Goal: Task Accomplishment & Management: Use online tool/utility

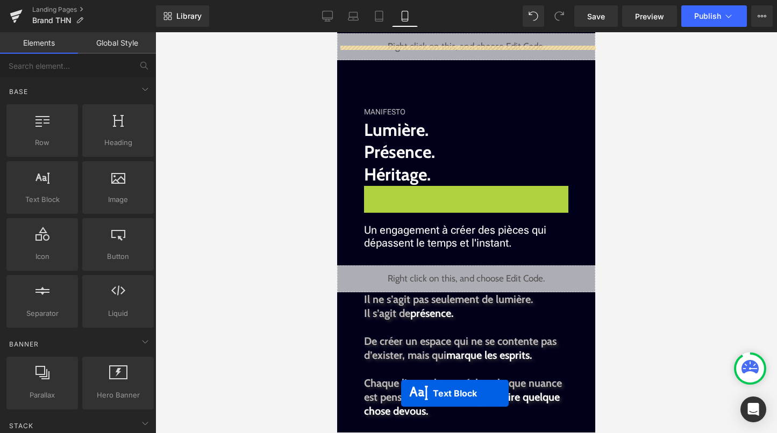
scroll to position [996, 0]
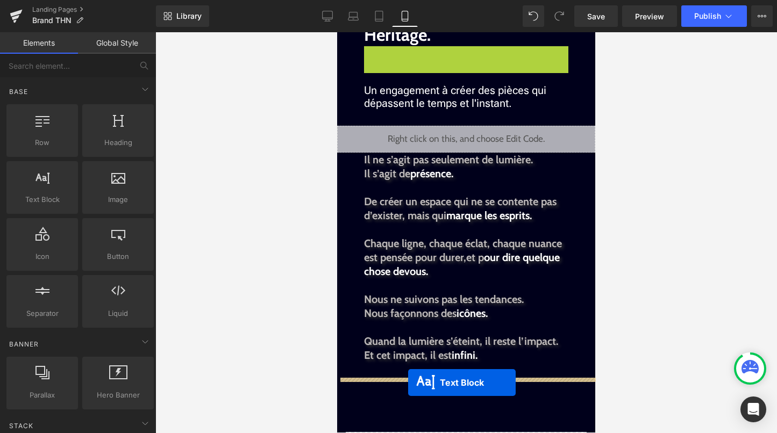
drag, startPoint x: 422, startPoint y: 314, endPoint x: 408, endPoint y: 383, distance: 70.7
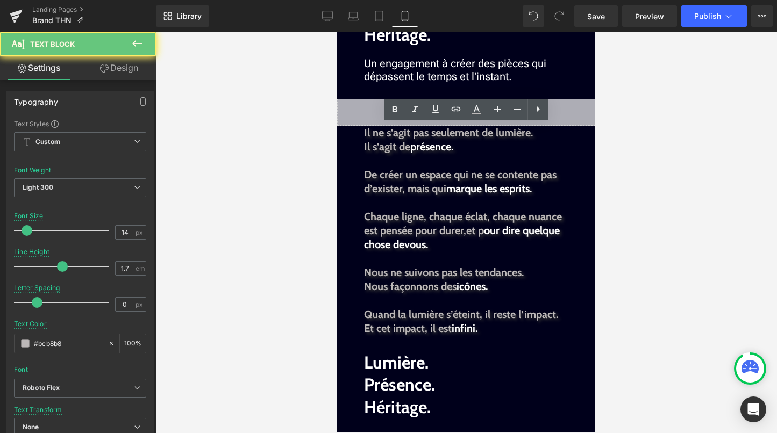
click at [666, 172] on div at bounding box center [466, 232] width 622 height 401
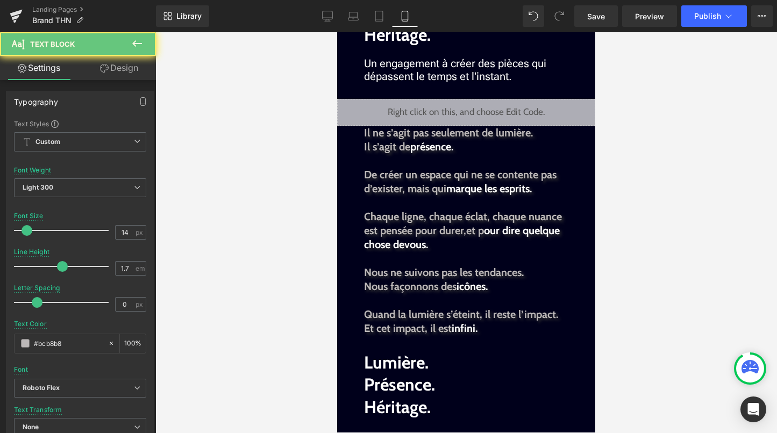
click at [286, 151] on div at bounding box center [466, 232] width 622 height 401
click at [655, 115] on div at bounding box center [466, 232] width 622 height 401
click at [403, 45] on span "Lumière. Présence. Héritage." at bounding box center [399, 13] width 71 height 66
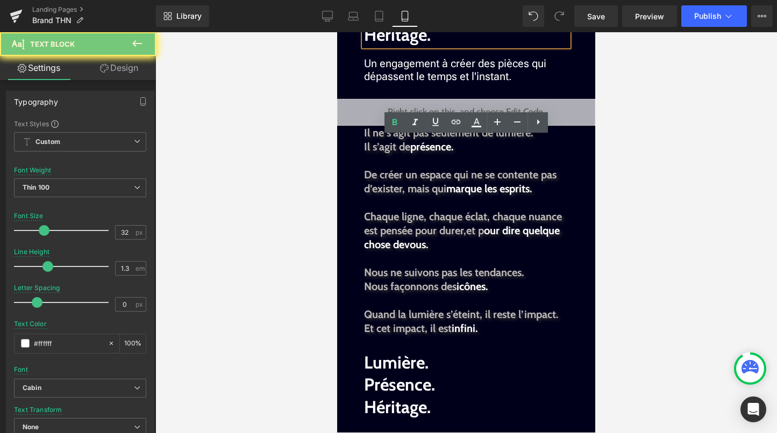
click at [305, 145] on div at bounding box center [466, 232] width 622 height 401
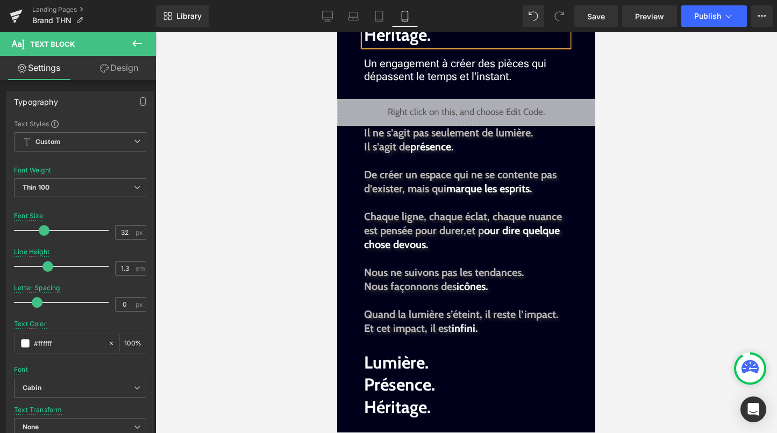
click at [280, 140] on div at bounding box center [466, 232] width 622 height 401
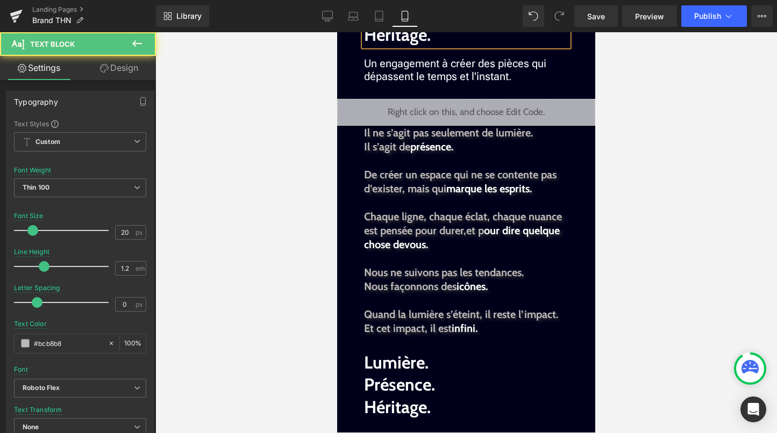
click at [419, 83] on span "Un engagement à créer des pièces qui dépassent le temps et l'instant." at bounding box center [455, 70] width 182 height 26
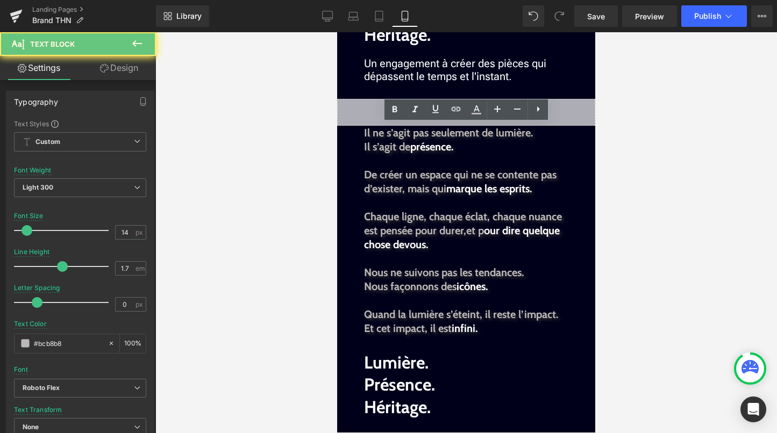
click at [300, 163] on div at bounding box center [466, 232] width 622 height 401
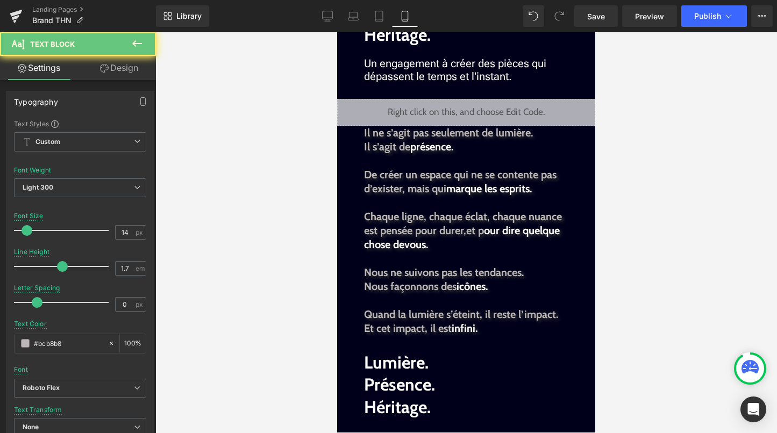
click at [599, 140] on div at bounding box center [466, 232] width 622 height 401
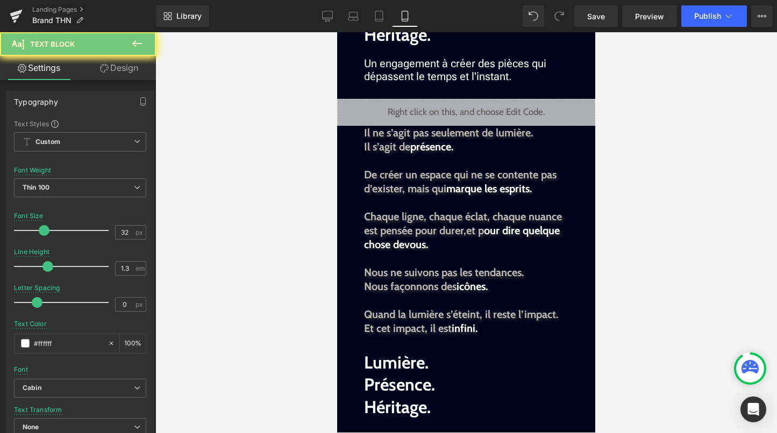
drag, startPoint x: 936, startPoint y: 173, endPoint x: 391, endPoint y: 173, distance: 544.8
click at [391, 45] on span "Lumière. Présence. Héritage." at bounding box center [399, 13] width 71 height 66
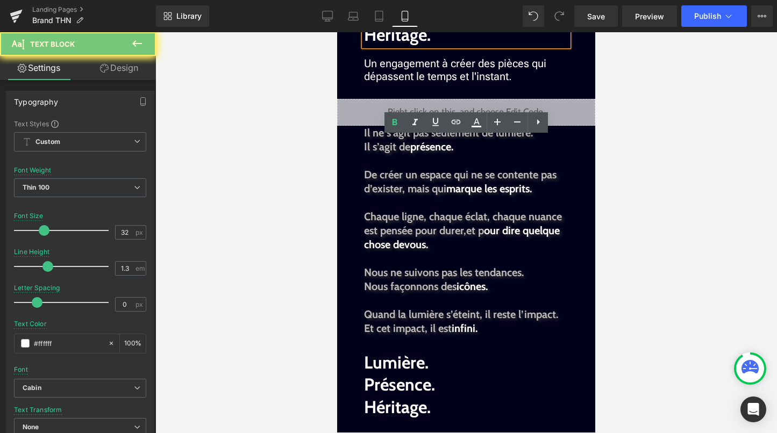
click at [304, 146] on div at bounding box center [466, 232] width 622 height 401
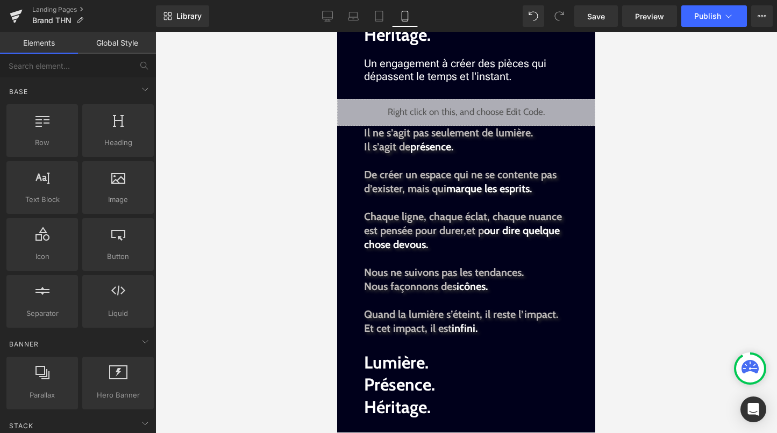
click at [330, 158] on div at bounding box center [466, 232] width 622 height 401
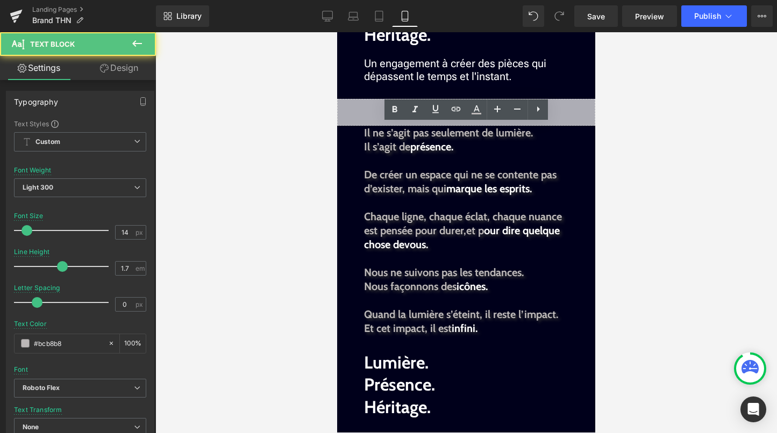
click at [617, 161] on div at bounding box center [466, 232] width 622 height 401
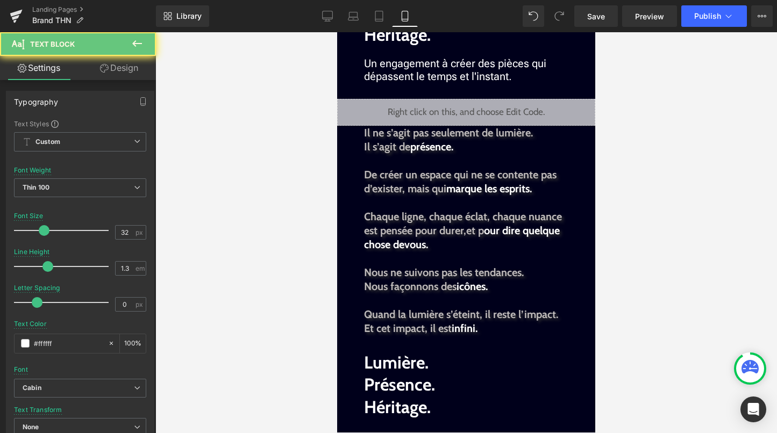
click at [383, 45] on span "Lumière. Présence. Héritage." at bounding box center [399, 13] width 71 height 66
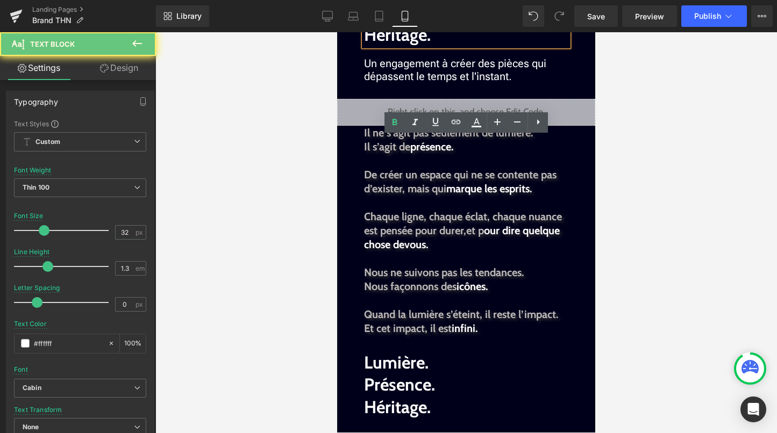
click at [277, 147] on div at bounding box center [466, 232] width 622 height 401
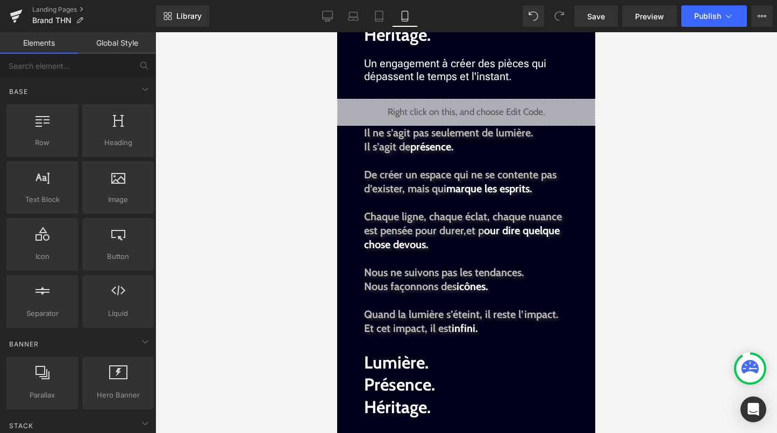
drag, startPoint x: 730, startPoint y: 262, endPoint x: 436, endPoint y: 128, distance: 323.2
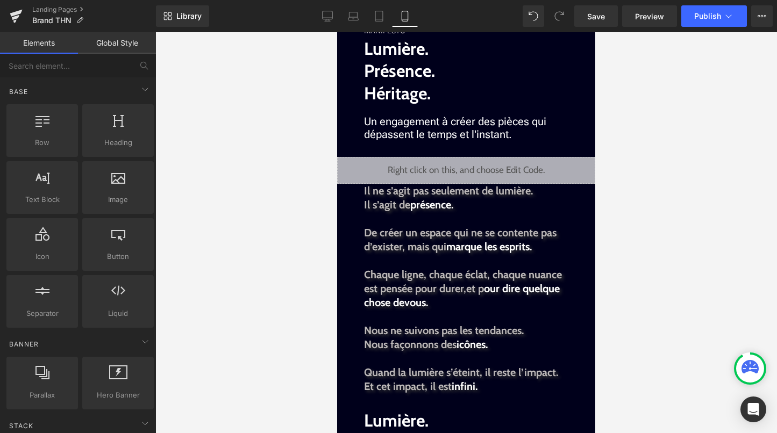
click at [319, 139] on div at bounding box center [466, 232] width 622 height 401
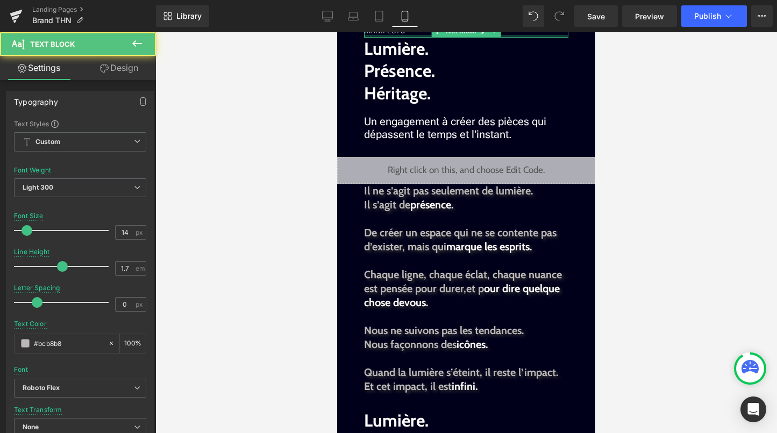
click at [381, 38] on div "MANIFESTO Text Block" at bounding box center [466, 31] width 204 height 13
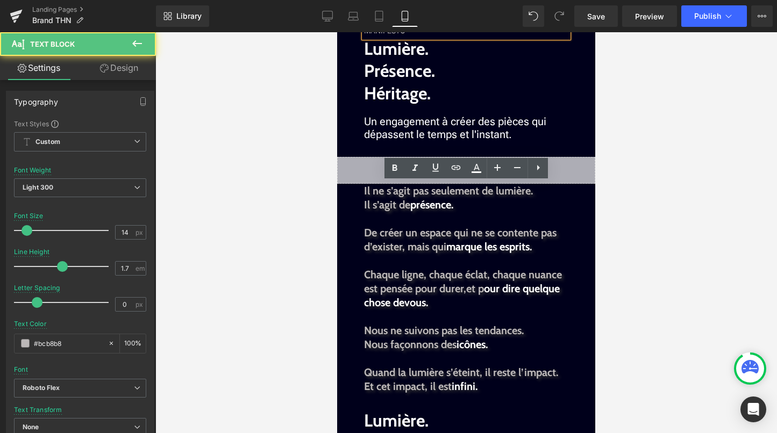
click at [606, 192] on div at bounding box center [466, 232] width 622 height 401
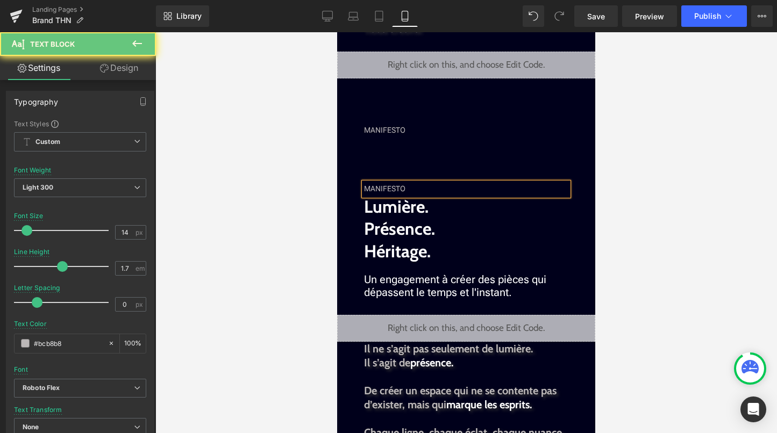
click at [389, 131] on div "MANIFESTO" at bounding box center [466, 130] width 204 height 13
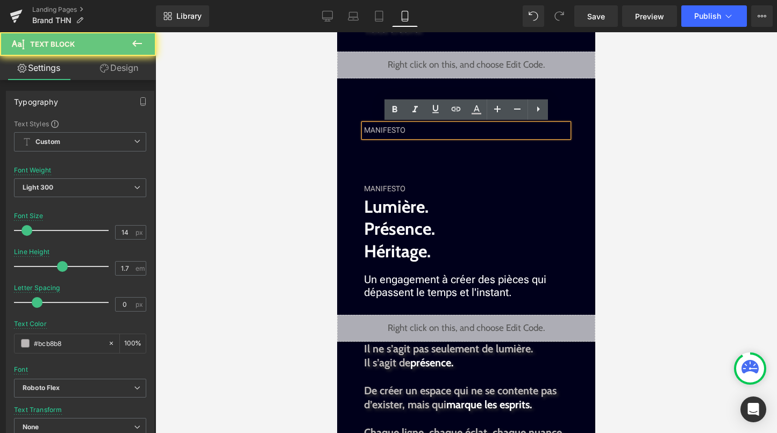
click at [692, 167] on div at bounding box center [466, 232] width 622 height 401
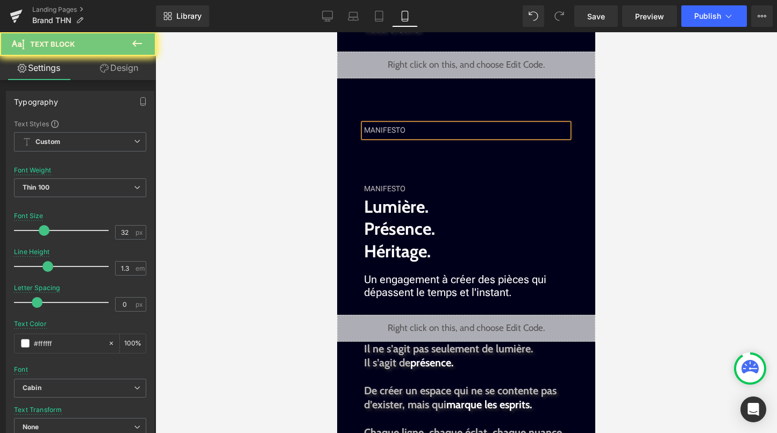
click at [391, 226] on span "Lumière. Présence. Héritage." at bounding box center [399, 229] width 71 height 66
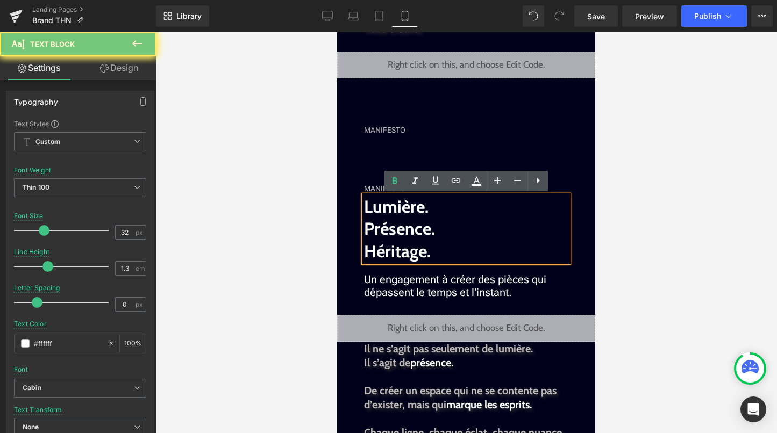
drag, startPoint x: 425, startPoint y: 131, endPoint x: 412, endPoint y: 160, distance: 31.5
click at [412, 160] on div "Liquid INSPIRATION Text Block THN | The Hype Neon. Héritier d'une légende. Text…" at bounding box center [466, 17] width 258 height 1581
click at [452, 129] on div "MANIFESTO Text Block" at bounding box center [466, 130] width 204 height 13
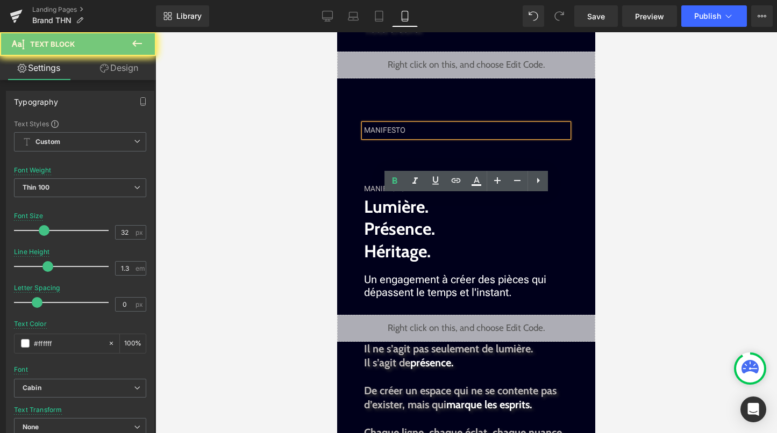
click at [452, 129] on div "MANIFESTO" at bounding box center [466, 130] width 204 height 13
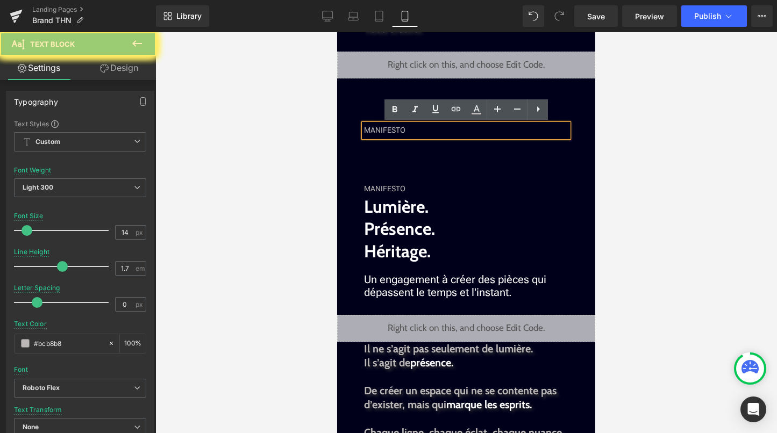
click at [671, 179] on div at bounding box center [466, 232] width 622 height 401
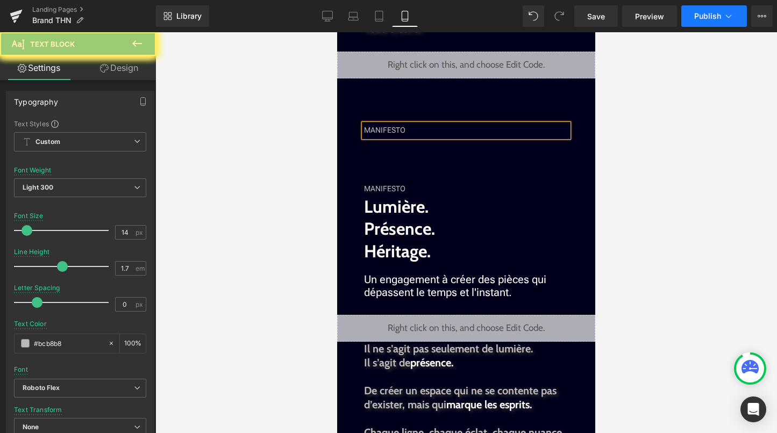
click at [706, 20] on span "Publish" at bounding box center [707, 16] width 27 height 9
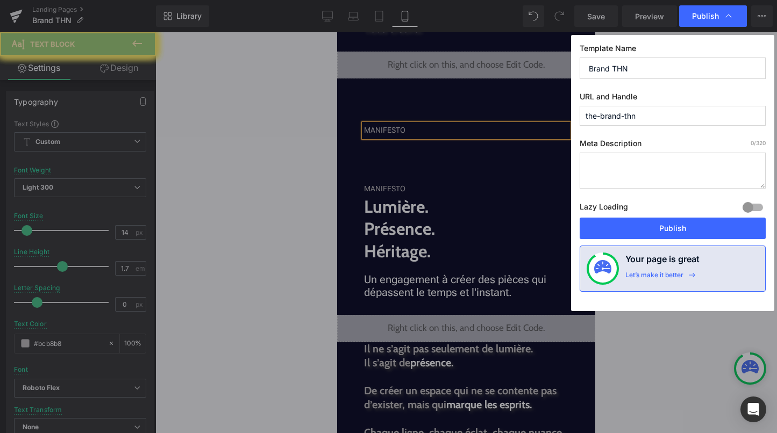
click at [658, 222] on button "Publish" at bounding box center [673, 229] width 186 height 22
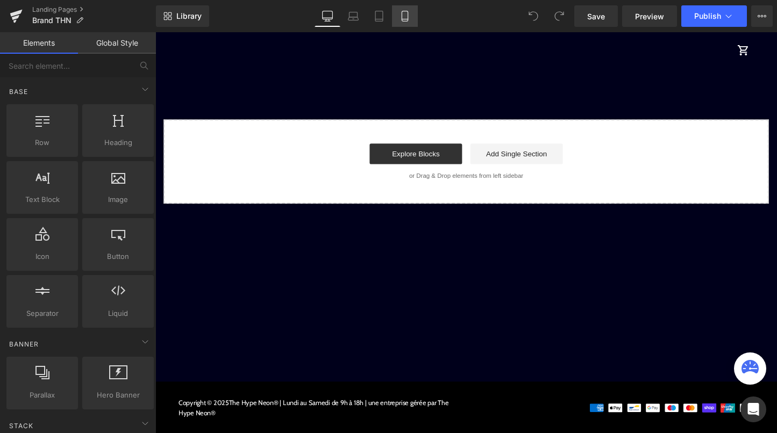
click at [401, 21] on icon at bounding box center [405, 16] width 11 height 11
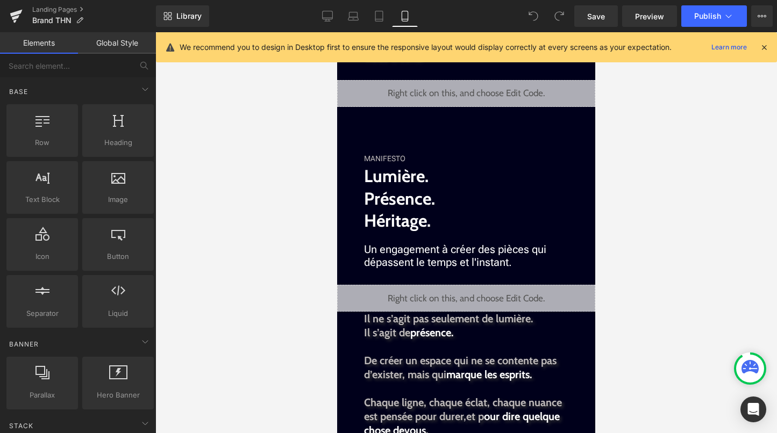
scroll to position [815, 0]
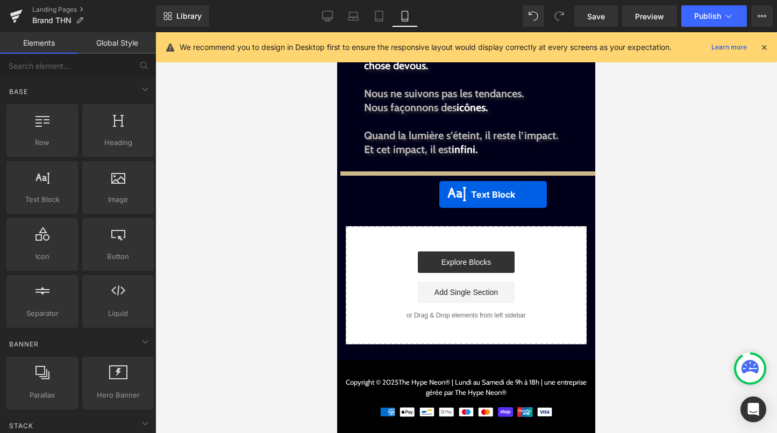
drag, startPoint x: 467, startPoint y: 255, endPoint x: 439, endPoint y: 195, distance: 66.9
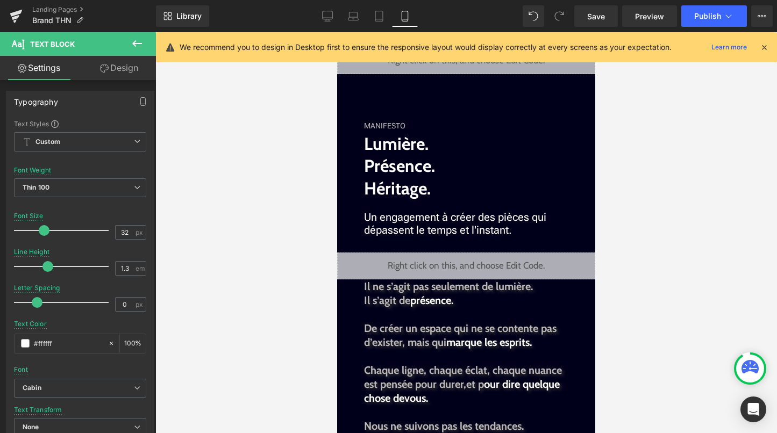
scroll to position [836, 0]
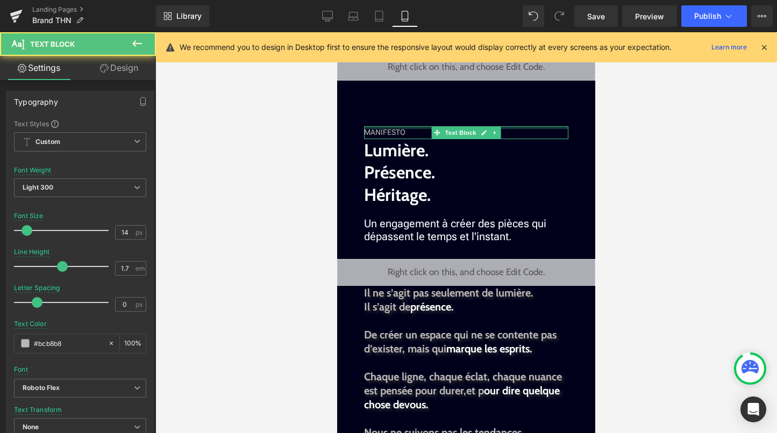
click at [397, 128] on div "MANIFESTO Text Block" at bounding box center [466, 132] width 204 height 13
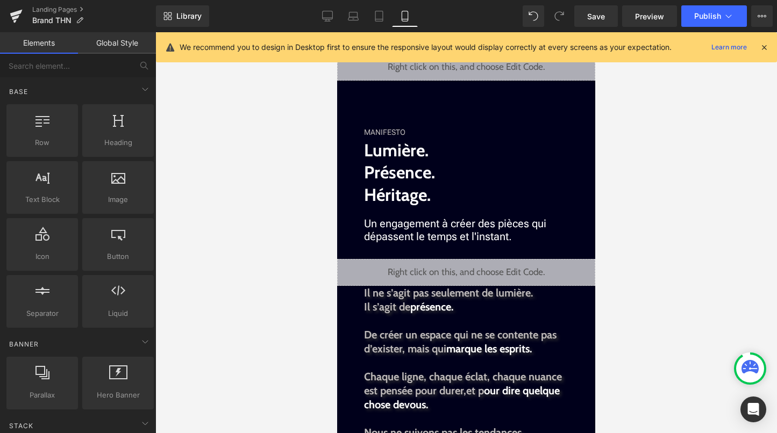
click at [613, 144] on div at bounding box center [466, 232] width 622 height 401
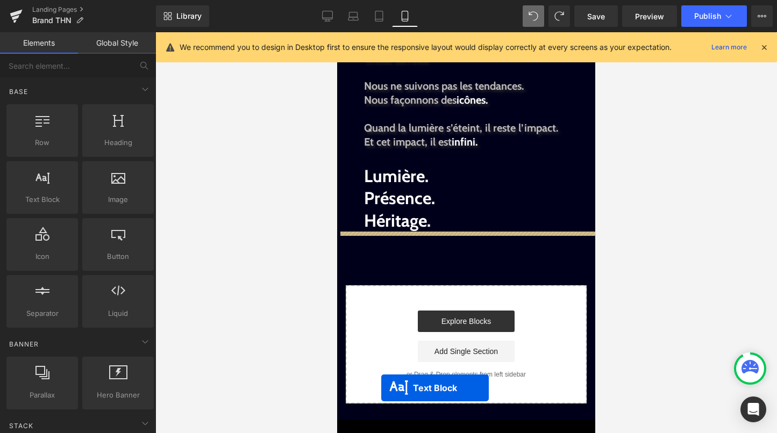
scroll to position [1315, 0]
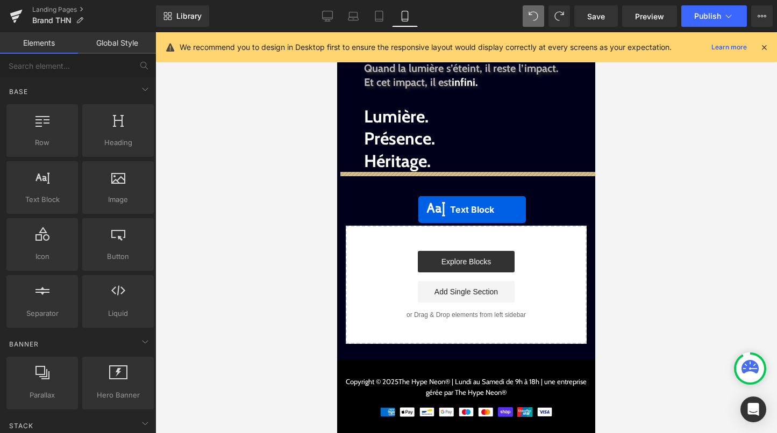
drag, startPoint x: 437, startPoint y: 188, endPoint x: 423, endPoint y: 191, distance: 14.9
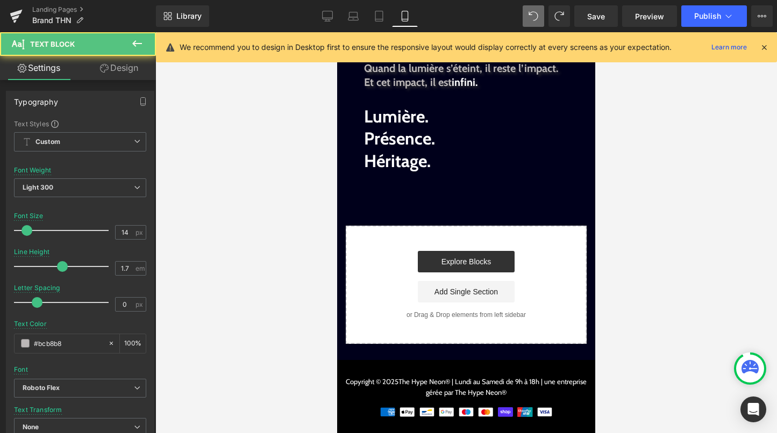
scroll to position [1242, 0]
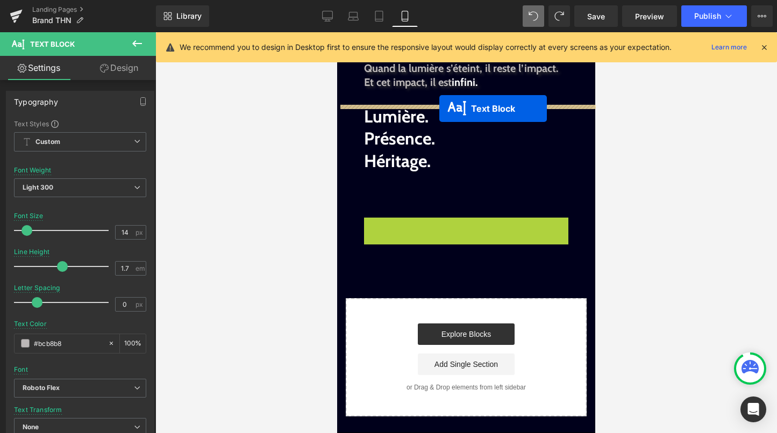
drag, startPoint x: 439, startPoint y: 223, endPoint x: 439, endPoint y: 109, distance: 114.5
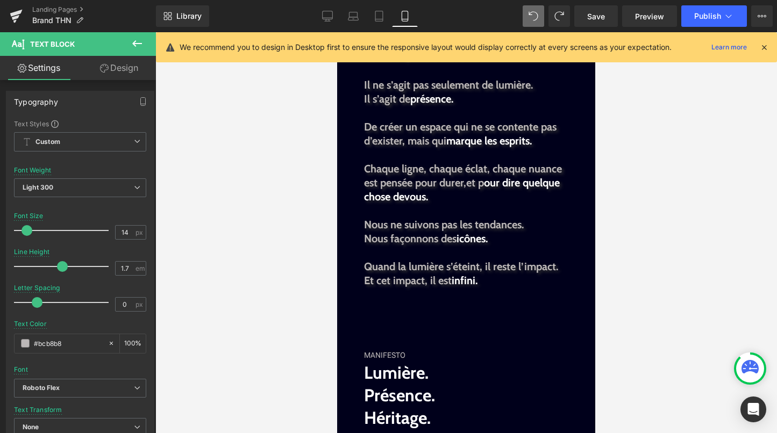
scroll to position [1272, 0]
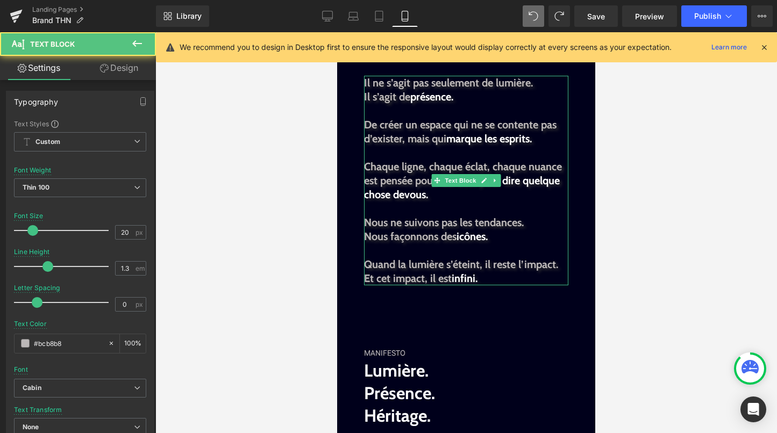
click at [492, 166] on span "Chaque ligne, chaque éclat, chaque nuance est pensée pour durer," at bounding box center [463, 173] width 198 height 27
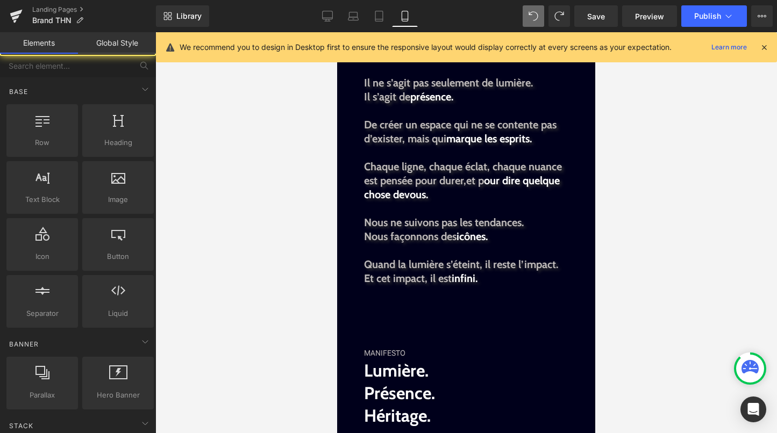
click at [628, 145] on div at bounding box center [466, 232] width 622 height 401
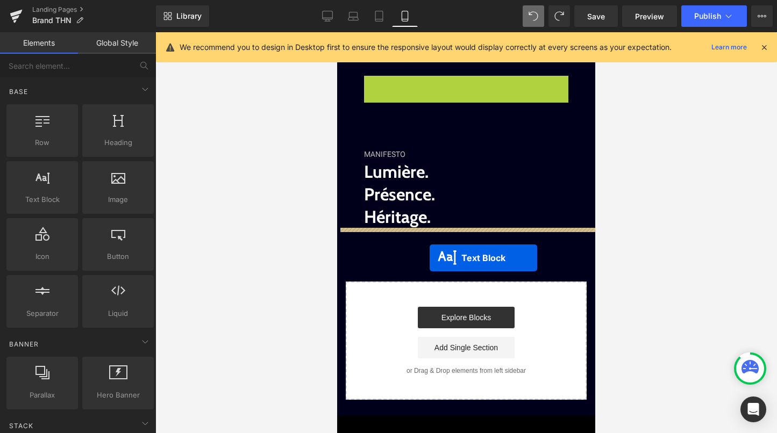
drag, startPoint x: 460, startPoint y: 174, endPoint x: 430, endPoint y: 258, distance: 89.8
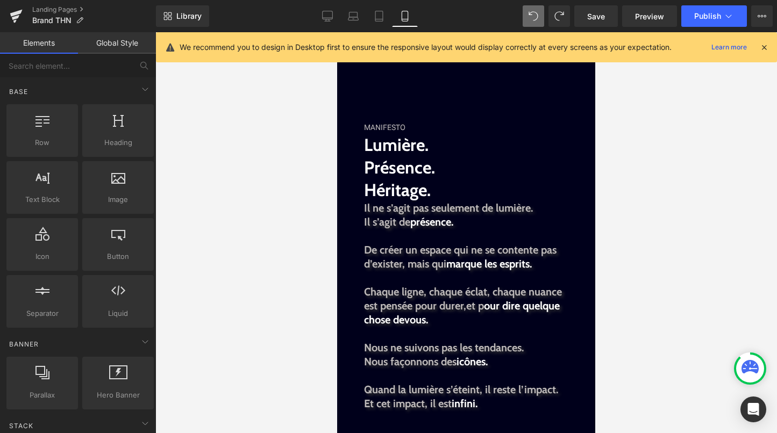
click at [632, 226] on div at bounding box center [466, 232] width 622 height 401
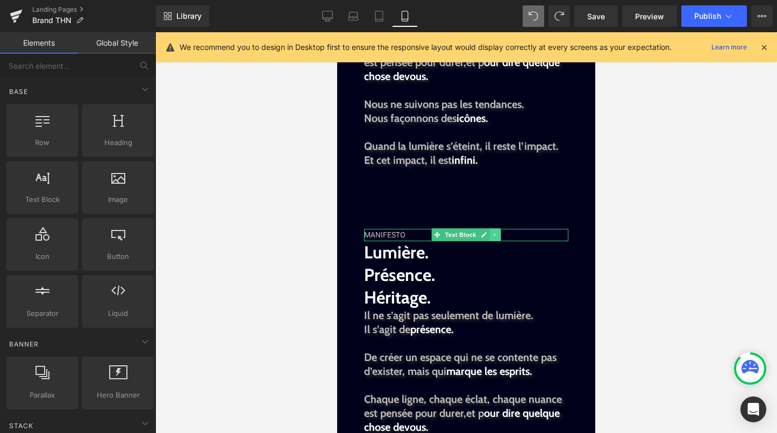
scroll to position [1160, 0]
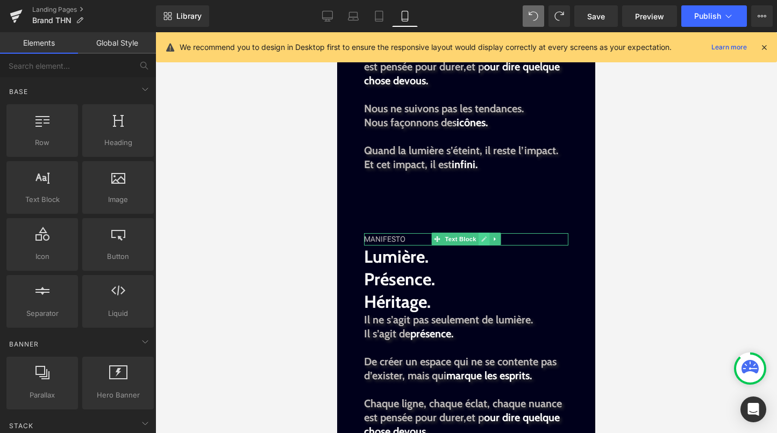
click at [487, 239] on link at bounding box center [484, 239] width 11 height 13
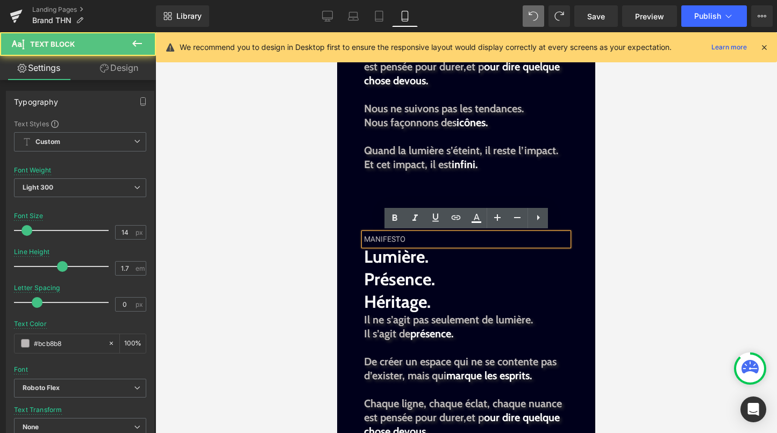
click at [476, 241] on div "MANIFESTO" at bounding box center [466, 239] width 204 height 13
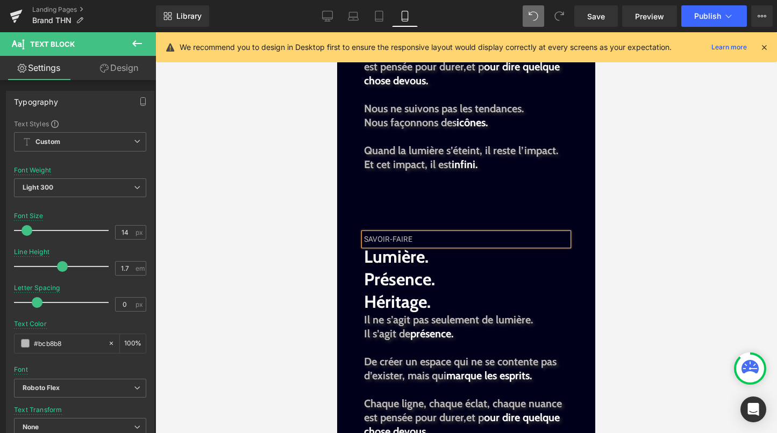
click at [769, 253] on div at bounding box center [466, 232] width 622 height 401
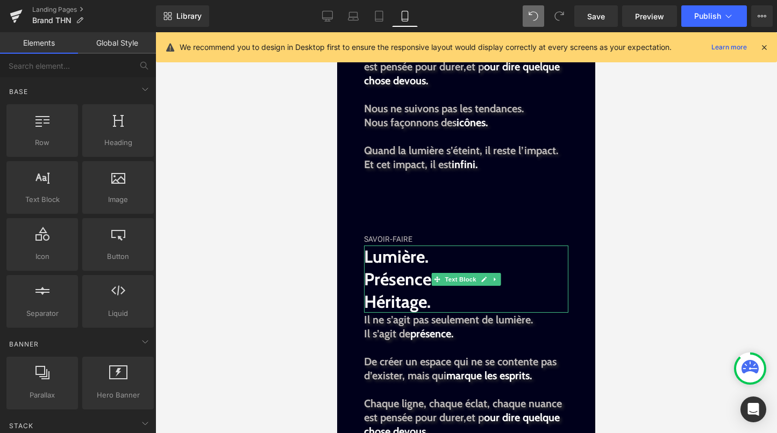
click at [467, 294] on p "Lumière. Présence. Héritage." at bounding box center [466, 279] width 204 height 67
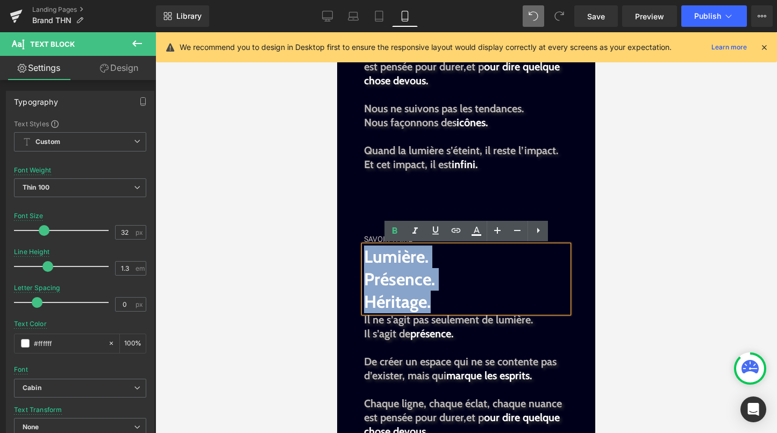
drag, startPoint x: 460, startPoint y: 299, endPoint x: 348, endPoint y: 254, distance: 120.6
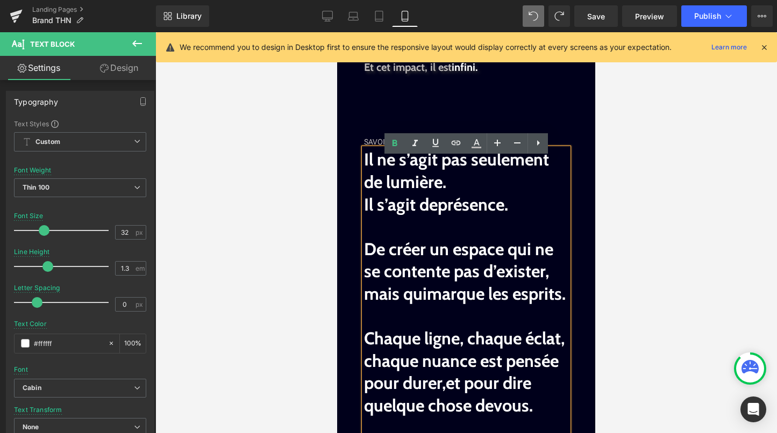
scroll to position [1238, 0]
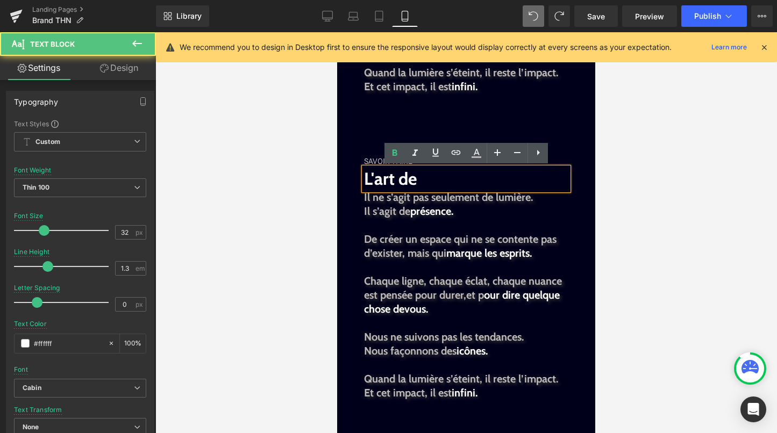
click at [447, 176] on p "L'art de" at bounding box center [466, 179] width 204 height 23
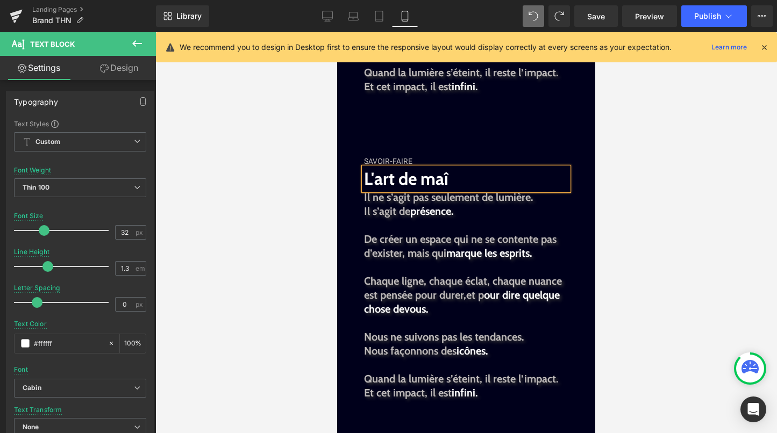
click at [469, 177] on p "L'art de maî" at bounding box center [466, 179] width 204 height 23
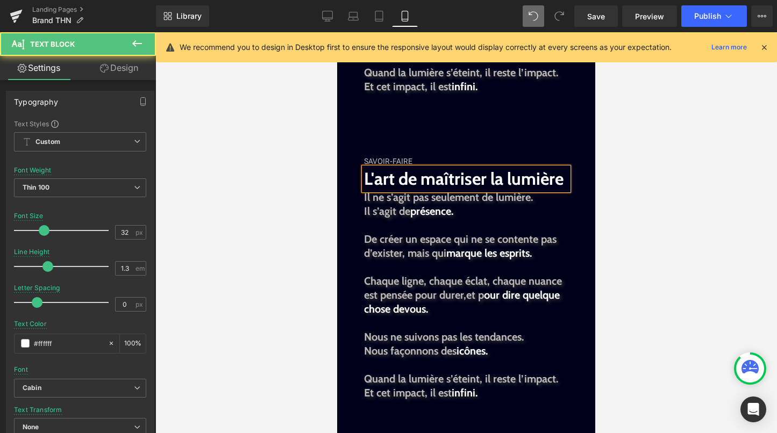
click at [490, 182] on b "L'art de maîtriser la lumière" at bounding box center [464, 178] width 200 height 21
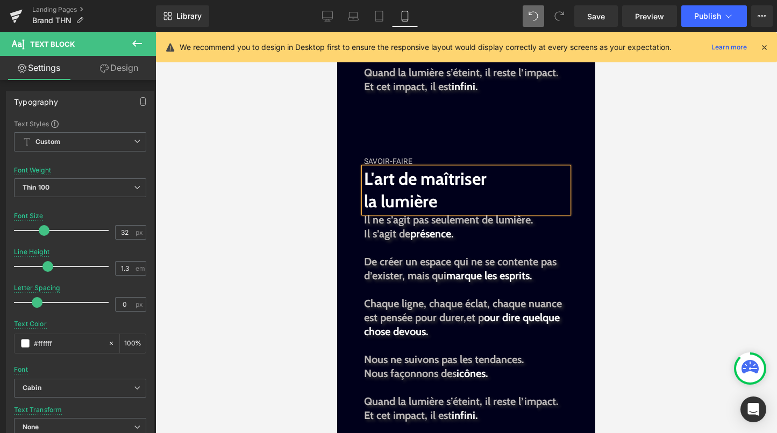
click at [459, 207] on p "L'art de maîtriser la lumière" at bounding box center [466, 190] width 204 height 45
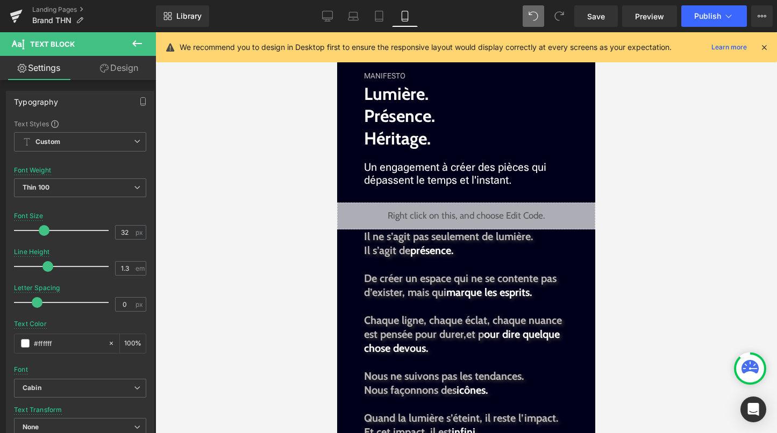
scroll to position [890, 0]
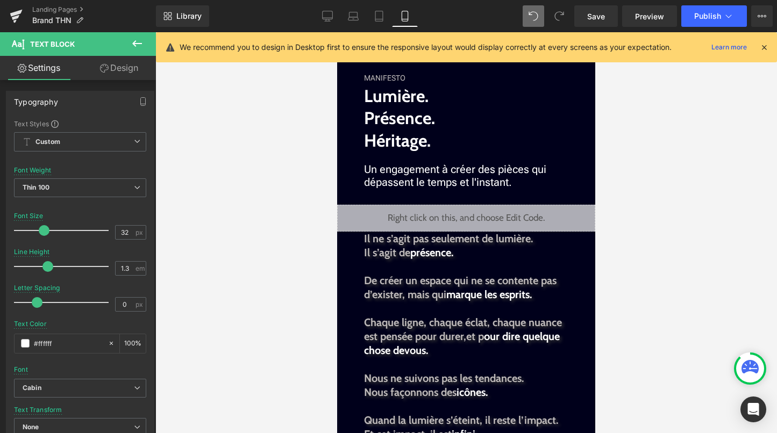
click at [447, 175] on div "Un engagement à créer des pièces qui dépassent le temps et l'instant. Text Block" at bounding box center [466, 176] width 204 height 26
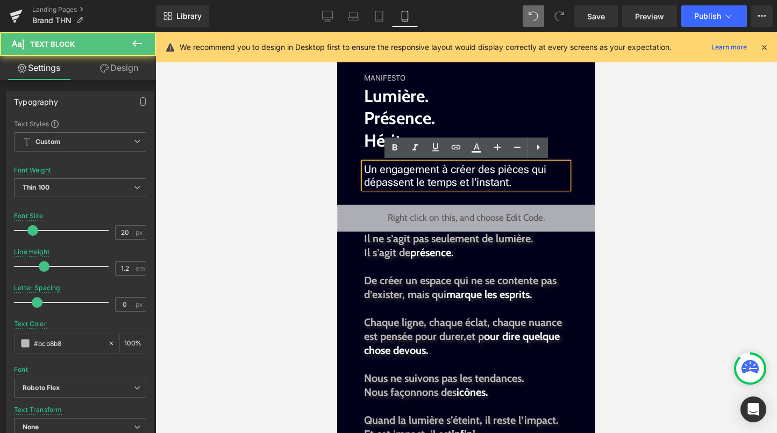
click at [659, 193] on div at bounding box center [466, 232] width 622 height 401
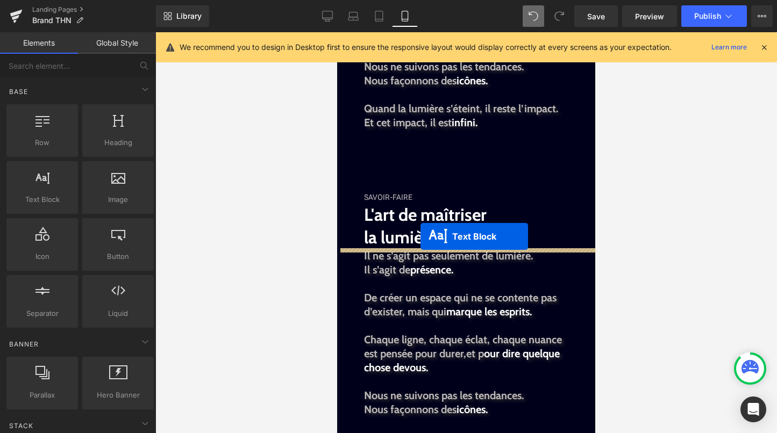
drag, startPoint x: 452, startPoint y: 229, endPoint x: 421, endPoint y: 237, distance: 32.6
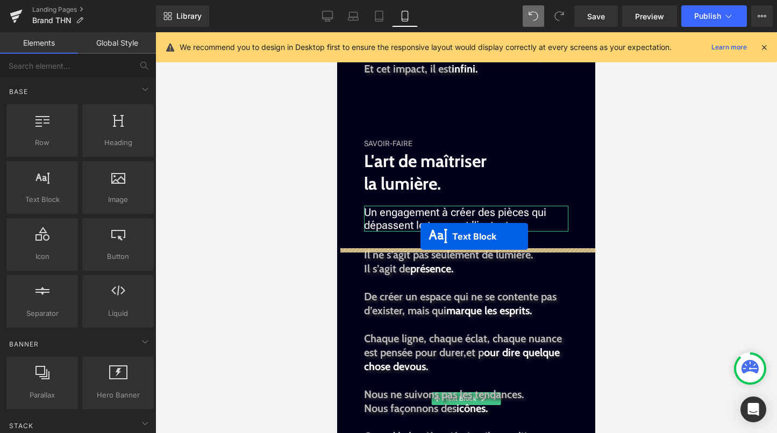
scroll to position [1202, 0]
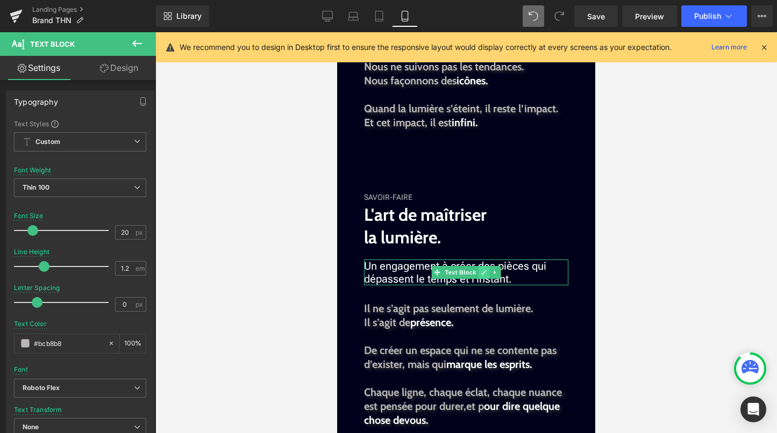
click at [489, 273] on link at bounding box center [484, 272] width 11 height 13
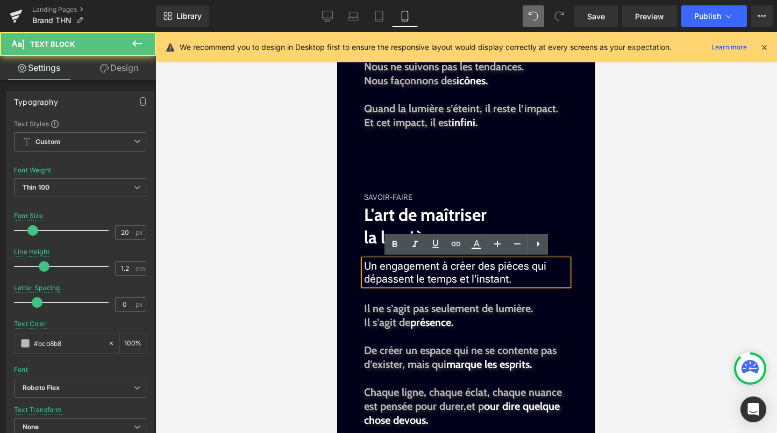
click at [491, 281] on span "Un engagement à créer des pièces qui dépassent le temps et l'instant." at bounding box center [455, 273] width 182 height 26
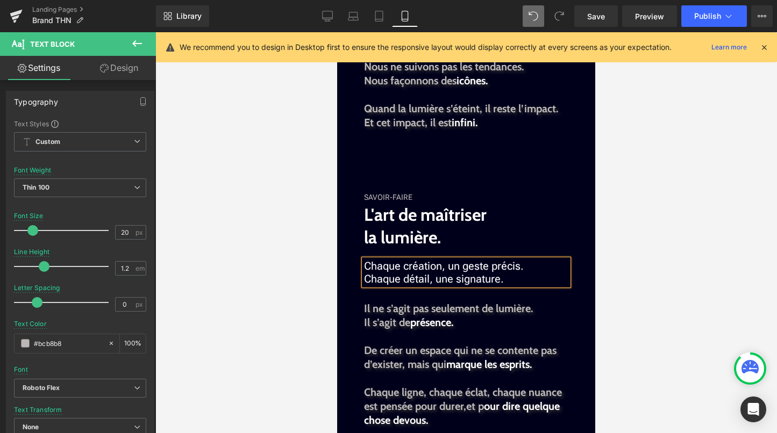
click at [640, 266] on div at bounding box center [466, 232] width 622 height 401
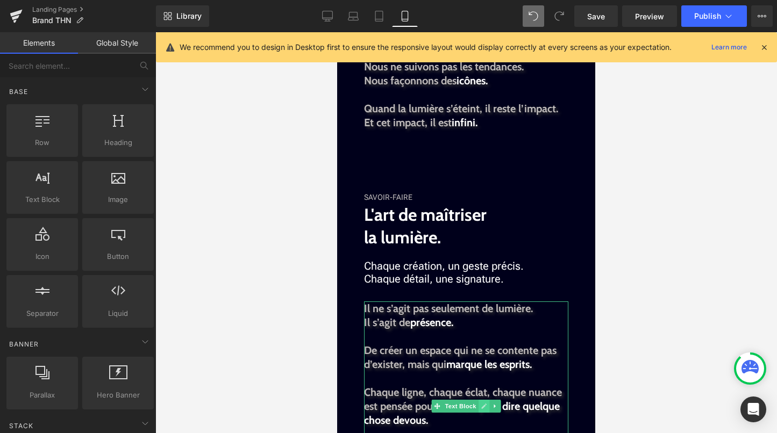
click at [482, 402] on link at bounding box center [484, 406] width 11 height 13
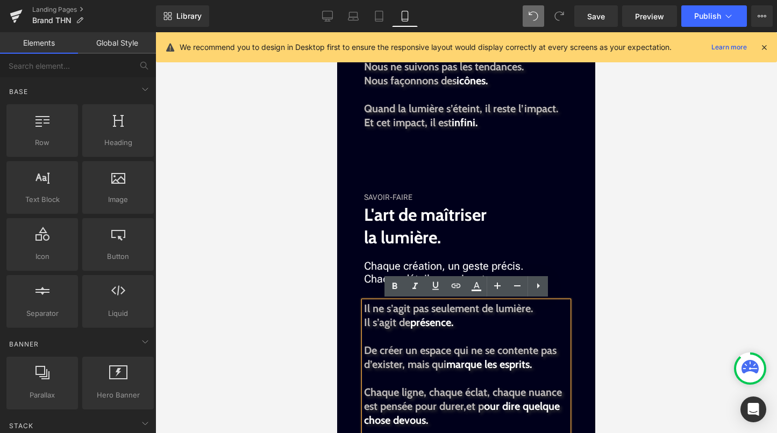
click at [482, 402] on span "et p" at bounding box center [475, 406] width 18 height 13
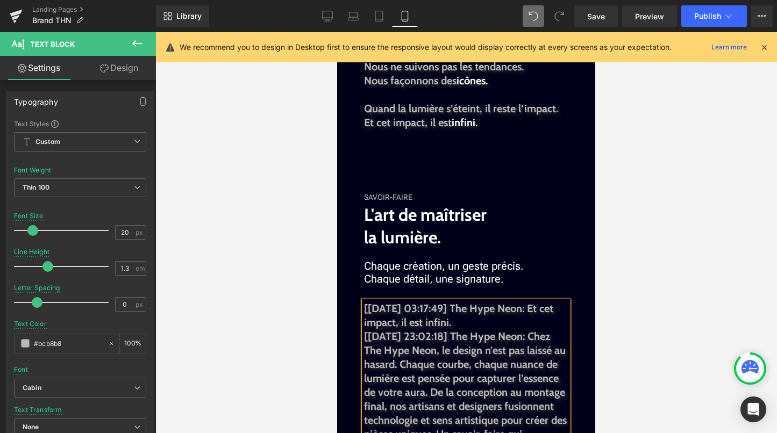
click at [459, 340] on b "[14/08/25 23:02:18] The Hype Neon: Chez The Hype Neon, le design n’est pas lais…" at bounding box center [465, 399] width 203 height 139
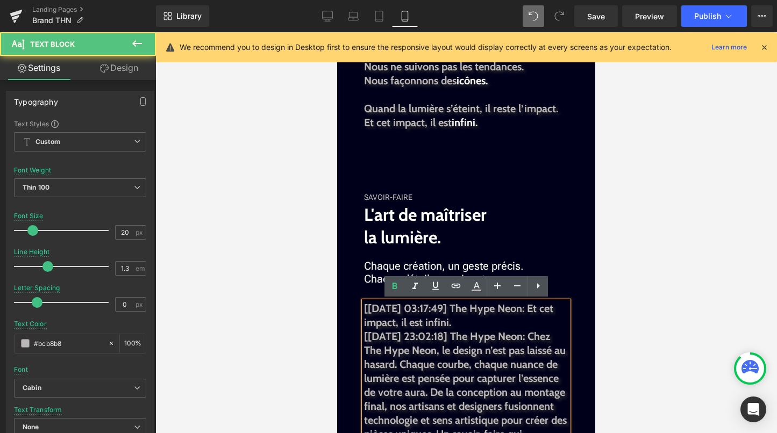
drag, startPoint x: 537, startPoint y: 339, endPoint x: 362, endPoint y: 303, distance: 177.9
click at [364, 303] on div "[14/08/25 03:17:49] The Hype Neon: Et cet impact, il est infini. [14/08/25 23:0…" at bounding box center [466, 386] width 204 height 168
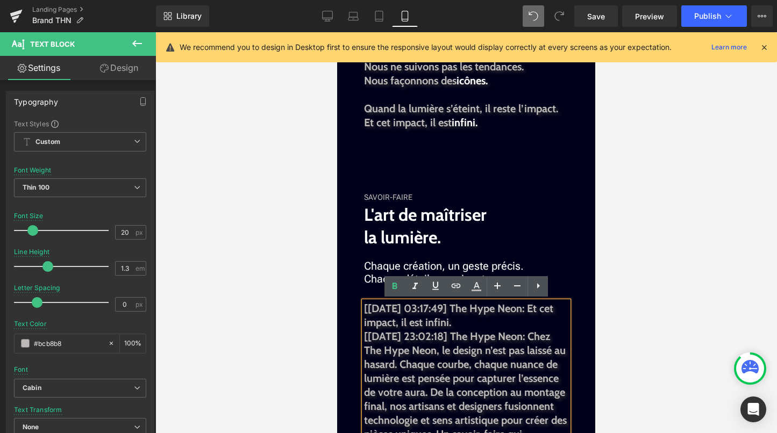
click at [490, 348] on b "[14/08/25 23:02:18] The Hype Neon: Chez The Hype Neon, le design n’est pas lais…" at bounding box center [465, 399] width 203 height 139
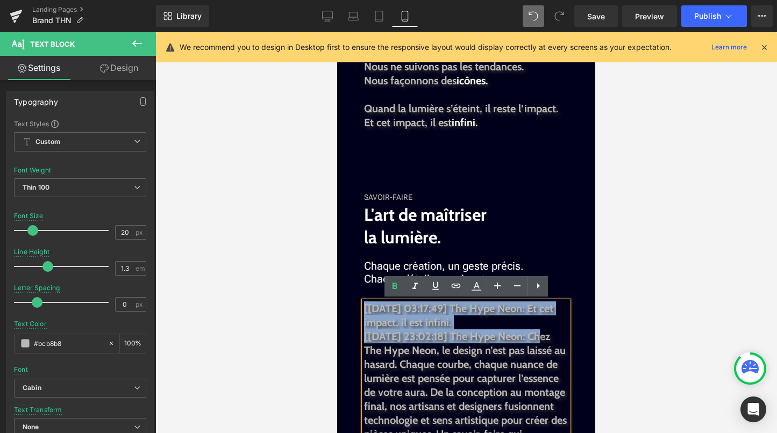
drag, startPoint x: 536, startPoint y: 333, endPoint x: 364, endPoint y: 306, distance: 174.3
click at [364, 306] on div "[14/08/25 03:17:49] The Hype Neon: Et cet impact, il est infini. [14/08/25 23:0…" at bounding box center [466, 386] width 204 height 168
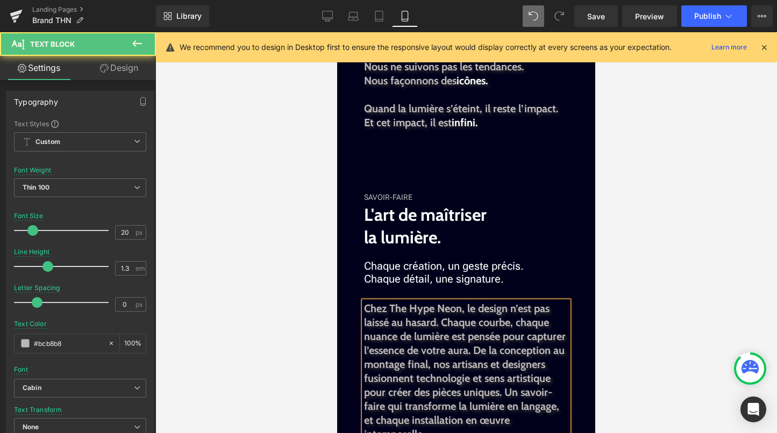
click at [410, 351] on b "Chez The Hype Neon, le design n’est pas laissé au hasard. Chaque courbe, chaque…" at bounding box center [465, 371] width 202 height 139
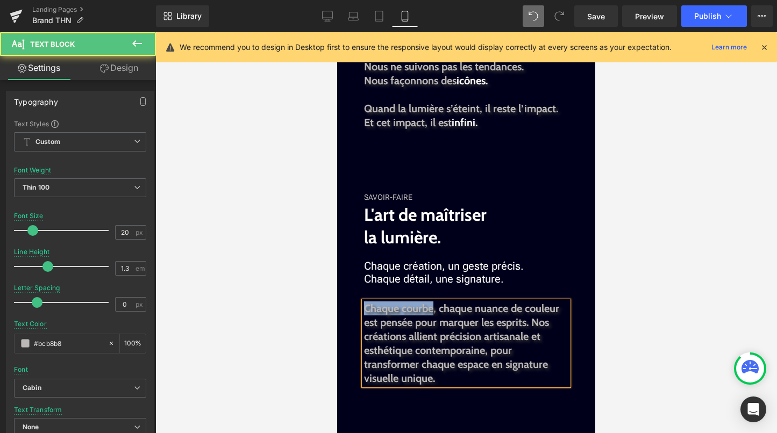
drag, startPoint x: 435, startPoint y: 312, endPoint x: 366, endPoint y: 307, distance: 69.0
click at [366, 307] on b "Chaque courbe, chaque nuance de couleur est pensée pour marquer les esprits. No…" at bounding box center [461, 343] width 195 height 83
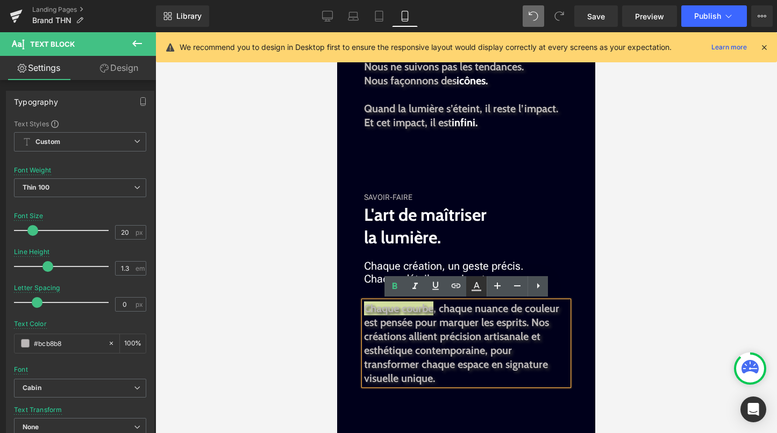
click at [474, 285] on icon at bounding box center [476, 286] width 13 height 13
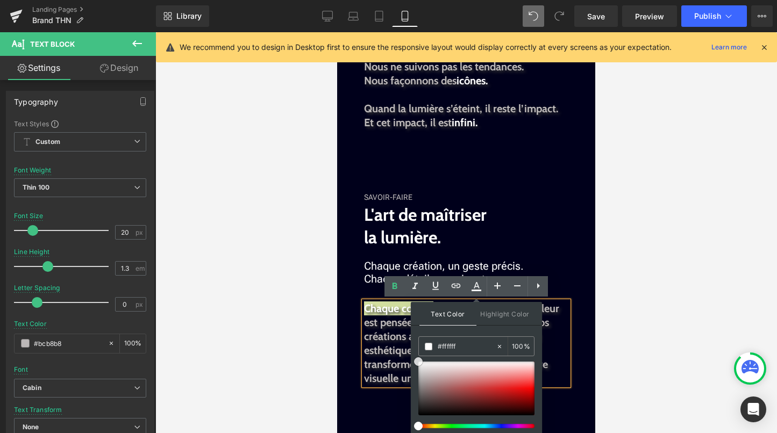
drag, startPoint x: 419, startPoint y: 374, endPoint x: 413, endPoint y: 353, distance: 21.8
click at [413, 353] on div "Text Color Highlight Color rgba(255, 255, 255, 1) #ffffff 100 % transparent tra…" at bounding box center [476, 375] width 131 height 146
click at [388, 325] on b "Chaque courbe , chaque nuance de couleur est pensée pour marquer les esprits. N…" at bounding box center [461, 343] width 195 height 83
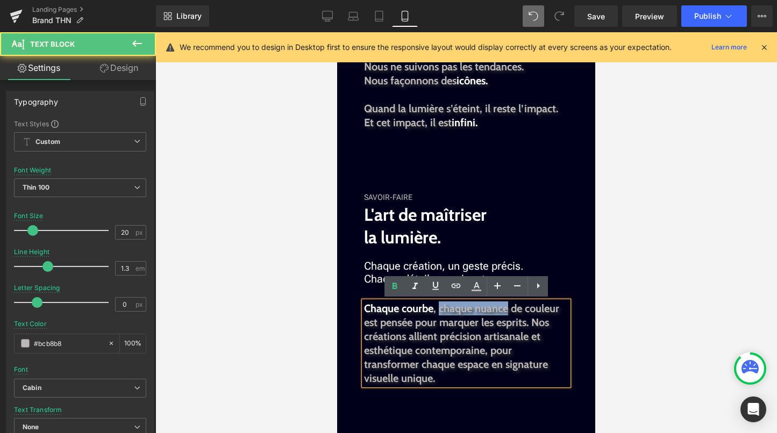
drag, startPoint x: 438, startPoint y: 309, endPoint x: 507, endPoint y: 309, distance: 68.3
click at [507, 309] on b "Chaque courbe , chaque nuance de couleur est pensée pour marquer les esprits. N…" at bounding box center [461, 343] width 195 height 83
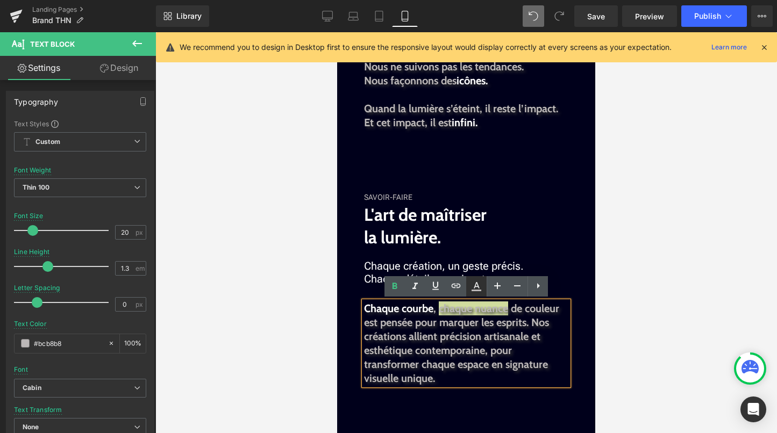
click at [473, 290] on icon at bounding box center [477, 291] width 10 height 2
type input "#bcb8b8"
type input "100"
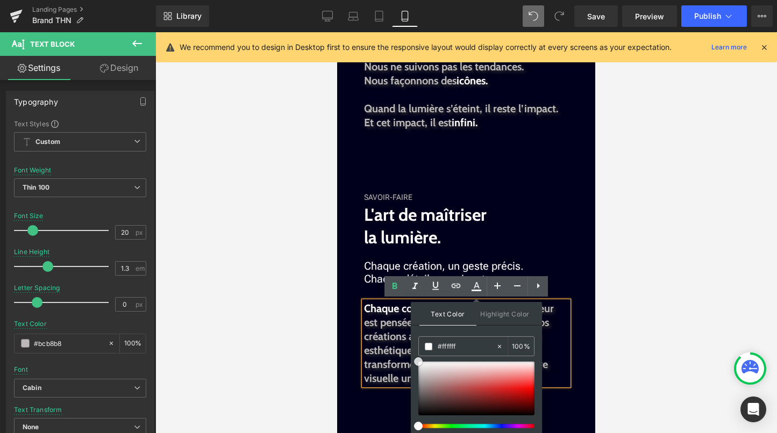
drag, startPoint x: 758, startPoint y: 408, endPoint x: 405, endPoint y: 348, distance: 357.3
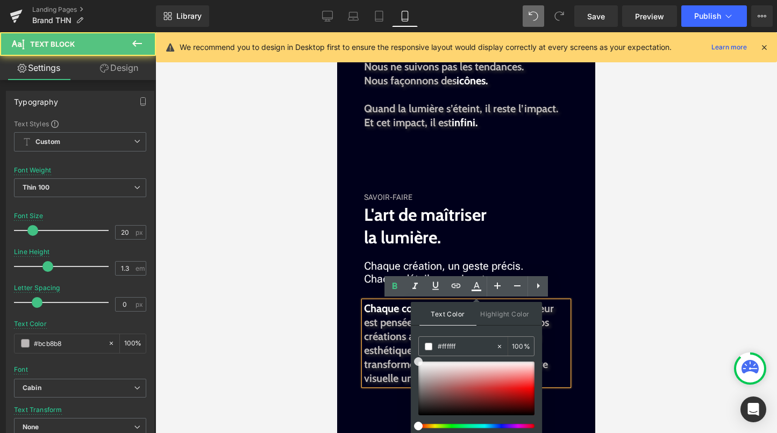
click at [386, 336] on b "Chaque courbe , chaque nuance de couleur est pensée pour marquer les esprits. N…" at bounding box center [459, 343] width 190 height 83
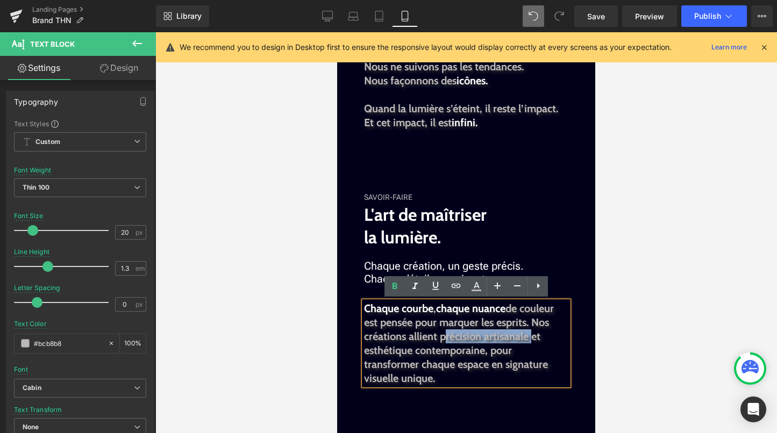
drag, startPoint x: 442, startPoint y: 339, endPoint x: 526, endPoint y: 339, distance: 84.4
click at [526, 339] on b "Chaque courbe , chaque nuance de couleur est pensée pour marquer les esprits. N…" at bounding box center [459, 343] width 190 height 83
click at [476, 287] on icon at bounding box center [476, 286] width 13 height 13
type input "#bcb8b8"
type input "100"
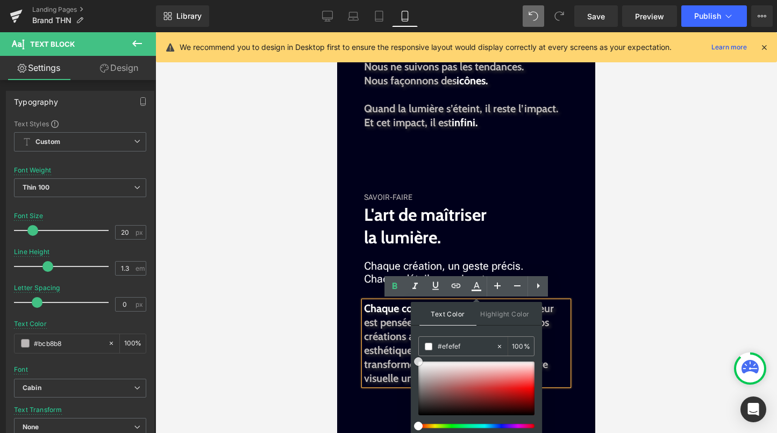
drag, startPoint x: 759, startPoint y: 405, endPoint x: 408, endPoint y: 351, distance: 354.8
click at [390, 344] on b "Chaque courbe , chaque nuance de couleur est pensée pour marquer les esprits. N…" at bounding box center [459, 343] width 190 height 83
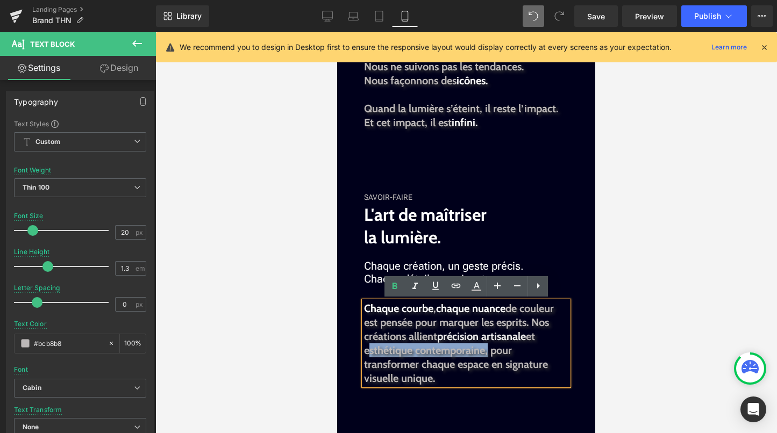
drag, startPoint x: 366, startPoint y: 351, endPoint x: 486, endPoint y: 350, distance: 119.9
click at [486, 350] on b "Chaque courbe , chaque nuance de couleur est pensée pour marquer les esprits. N…" at bounding box center [459, 343] width 190 height 83
click at [473, 289] on icon at bounding box center [476, 286] width 13 height 13
type input "#bcb8b8"
type input "100"
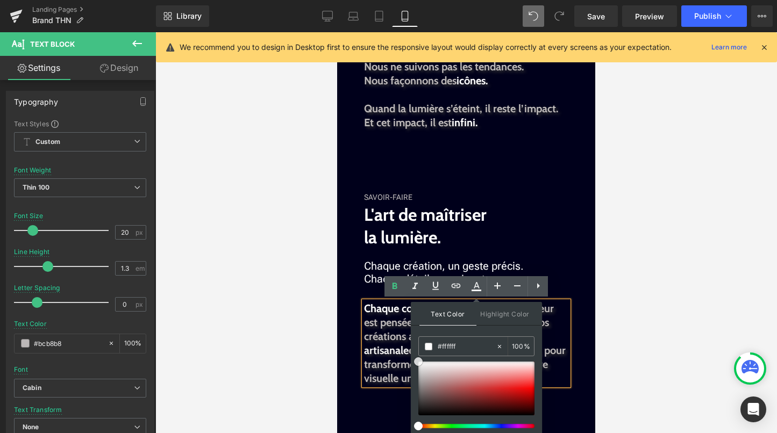
drag, startPoint x: 759, startPoint y: 407, endPoint x: 410, endPoint y: 340, distance: 355.3
click at [418, 350] on span "esthétique contemporaine" at bounding box center [478, 350] width 121 height 13
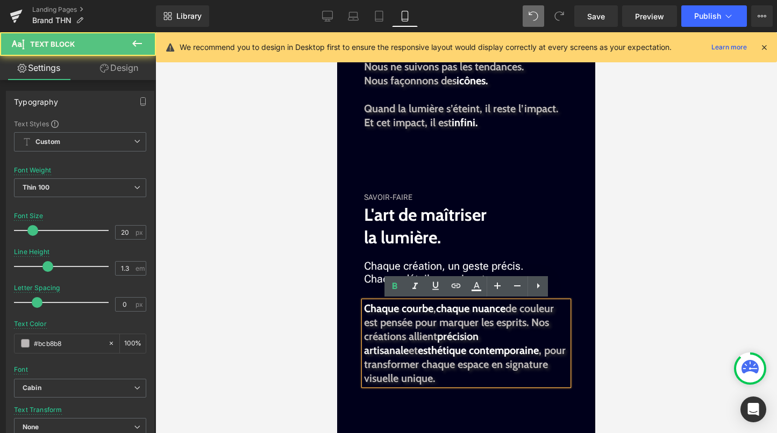
click at [433, 377] on b "Chaque courbe , chaque nuance de couleur est pensée pour marquer les esprits. N…" at bounding box center [465, 343] width 202 height 83
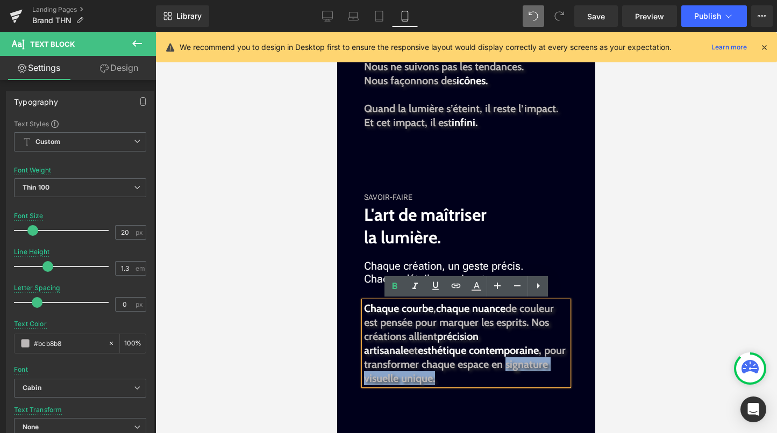
drag, startPoint x: 439, startPoint y: 378, endPoint x: 507, endPoint y: 366, distance: 69.4
click at [507, 366] on p "Chaque courbe , chaque nuance de couleur est pensée pour marquer les esprits. N…" at bounding box center [466, 344] width 204 height 84
click at [478, 285] on icon at bounding box center [476, 286] width 13 height 13
type input "#bcb8b8"
type input "100"
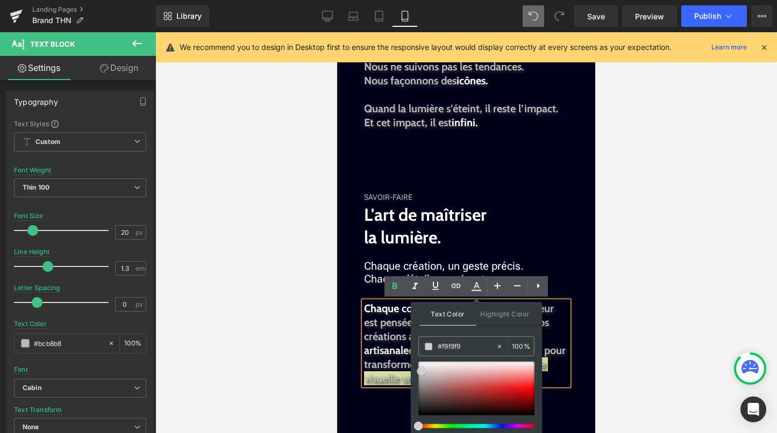
type input "#ffffff"
drag, startPoint x: 421, startPoint y: 373, endPoint x: 415, endPoint y: 353, distance: 20.8
click at [415, 353] on div "Text Color Highlight Color rgba(255, 255, 255, 1) #ffffff 100 % transparent tra…" at bounding box center [476, 375] width 131 height 146
click at [383, 357] on p "Chaque courbe , chaque nuance de couleur est pensée pour marquer les esprits. N…" at bounding box center [466, 344] width 204 height 84
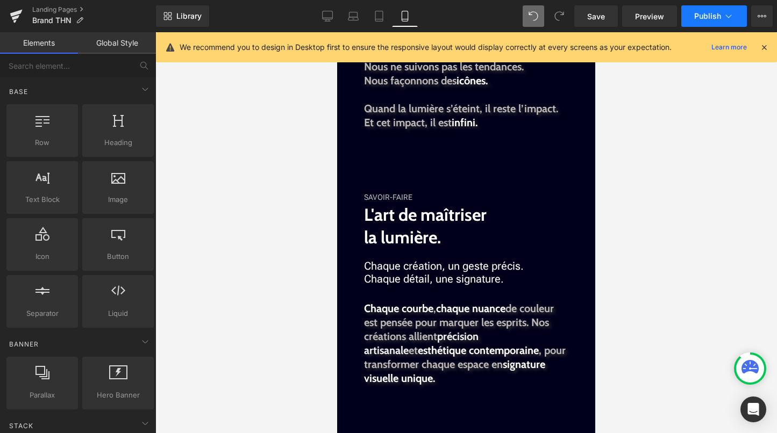
click at [730, 26] on button "Publish" at bounding box center [714, 16] width 66 height 22
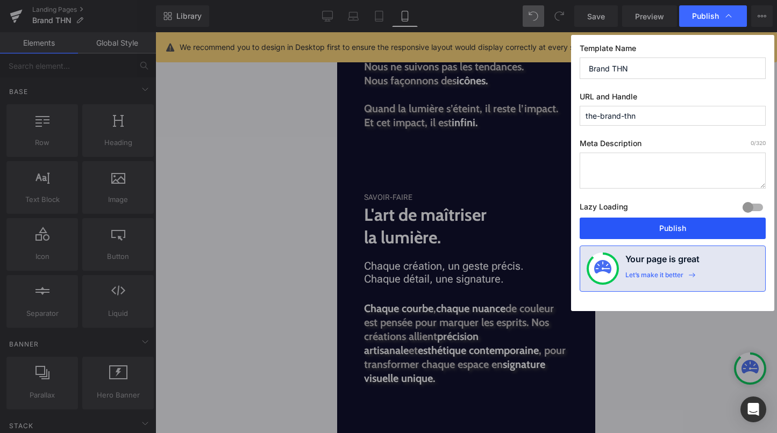
click at [691, 226] on button "Publish" at bounding box center [673, 229] width 186 height 22
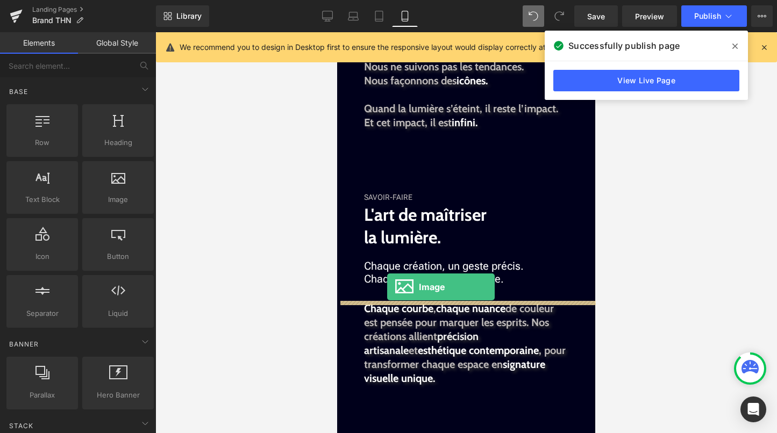
drag, startPoint x: 455, startPoint y: 215, endPoint x: 387, endPoint y: 287, distance: 99.7
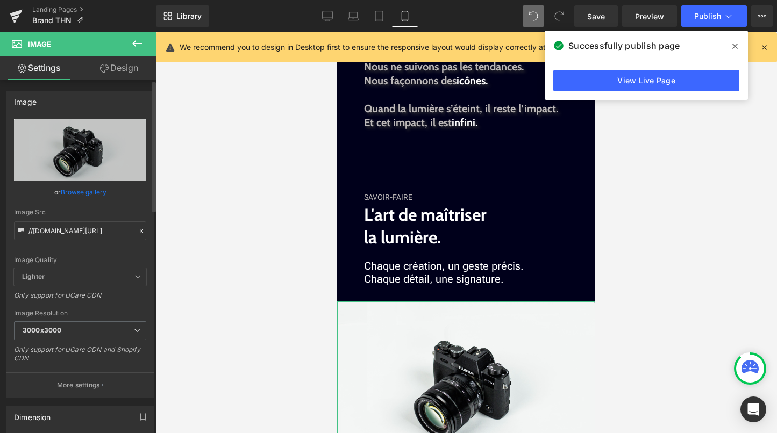
click at [88, 192] on link "Browse gallery" at bounding box center [84, 192] width 46 height 19
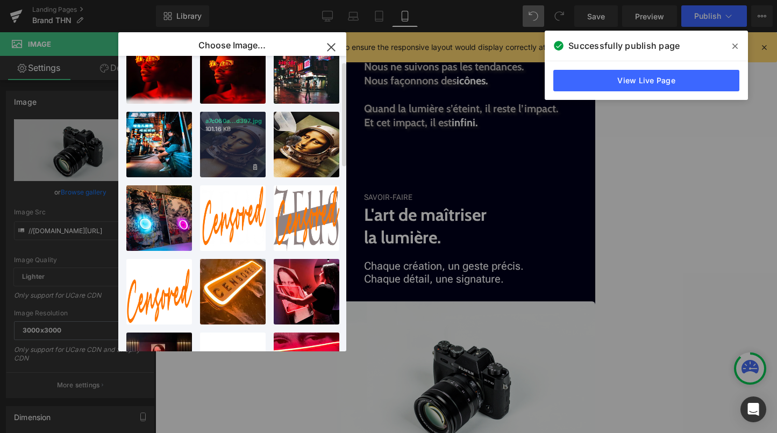
scroll to position [0, 0]
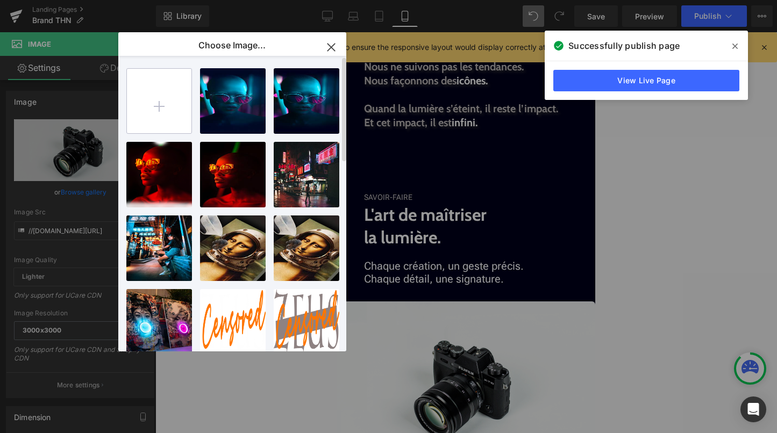
click at [155, 112] on input "file" at bounding box center [159, 101] width 65 height 65
type input "C:\fakepath\art.png"
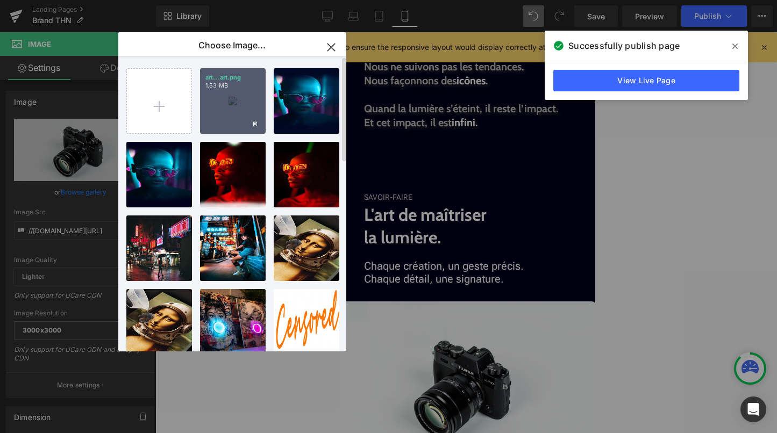
click at [232, 123] on div "art...art.png 1.53 MB" at bounding box center [233, 101] width 66 height 66
type input "https://ucarecdn.com/bd363fd6-3b9d-4d29-8c99-5fa617e7993a/-/format/auto/-/previ…"
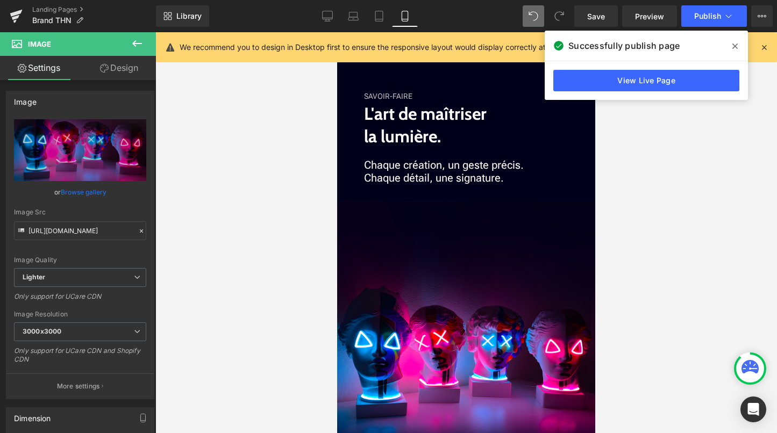
scroll to position [1317, 0]
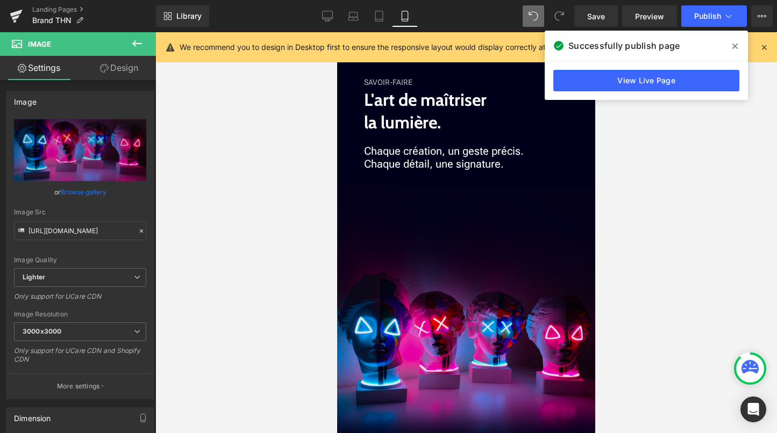
click at [428, 346] on img at bounding box center [466, 348] width 258 height 323
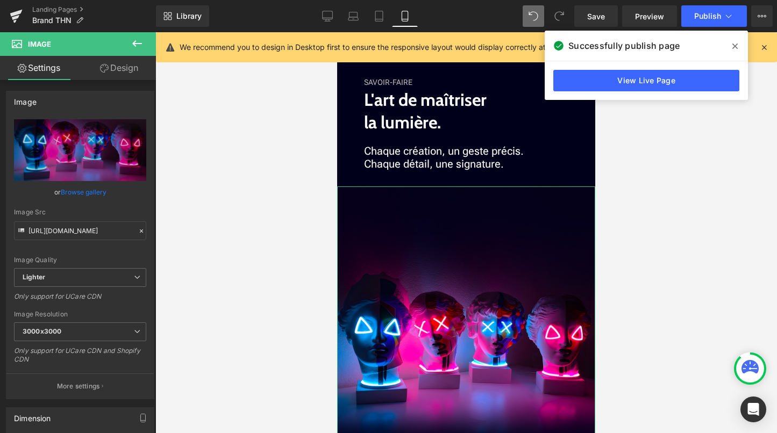
click at [127, 67] on link "Design" at bounding box center [119, 68] width 78 height 24
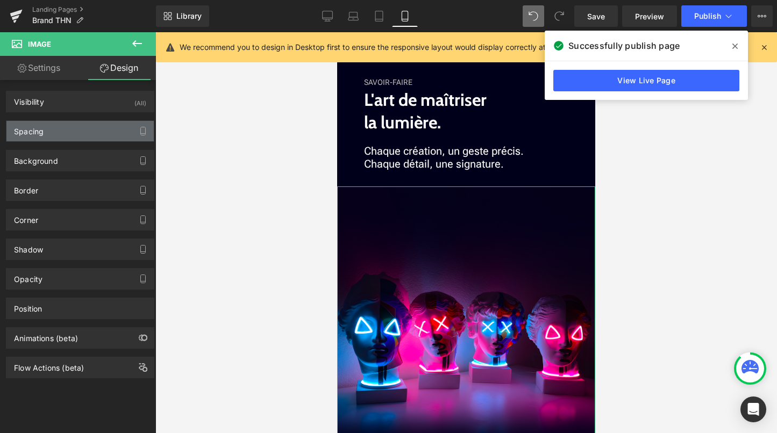
click at [78, 130] on div "Spacing" at bounding box center [79, 131] width 147 height 20
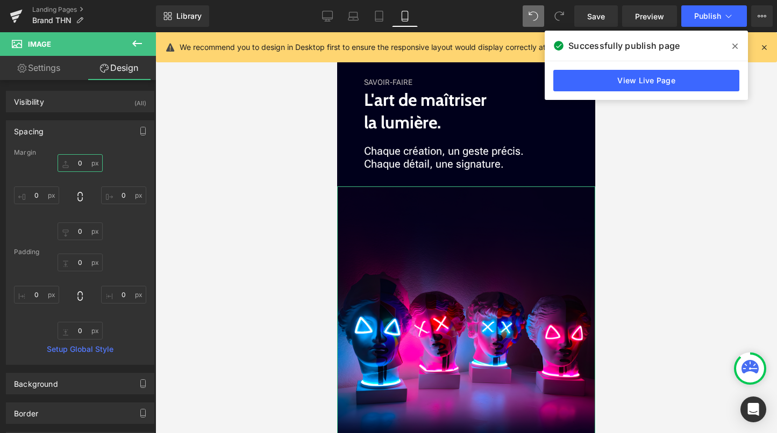
click at [73, 164] on input "0" at bounding box center [80, 163] width 45 height 18
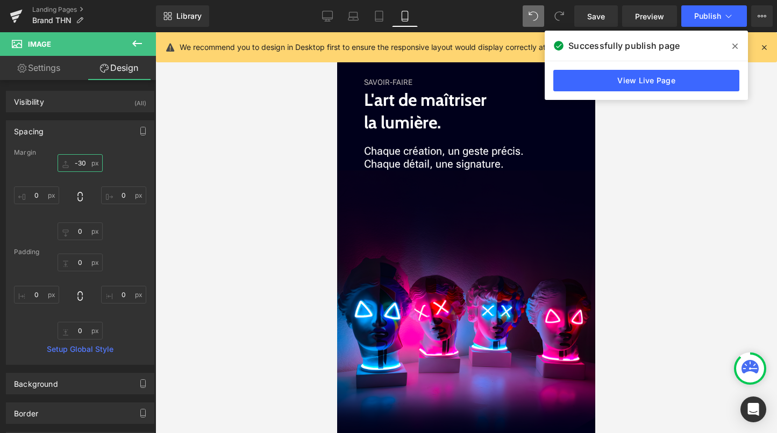
type input "-30"
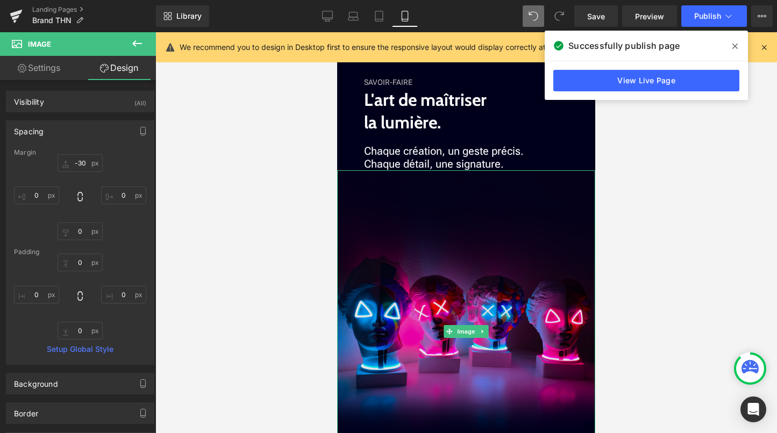
click at [466, 384] on img at bounding box center [466, 331] width 258 height 323
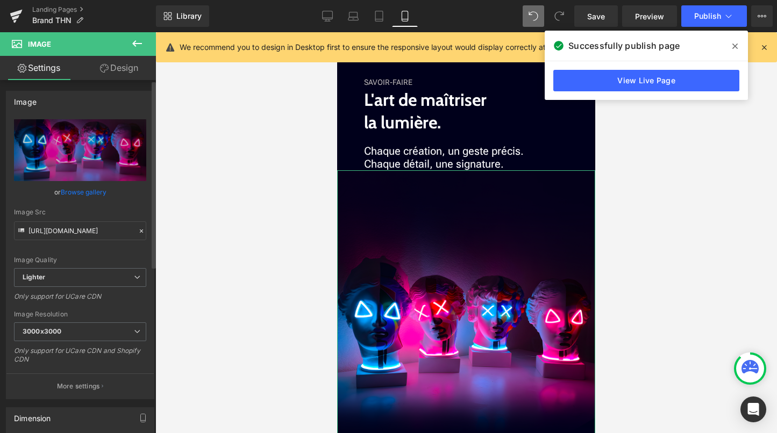
click at [75, 193] on link "Browse gallery" at bounding box center [84, 192] width 46 height 19
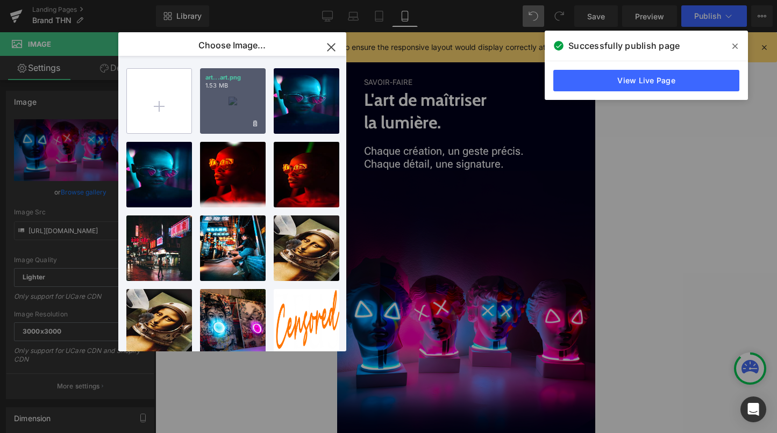
click at [154, 99] on input "file" at bounding box center [159, 101] width 65 height 65
click at [144, 99] on input "file" at bounding box center [159, 101] width 65 height 65
type input "C:\fakepath\art.png"
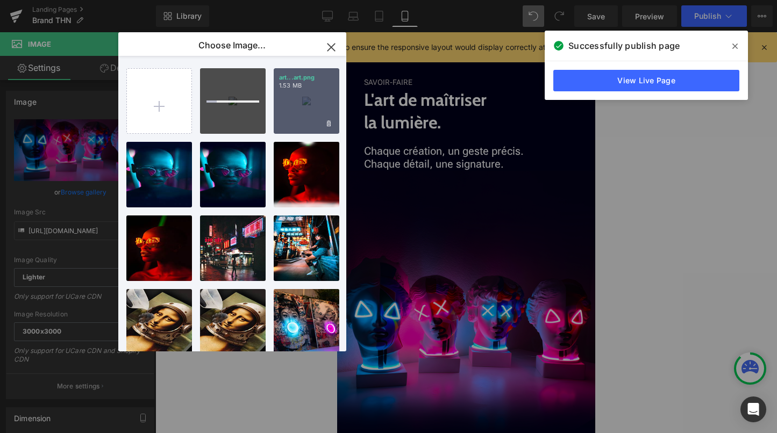
click at [222, 116] on div at bounding box center [233, 101] width 66 height 66
click at [329, 124] on icon at bounding box center [329, 123] width 4 height 6
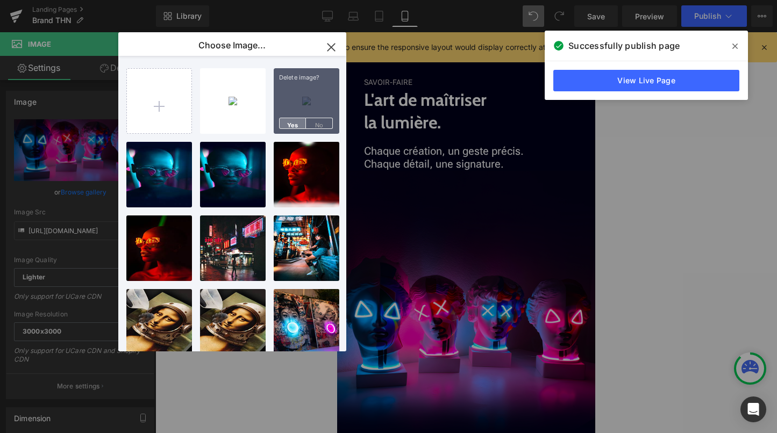
click at [301, 129] on span "Yes" at bounding box center [292, 123] width 27 height 11
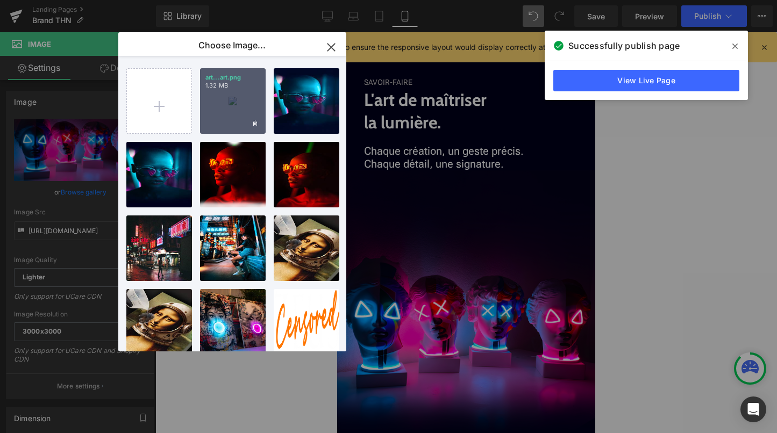
click at [247, 110] on div "art...art.png 1.32 MB" at bounding box center [233, 101] width 66 height 66
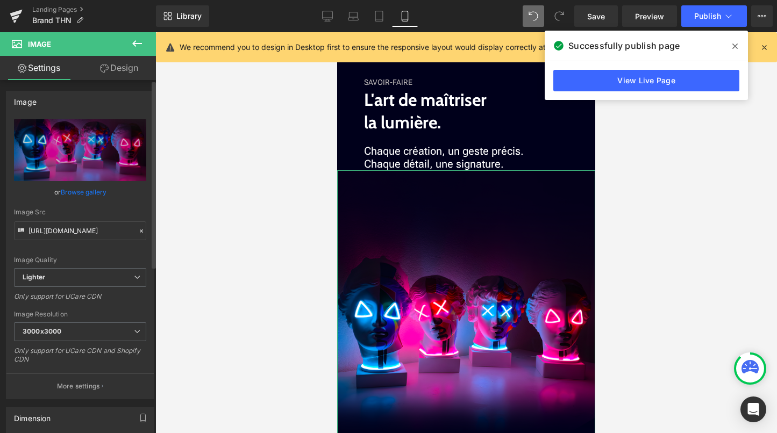
click at [101, 191] on link "Browse gallery" at bounding box center [84, 192] width 46 height 19
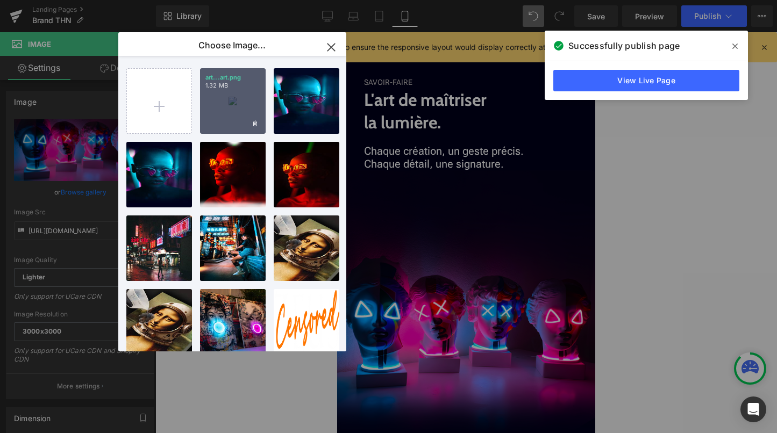
click at [223, 117] on div "art...art.png 1.32 MB" at bounding box center [233, 101] width 66 height 66
type input "https://ucarecdn.com/4a8dc751-52e9-41c4-b4c4-3a9d0e9ceb42/-/format/auto/-/previ…"
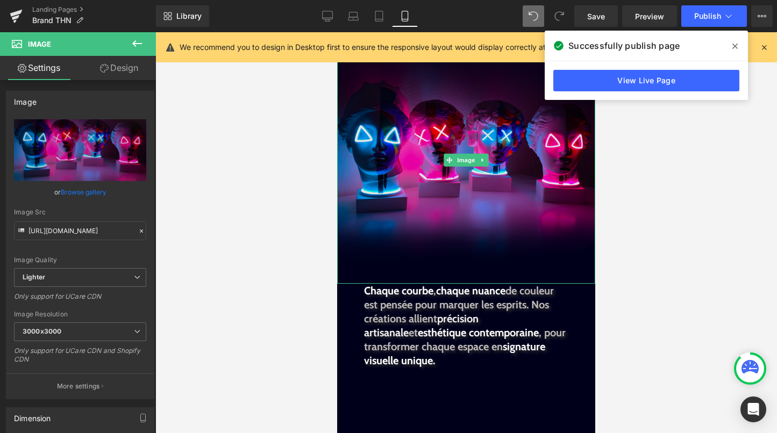
scroll to position [1454, 0]
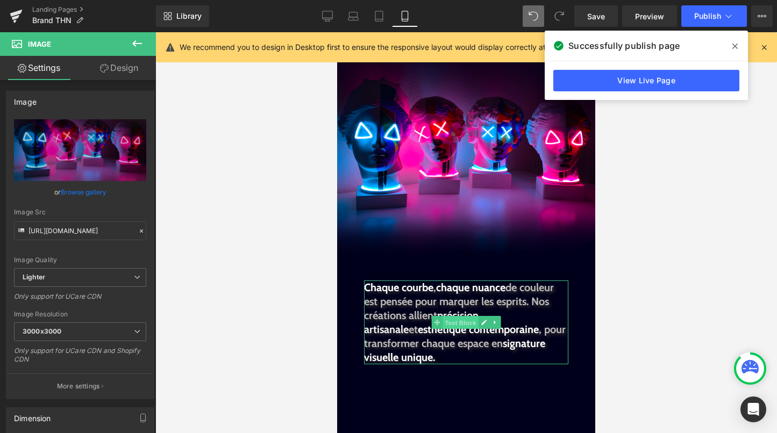
click at [457, 325] on span "Text Block" at bounding box center [460, 323] width 35 height 13
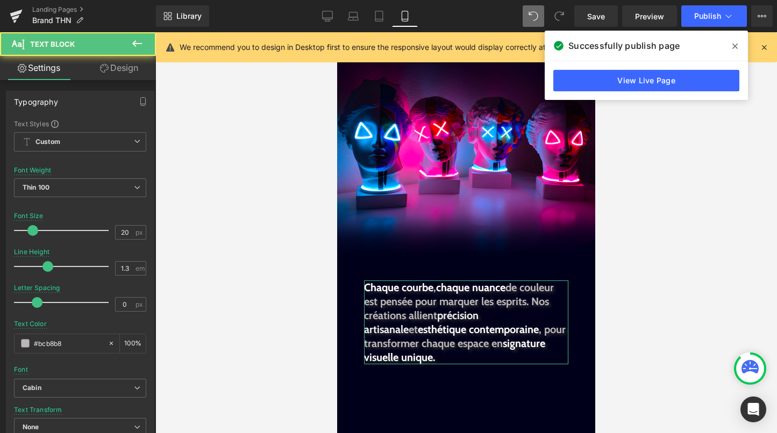
click at [110, 60] on link "Design" at bounding box center [119, 68] width 78 height 24
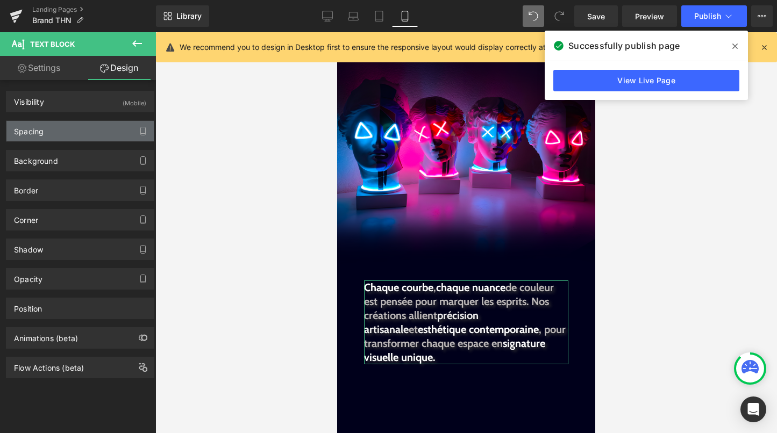
click at [84, 125] on div "Spacing" at bounding box center [79, 131] width 147 height 20
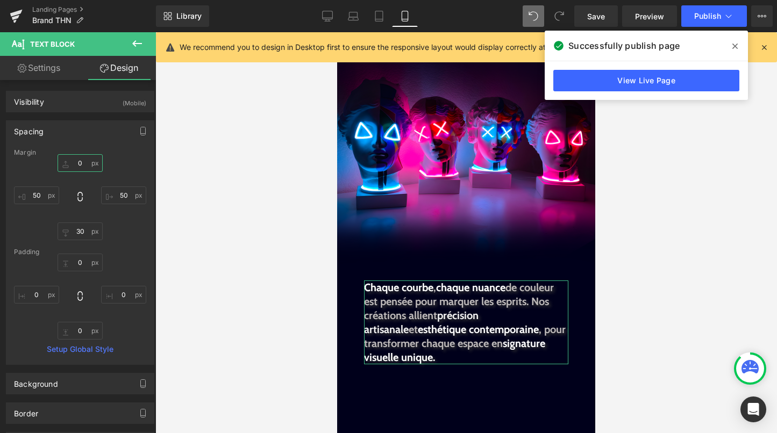
click at [80, 170] on input "0" at bounding box center [80, 163] width 45 height 18
type input "-60"
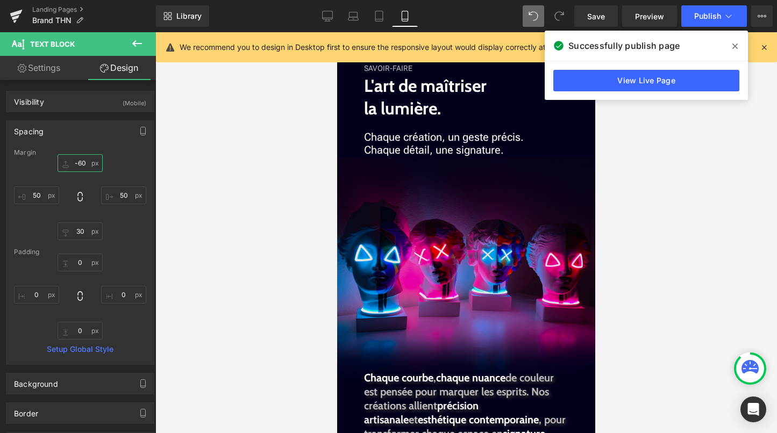
scroll to position [1336, 0]
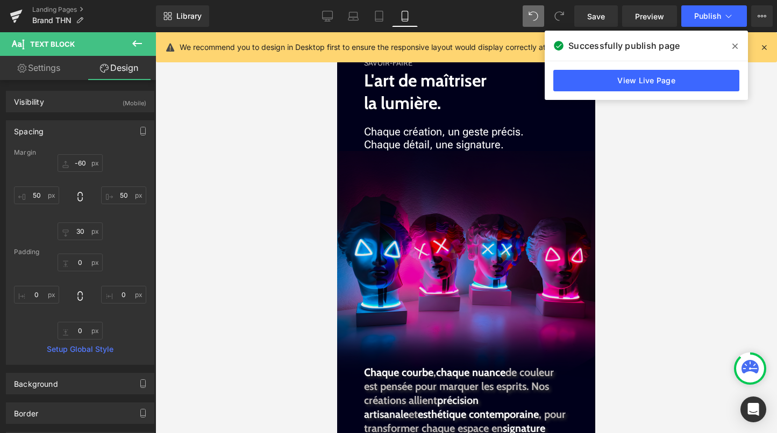
click at [467, 259] on img at bounding box center [466, 274] width 258 height 247
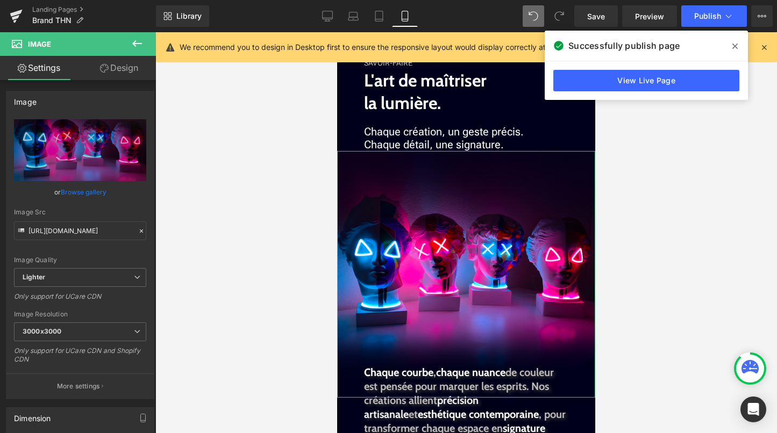
click at [129, 77] on link "Design" at bounding box center [119, 68] width 78 height 24
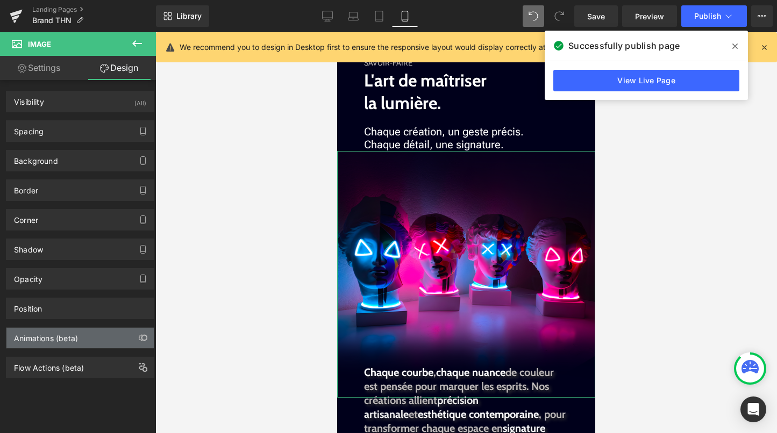
click at [74, 334] on div "Animations (beta)" at bounding box center [46, 335] width 64 height 15
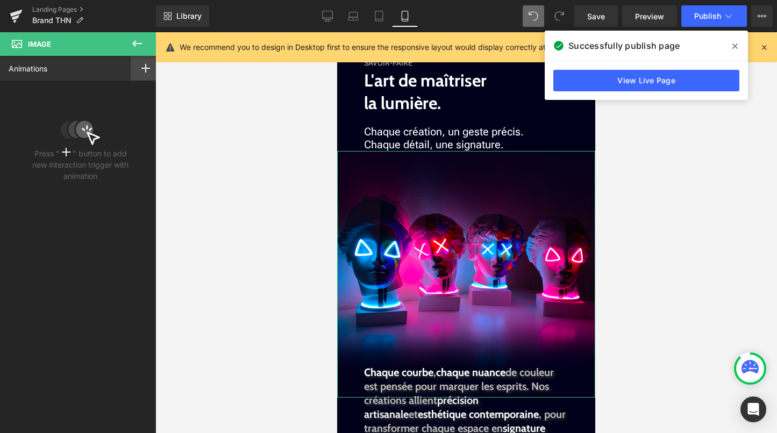
click at [142, 73] on div at bounding box center [146, 68] width 30 height 25
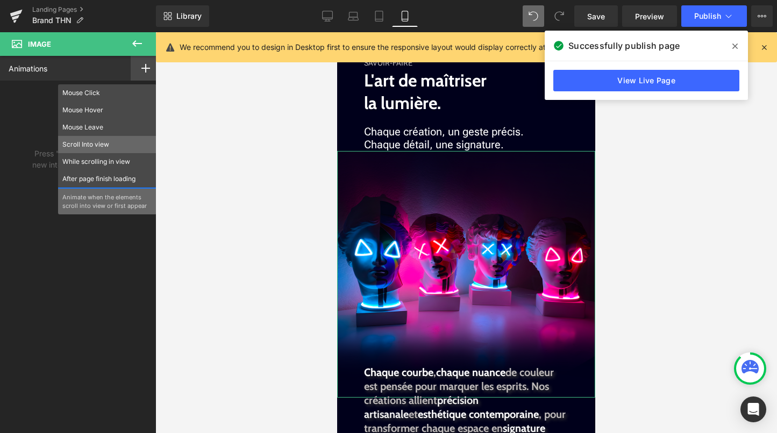
click at [110, 150] on div "Scroll Into view" at bounding box center [107, 144] width 98 height 17
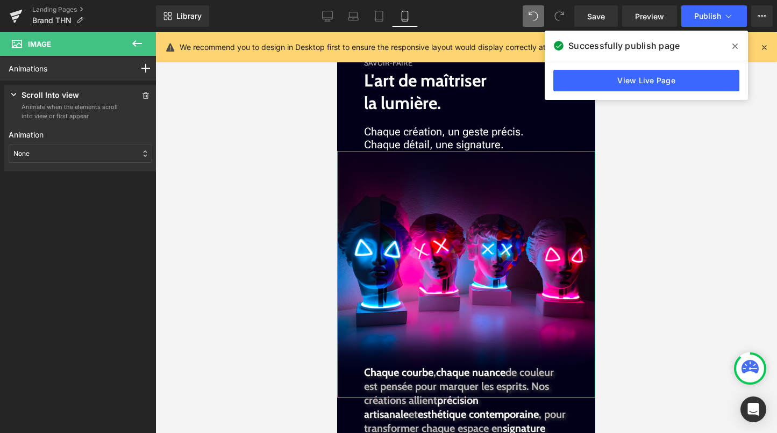
click at [110, 150] on div "None" at bounding box center [81, 154] width 144 height 18
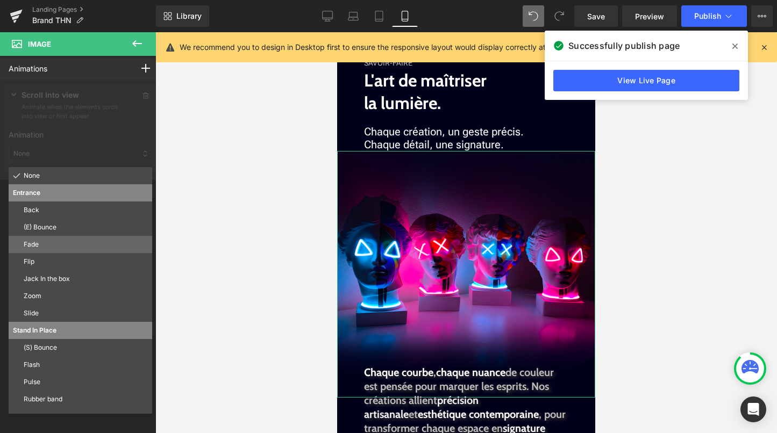
click at [63, 246] on p "Fade" at bounding box center [86, 245] width 124 height 10
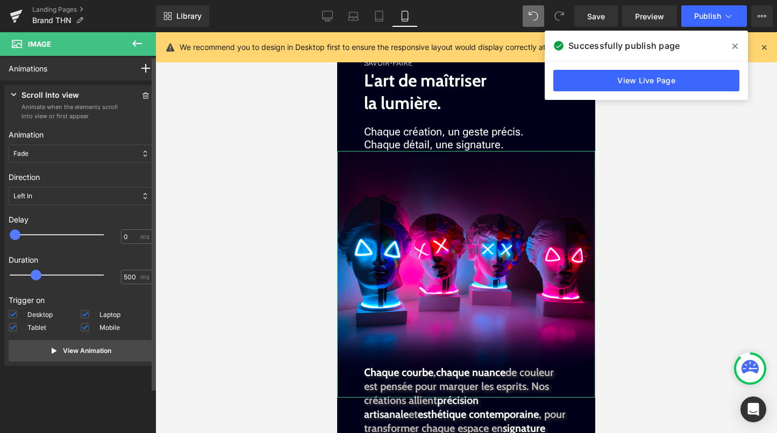
click at [54, 196] on div "Left In" at bounding box center [81, 196] width 144 height 18
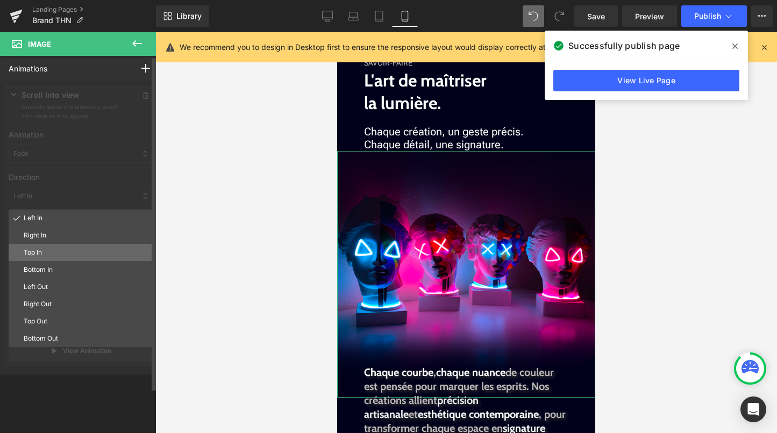
click at [44, 260] on div "Top In" at bounding box center [81, 252] width 144 height 17
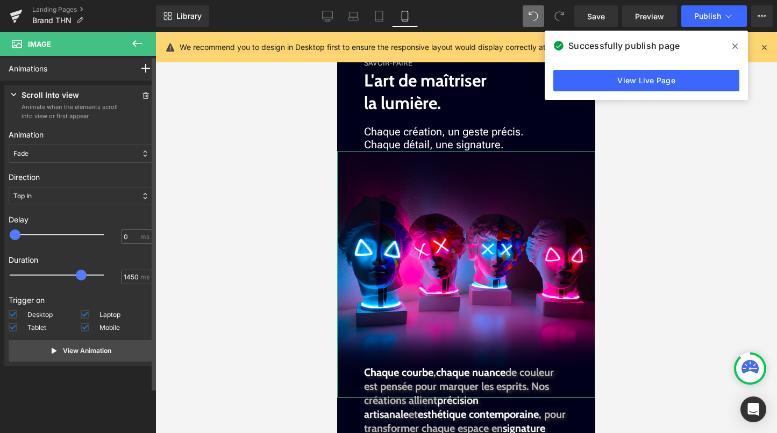
type input "1500"
drag, startPoint x: 37, startPoint y: 281, endPoint x: 85, endPoint y: 287, distance: 48.8
click at [86, 287] on div "Duration 500 1500 ms" at bounding box center [81, 270] width 144 height 40
click at [142, 92] on span at bounding box center [145, 95] width 13 height 13
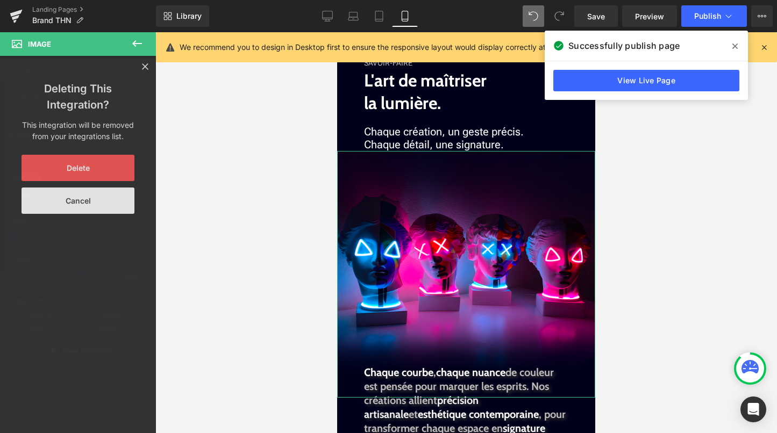
click at [120, 174] on button "Delete" at bounding box center [78, 168] width 113 height 26
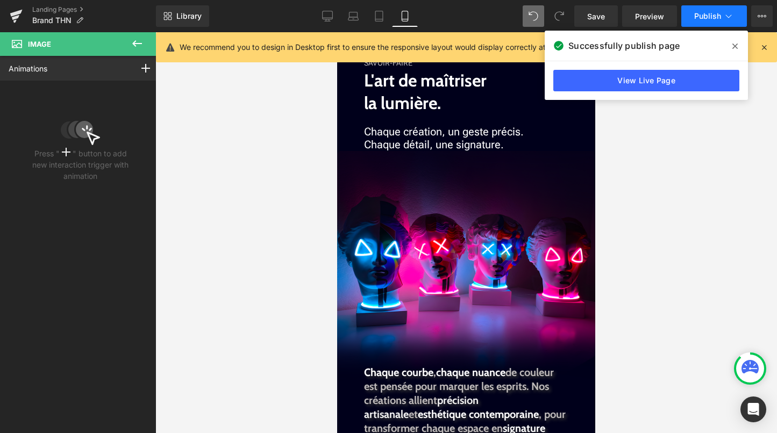
click at [722, 16] on button "Publish" at bounding box center [714, 16] width 66 height 22
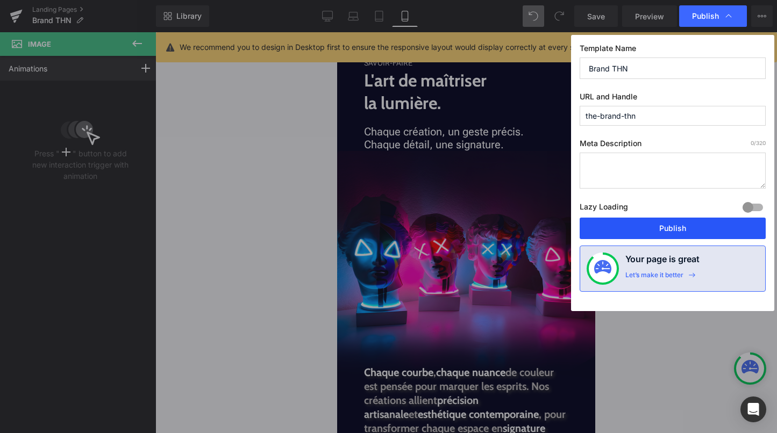
click at [662, 235] on button "Publish" at bounding box center [673, 229] width 186 height 22
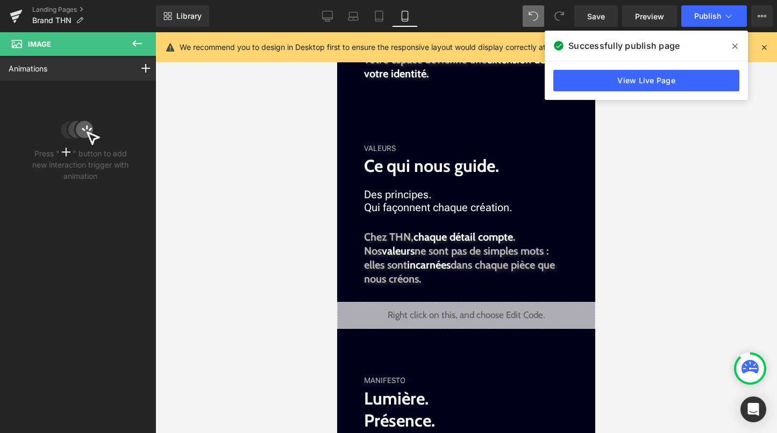
scroll to position [584, 0]
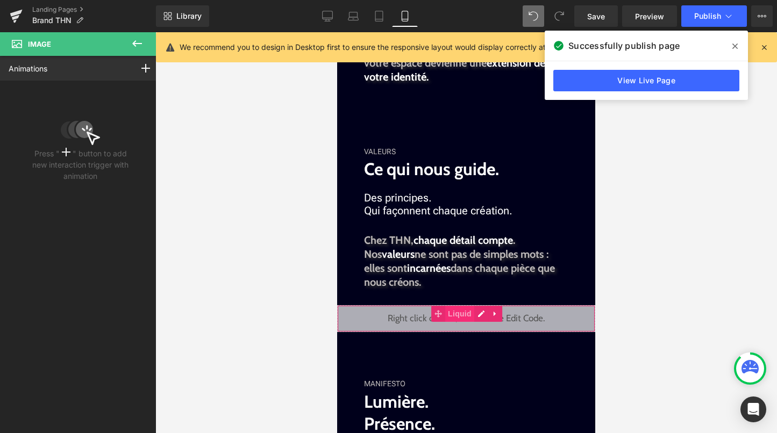
click at [461, 316] on span "Liquid" at bounding box center [459, 314] width 29 height 16
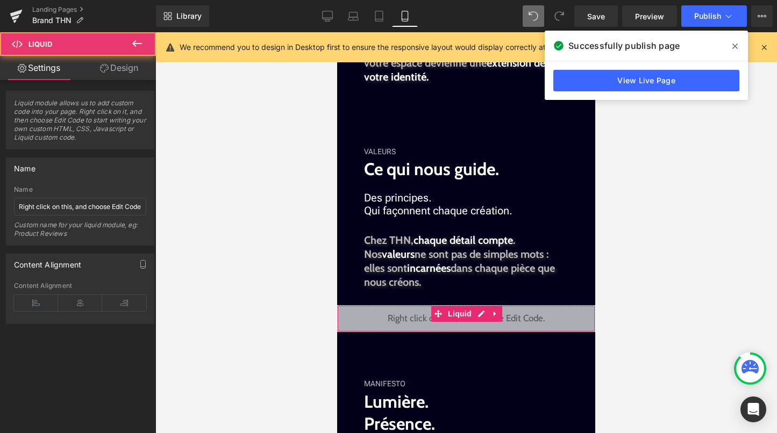
click at [130, 70] on link "Design" at bounding box center [119, 68] width 78 height 24
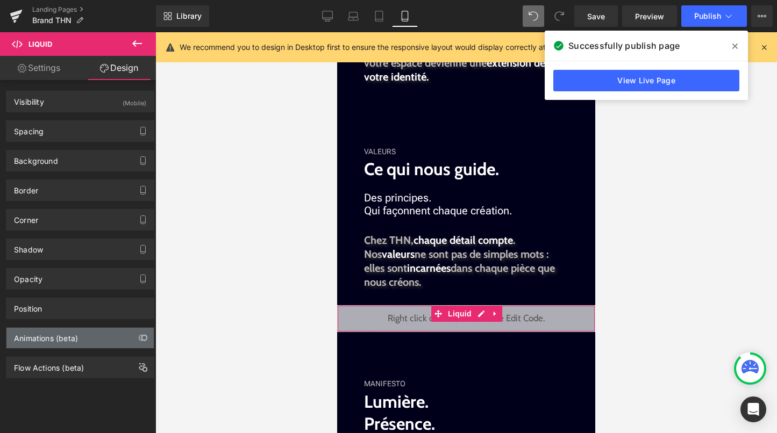
click at [79, 331] on div "Animations (beta)" at bounding box center [79, 338] width 147 height 20
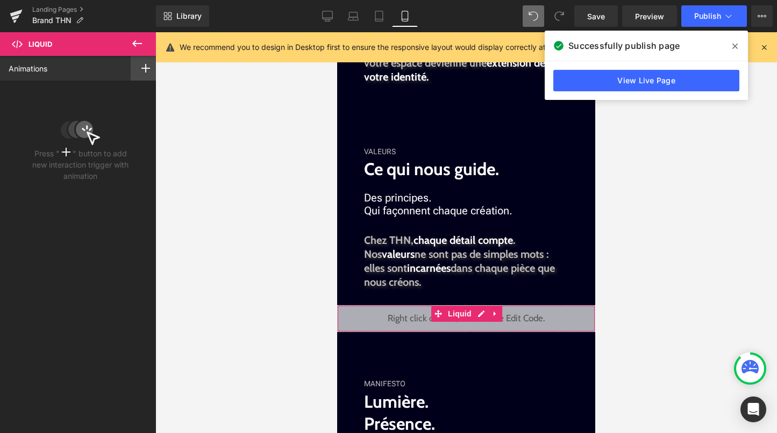
click at [132, 70] on div at bounding box center [146, 68] width 30 height 25
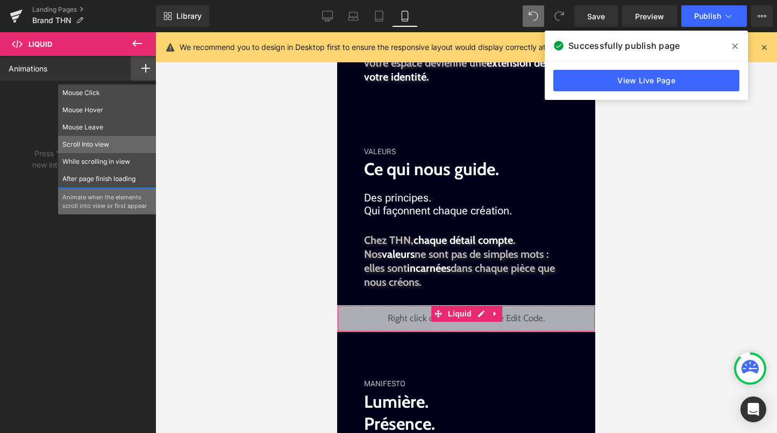
click at [117, 144] on p "Scroll Into view" at bounding box center [107, 145] width 90 height 10
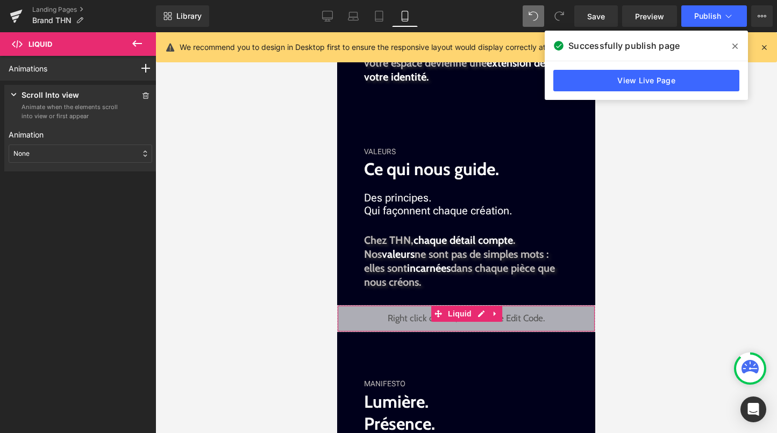
click at [106, 152] on div "None" at bounding box center [81, 154] width 144 height 18
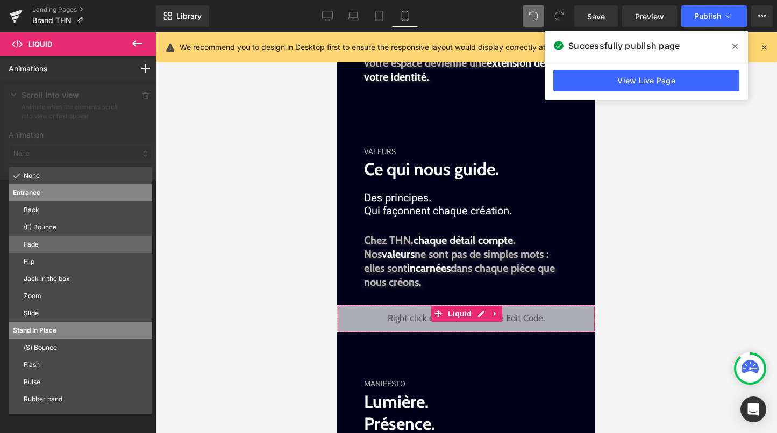
click at [80, 248] on p "Fade" at bounding box center [86, 245] width 124 height 10
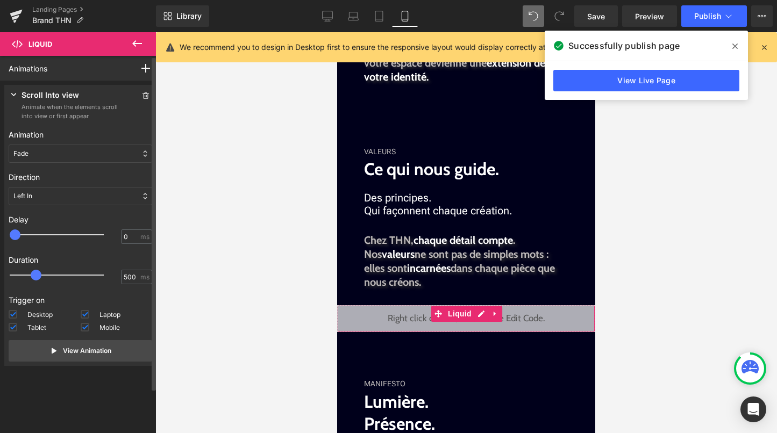
click at [58, 190] on div "Left In" at bounding box center [81, 196] width 144 height 18
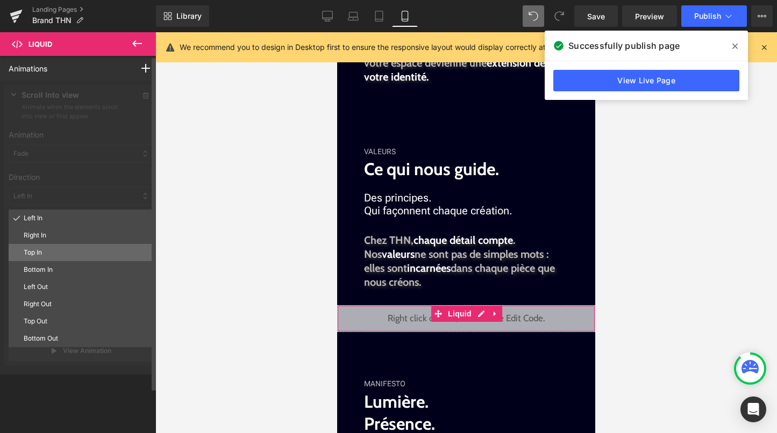
click at [48, 248] on p "Top In" at bounding box center [86, 253] width 124 height 10
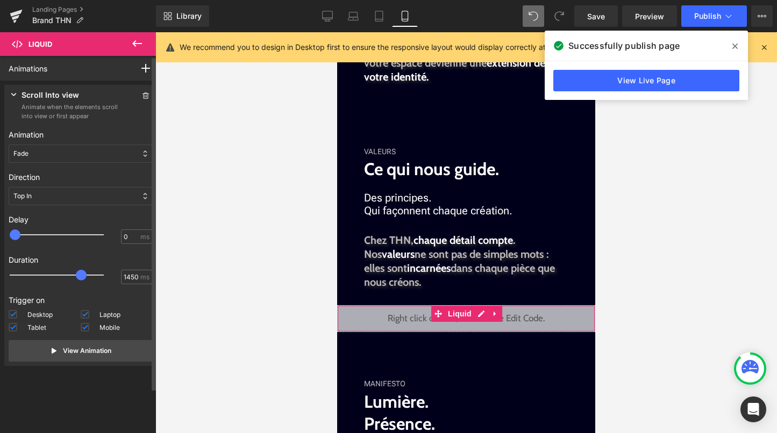
drag, startPoint x: 39, startPoint y: 274, endPoint x: 87, endPoint y: 273, distance: 48.4
click at [87, 273] on div at bounding box center [64, 276] width 94 height 22
type input "1500"
click at [85, 272] on div at bounding box center [64, 276] width 94 height 22
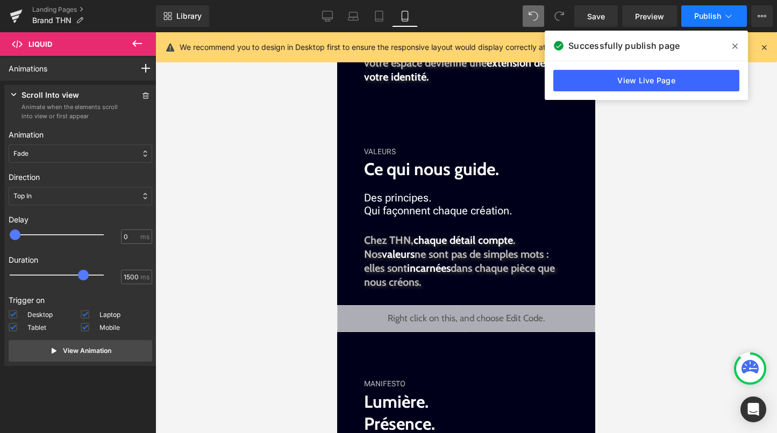
click at [700, 18] on span "Publish" at bounding box center [707, 16] width 27 height 9
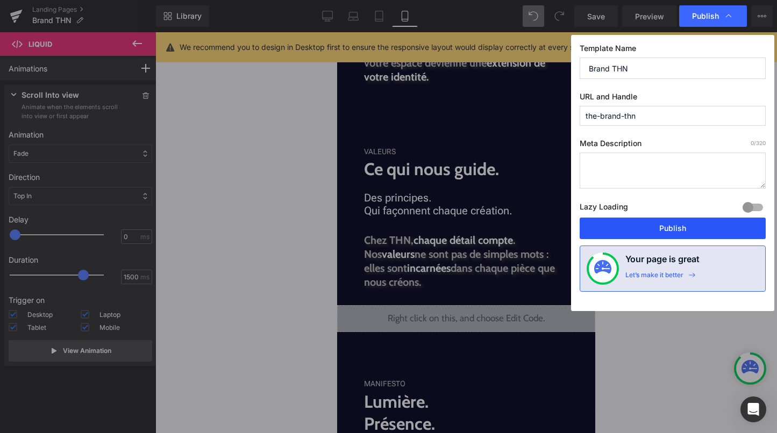
click at [673, 223] on button "Publish" at bounding box center [673, 229] width 186 height 22
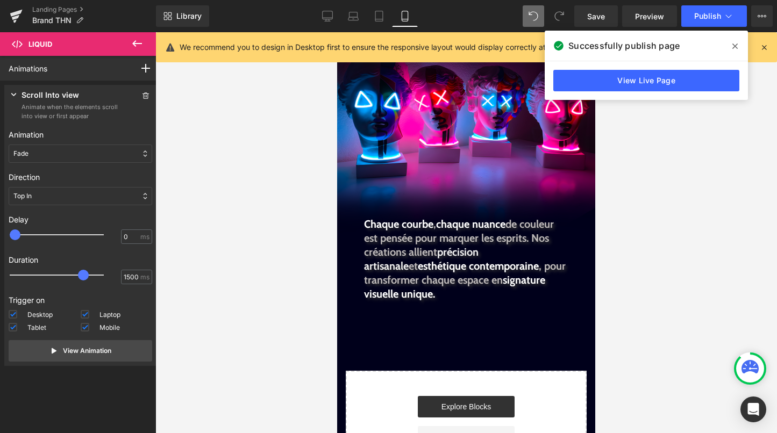
scroll to position [1515, 0]
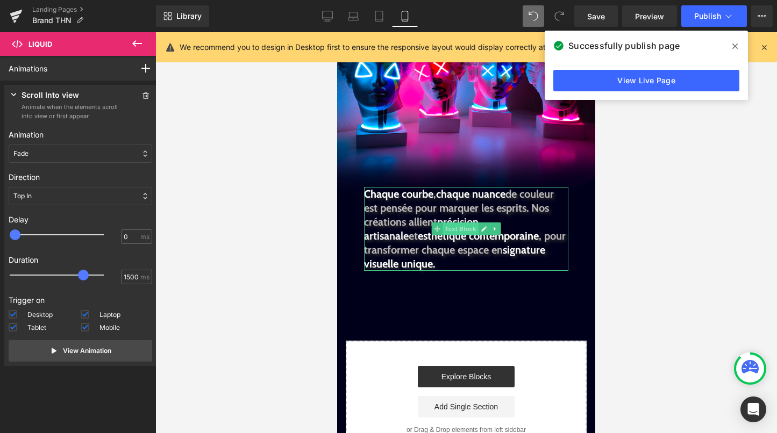
click at [451, 230] on span "Text Block" at bounding box center [460, 229] width 35 height 13
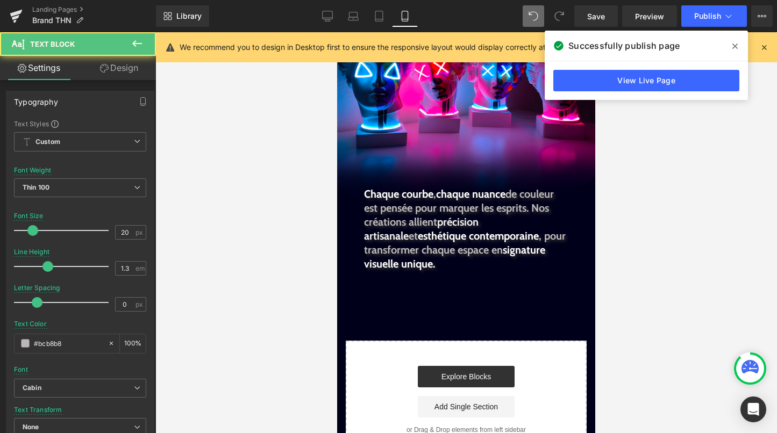
click at [124, 69] on link "Design" at bounding box center [119, 68] width 78 height 24
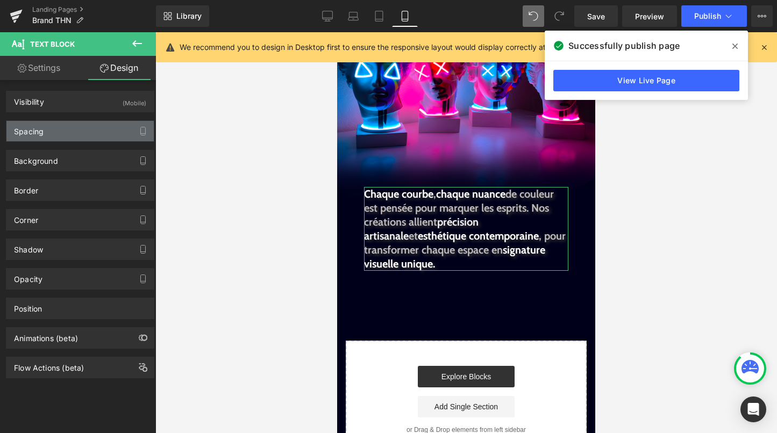
click at [60, 140] on div "Spacing" at bounding box center [79, 131] width 147 height 20
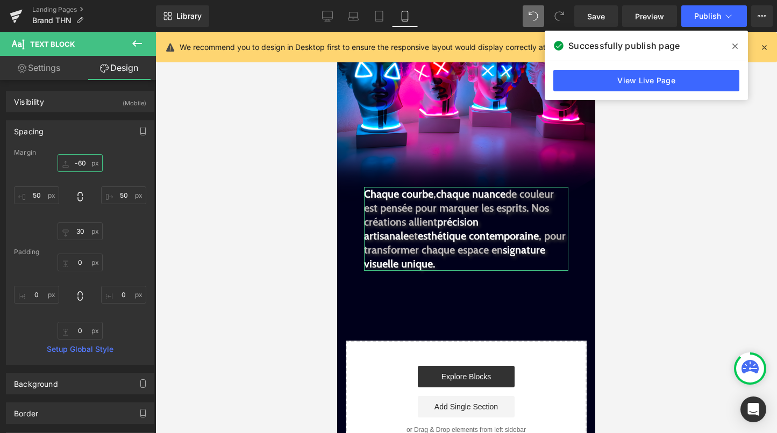
click at [79, 162] on input "-60" at bounding box center [80, 163] width 45 height 18
click at [79, 165] on input "-60" at bounding box center [80, 163] width 45 height 18
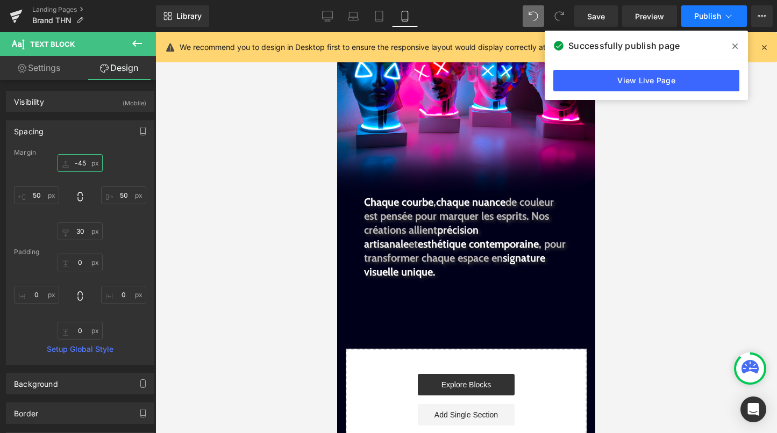
type input "-45"
click at [725, 16] on icon at bounding box center [728, 16] width 11 height 11
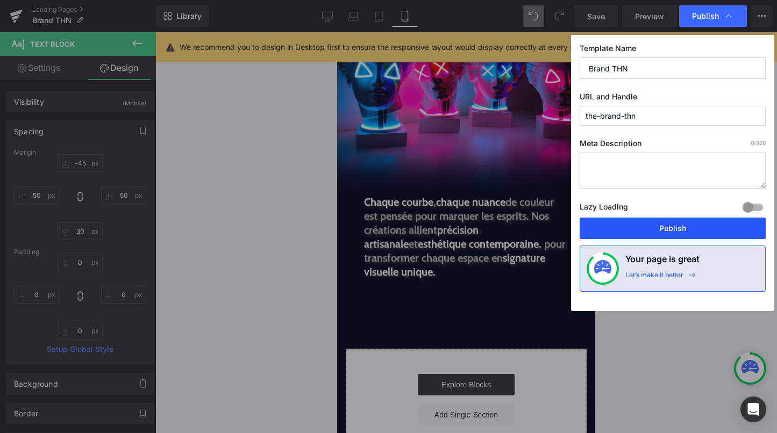
click at [683, 224] on button "Publish" at bounding box center [673, 229] width 186 height 22
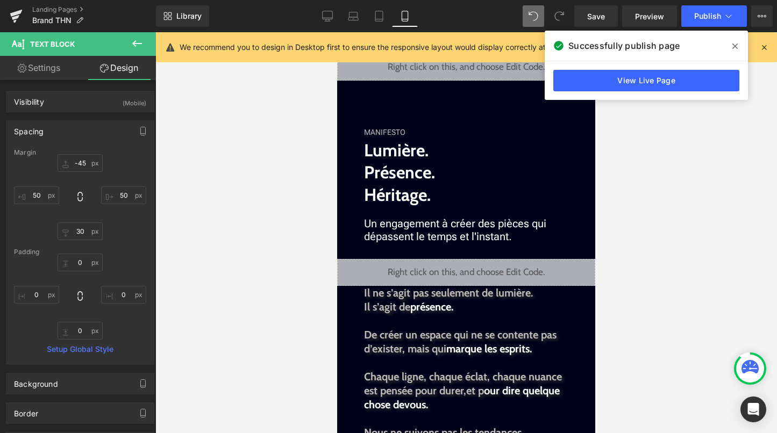
scroll to position [832, 0]
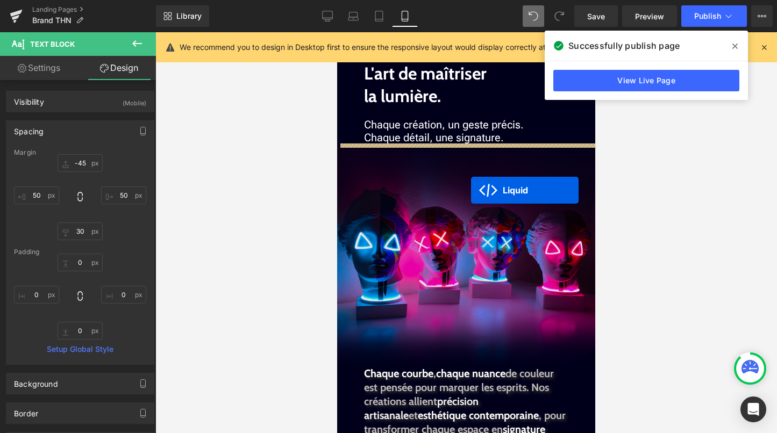
drag, startPoint x: 467, startPoint y: 299, endPoint x: 471, endPoint y: 190, distance: 108.7
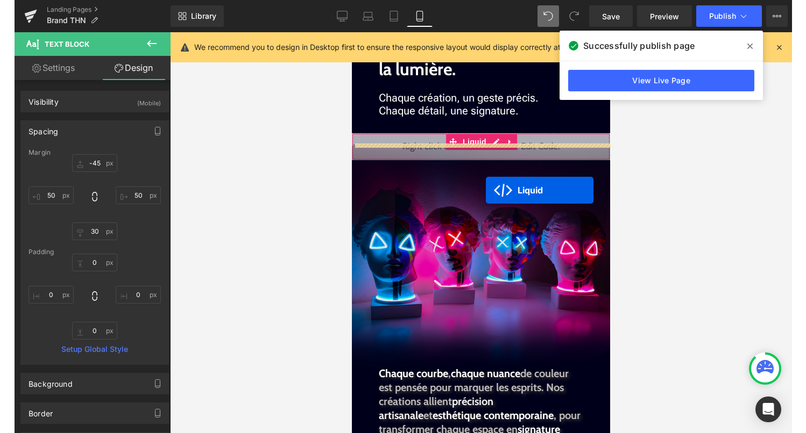
scroll to position [1343, 0]
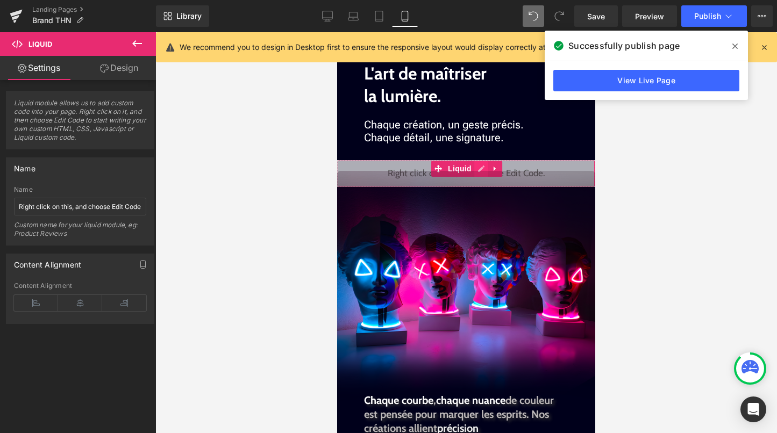
click at [483, 167] on div "Liquid" at bounding box center [466, 173] width 258 height 27
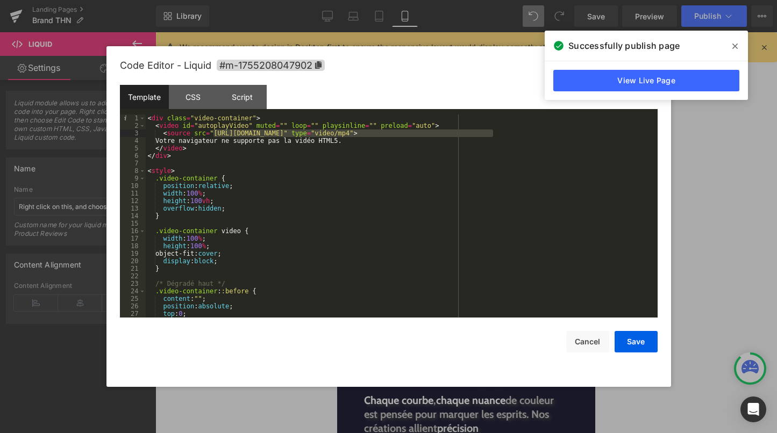
drag, startPoint x: 215, startPoint y: 134, endPoint x: 495, endPoint y: 136, distance: 280.2
click at [495, 136] on div "< div class = "video-container" > < video id = "autoplayVideo" muted = "" loop …" at bounding box center [400, 224] width 508 height 218
click at [631, 351] on button "Save" at bounding box center [636, 342] width 43 height 22
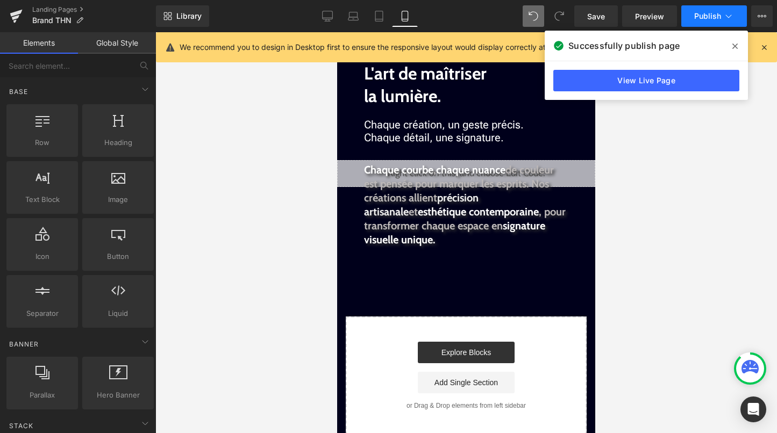
click at [718, 16] on span "Publish" at bounding box center [707, 16] width 27 height 9
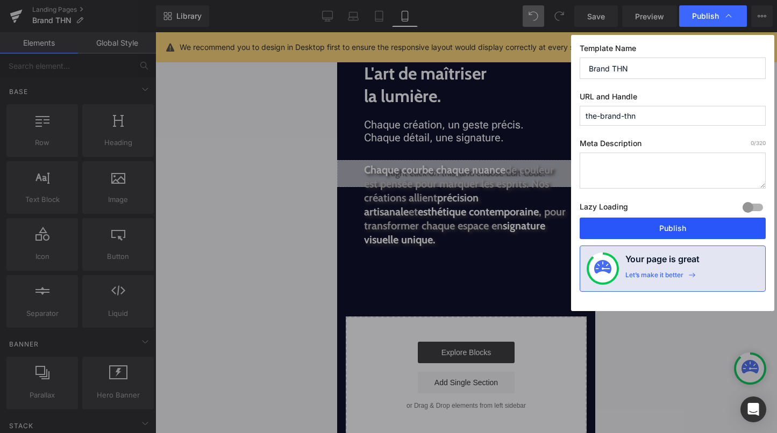
click at [667, 229] on button "Publish" at bounding box center [673, 229] width 186 height 22
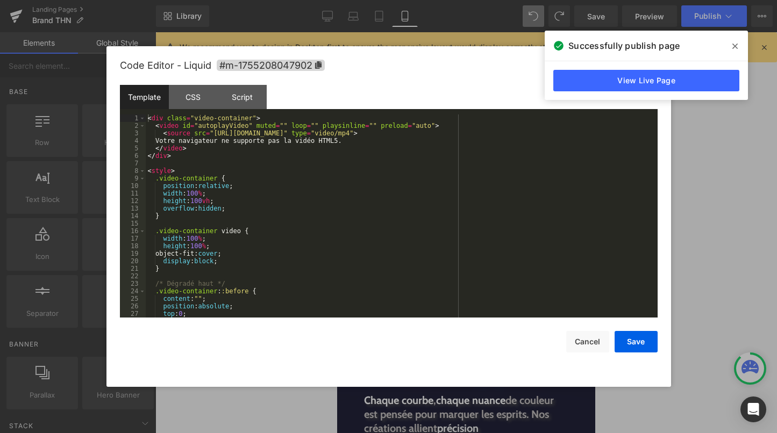
click at [482, 166] on div "Liquid" at bounding box center [466, 173] width 258 height 27
click at [423, 227] on div "< div class = "video-container" > < video id = "autoplayVideo" muted = "" loop …" at bounding box center [400, 224] width 508 height 218
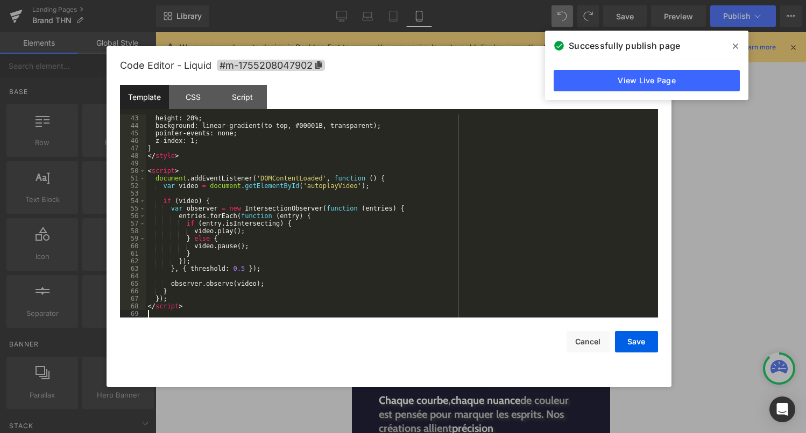
scroll to position [316, 0]
click at [624, 343] on button "Save" at bounding box center [636, 342] width 43 height 22
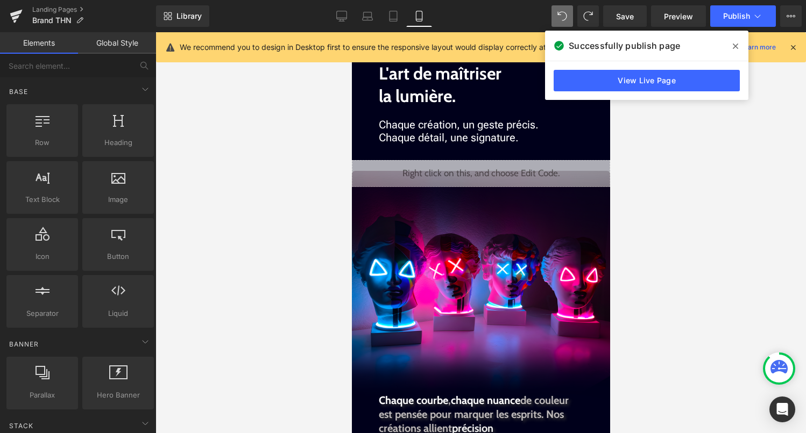
click at [753, 30] on div "Library Mobile Desktop Laptop Tablet Mobile Save Preview Publish Scheduled View…" at bounding box center [481, 16] width 650 height 32
click at [753, 21] on icon at bounding box center [757, 16] width 11 height 11
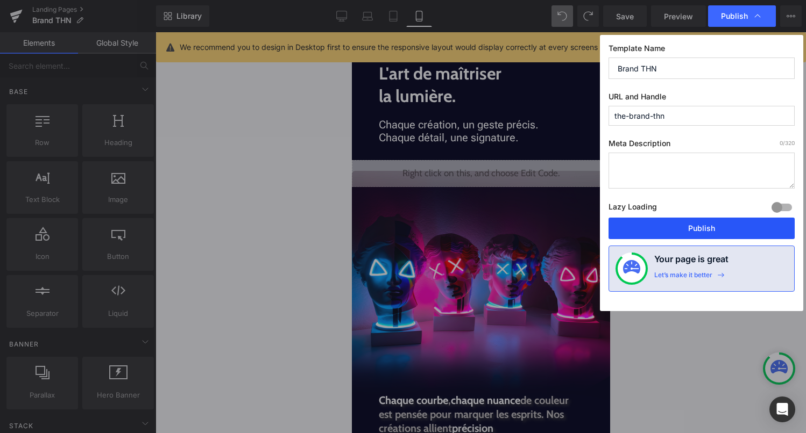
click at [712, 227] on button "Publish" at bounding box center [701, 229] width 186 height 22
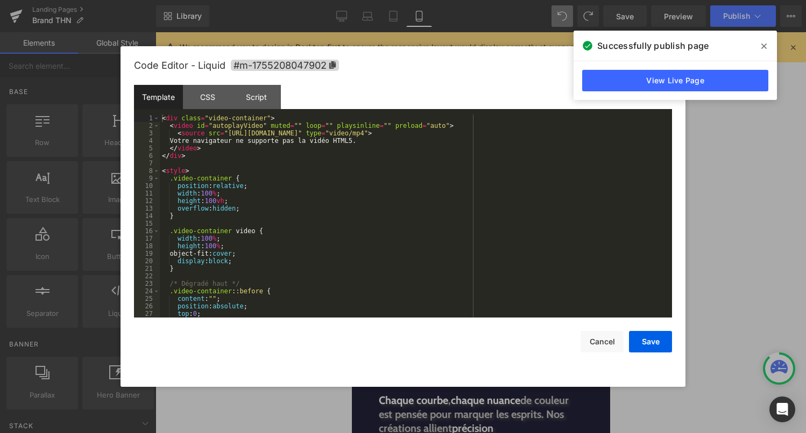
click at [497, 165] on div "Liquid" at bounding box center [480, 173] width 258 height 27
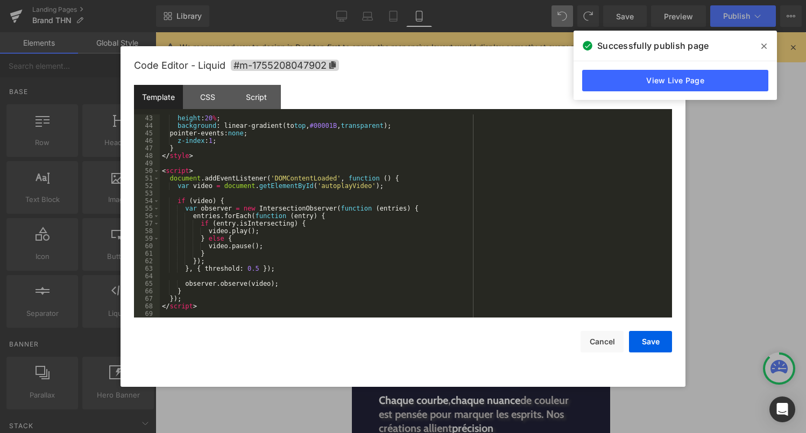
scroll to position [0, 0]
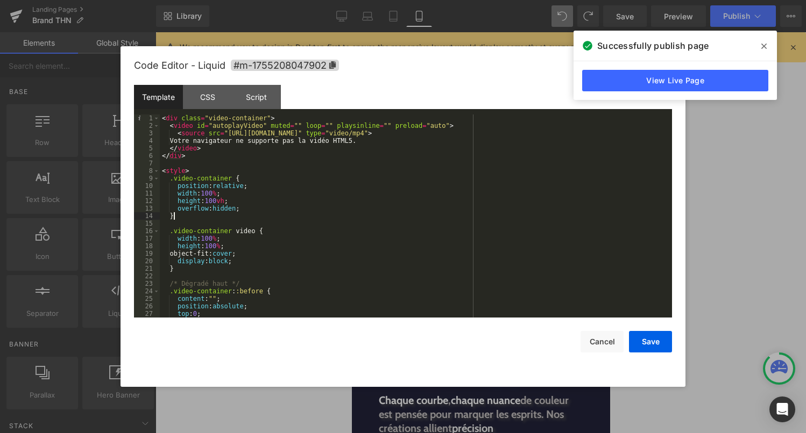
click at [287, 220] on div "< div class = "video-container" > < video id = "autoplayVideo" muted = "" loop …" at bounding box center [414, 224] width 508 height 218
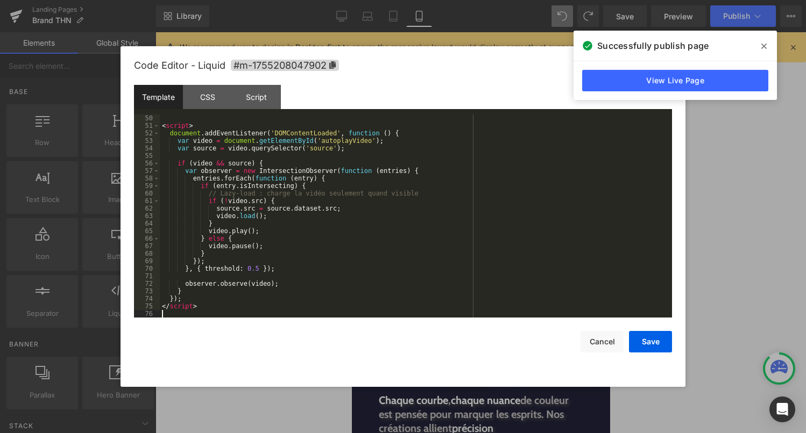
scroll to position [369, 0]
click at [660, 345] on button "Save" at bounding box center [650, 342] width 43 height 22
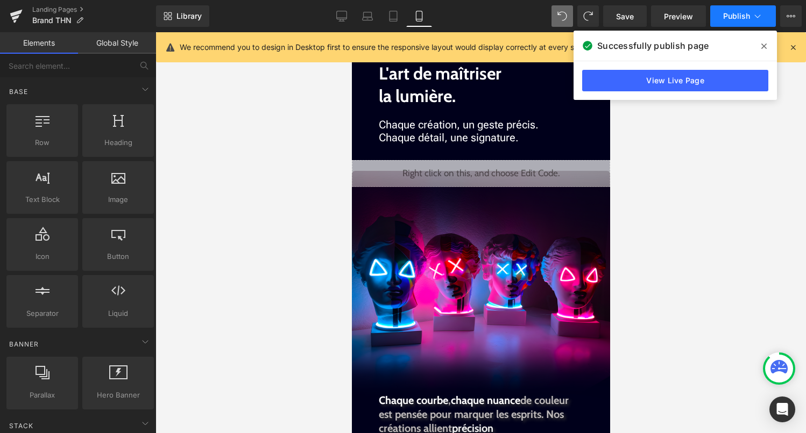
click at [739, 16] on span "Publish" at bounding box center [736, 16] width 27 height 9
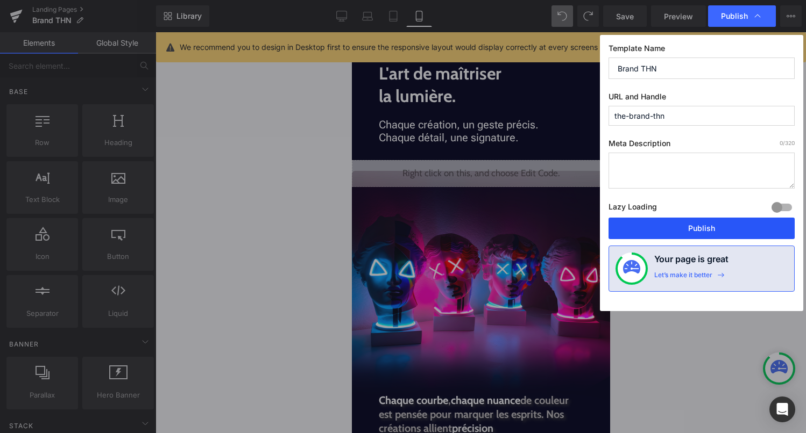
click at [687, 230] on button "Publish" at bounding box center [701, 229] width 186 height 22
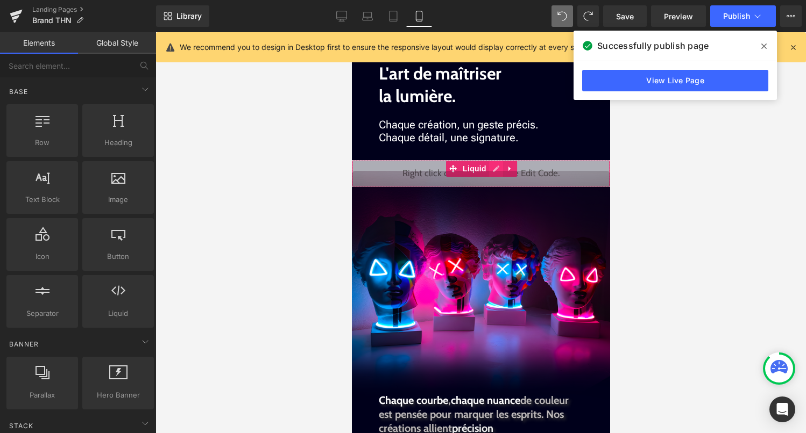
click at [497, 166] on div "Liquid" at bounding box center [480, 173] width 258 height 27
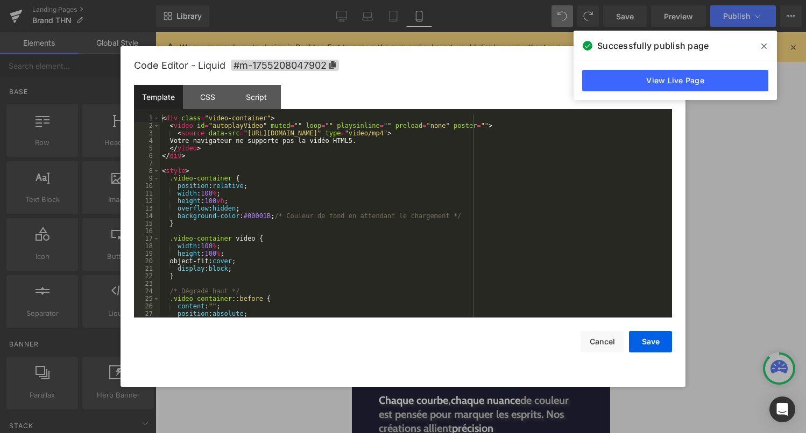
click at [458, 198] on div "< div class = "video-container" > < video id = "autoplayVideo" muted = "" loop …" at bounding box center [414, 224] width 508 height 218
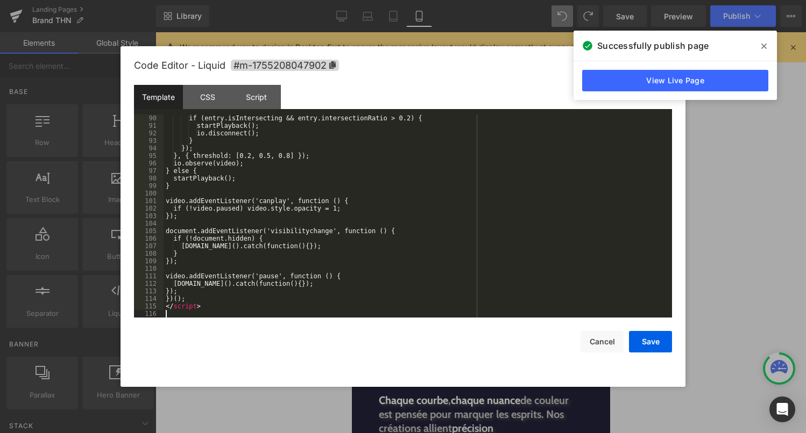
scroll to position [670, 0]
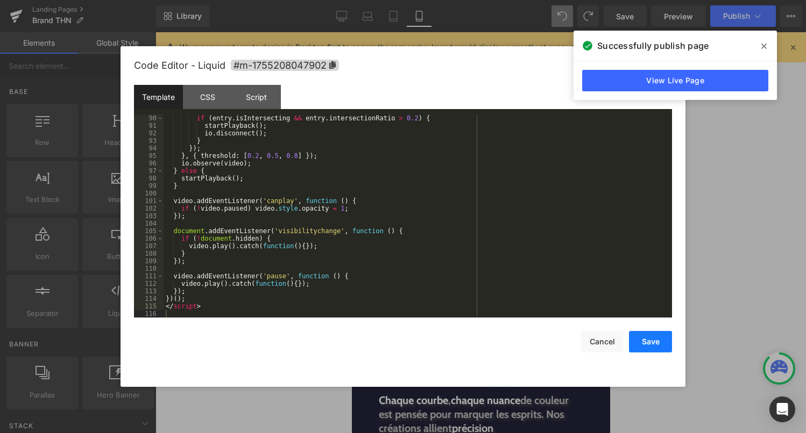
click at [646, 338] on button "Save" at bounding box center [650, 342] width 43 height 22
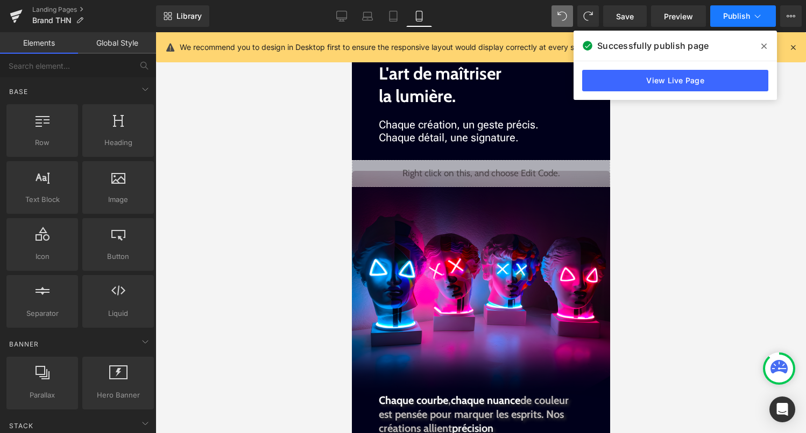
click at [739, 24] on button "Publish" at bounding box center [743, 16] width 66 height 22
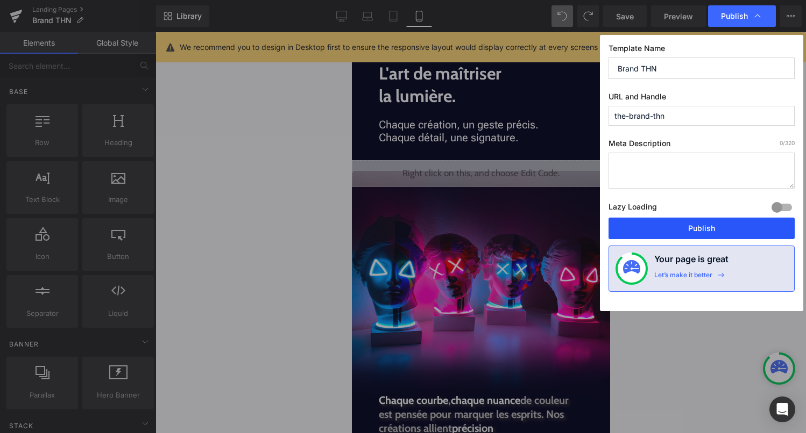
click at [671, 225] on button "Publish" at bounding box center [701, 229] width 186 height 22
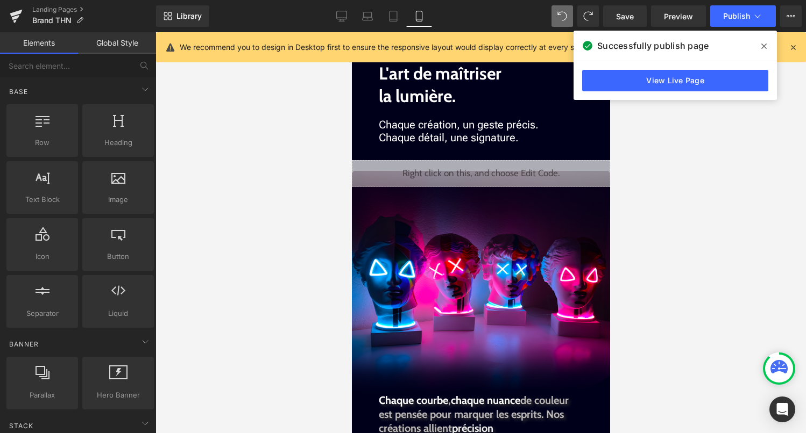
click at [498, 166] on div "Liquid" at bounding box center [480, 173] width 258 height 27
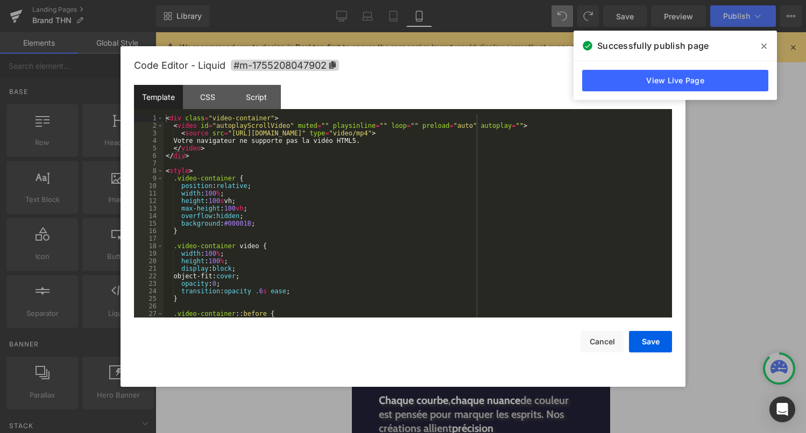
click at [437, 226] on div "< div class = "video-container" > < video id = "autoplayScrollVideo" muted = ""…" at bounding box center [415, 224] width 504 height 218
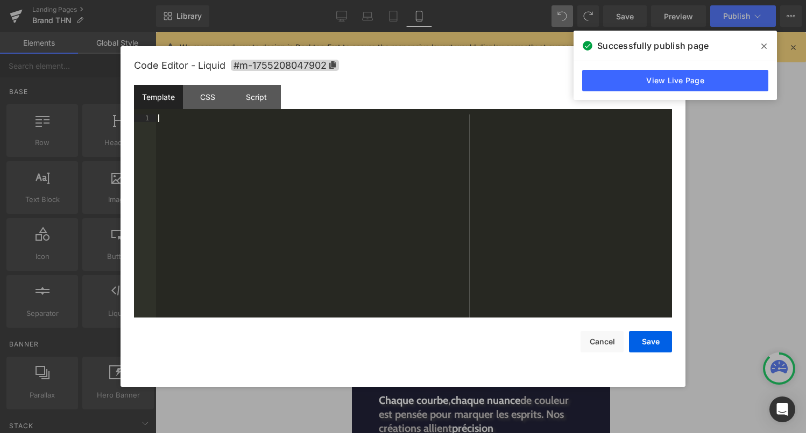
scroll to position [617, 0]
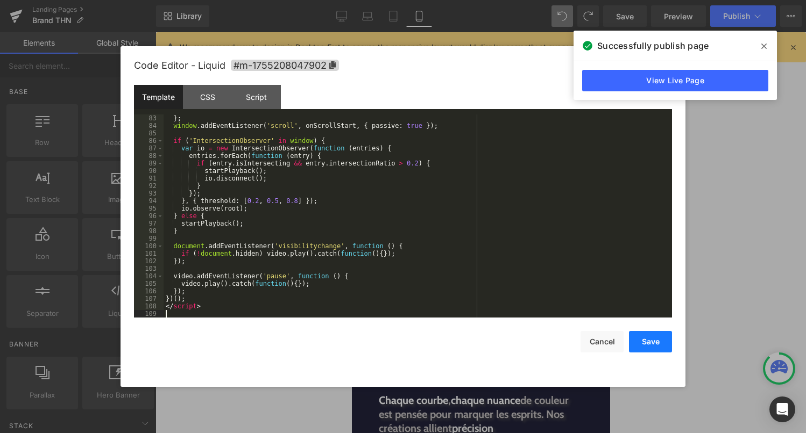
click at [649, 344] on button "Save" at bounding box center [650, 342] width 43 height 22
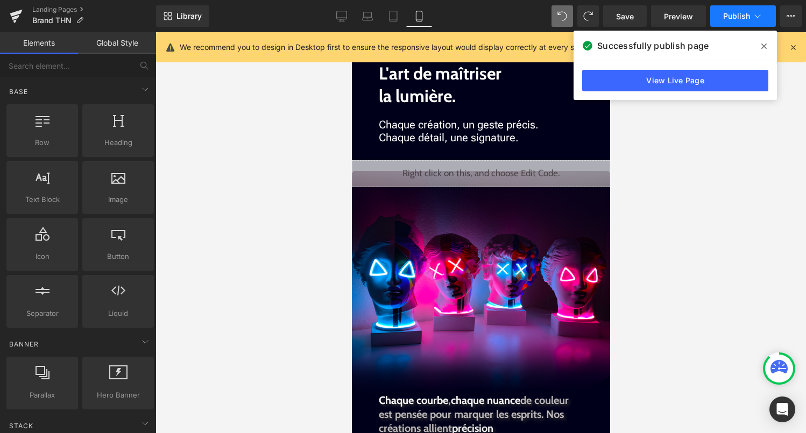
click at [741, 9] on button "Publish" at bounding box center [743, 16] width 66 height 22
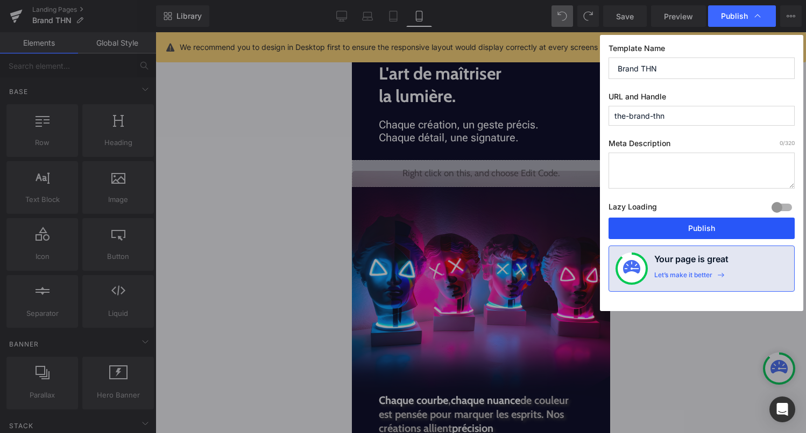
click at [688, 226] on button "Publish" at bounding box center [701, 229] width 186 height 22
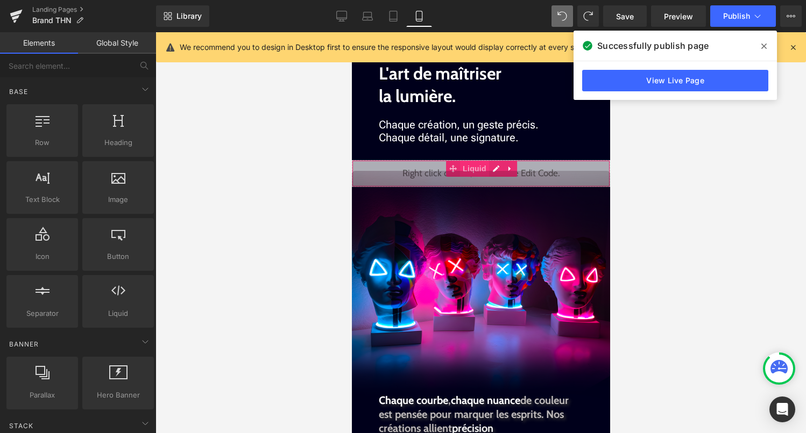
click at [487, 165] on span "Liquid" at bounding box center [473, 169] width 29 height 16
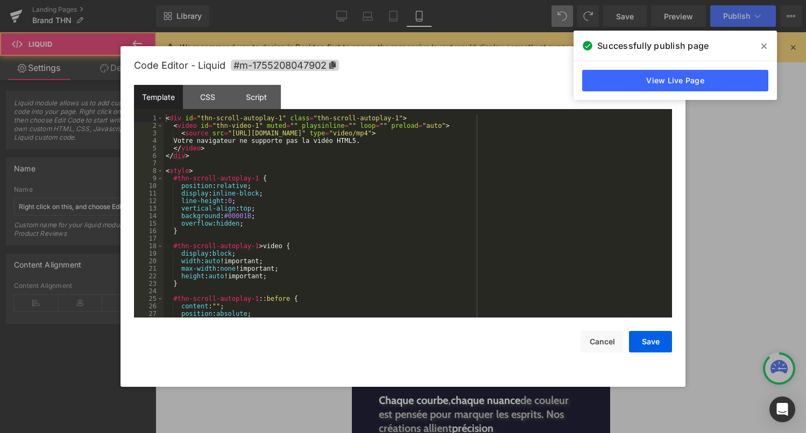
click at [493, 166] on div "Liquid" at bounding box center [480, 173] width 258 height 27
click at [493, 166] on div "< div id = "thn-scroll-autoplay-1" class = "thn-scroll-autoplay-1" > < video id…" at bounding box center [415, 224] width 504 height 218
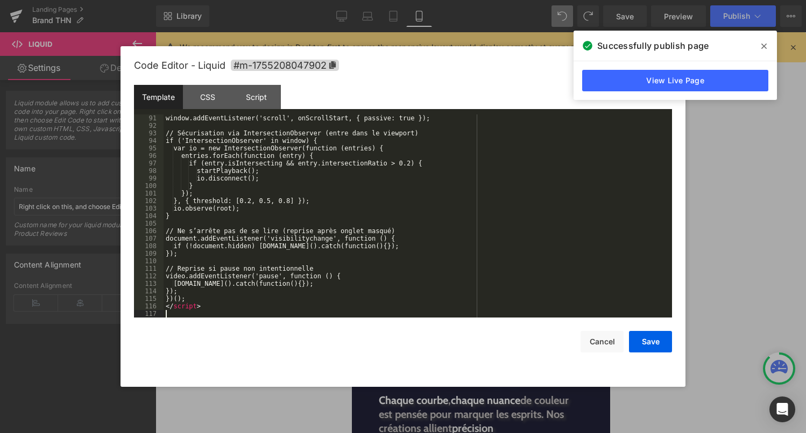
scroll to position [678, 0]
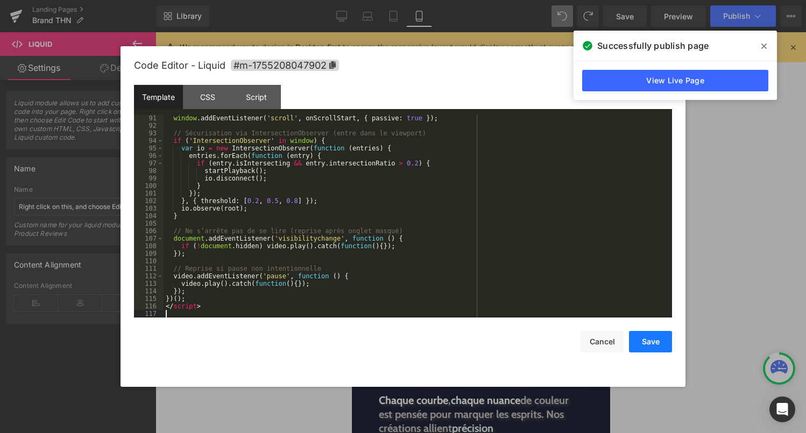
click at [647, 348] on button "Save" at bounding box center [650, 342] width 43 height 22
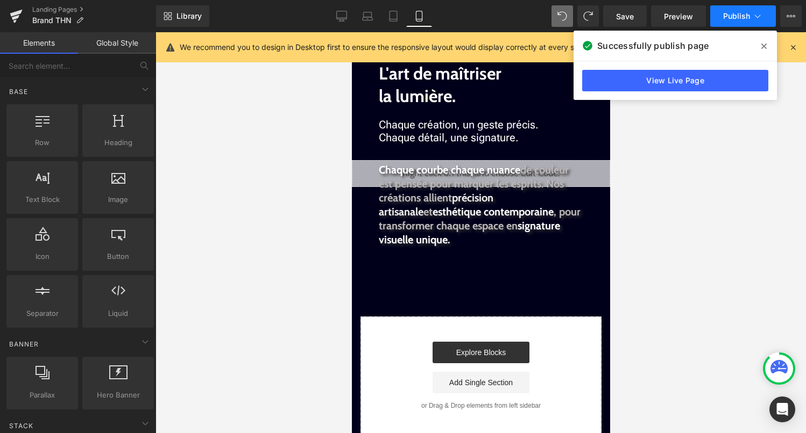
click at [732, 25] on button "Publish" at bounding box center [743, 16] width 66 height 22
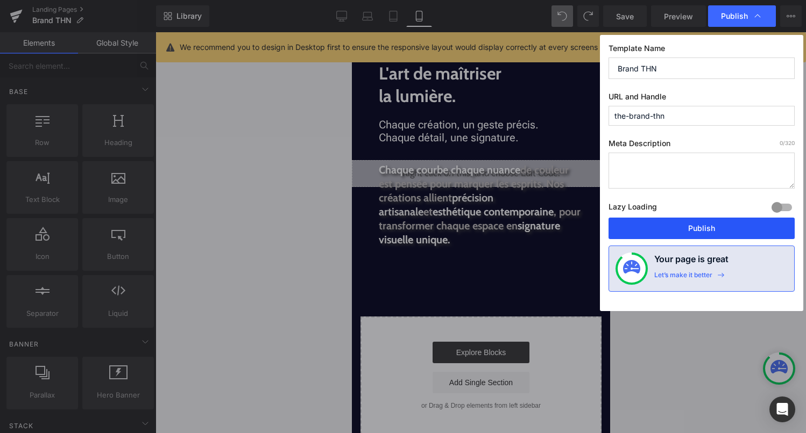
click at [673, 227] on button "Publish" at bounding box center [701, 229] width 186 height 22
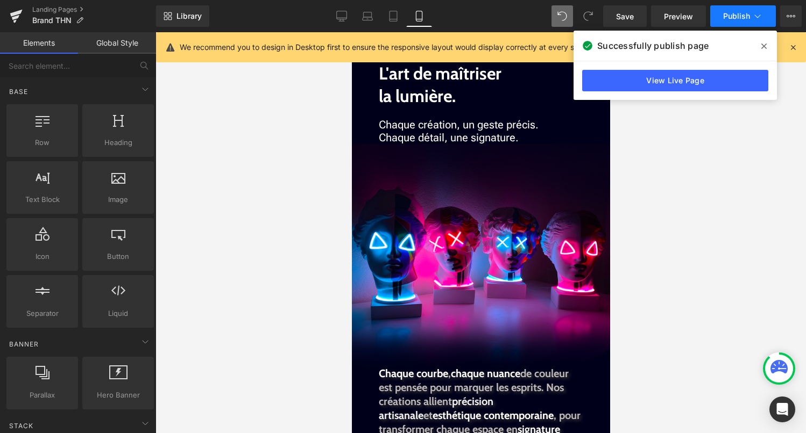
click at [739, 23] on button "Publish" at bounding box center [743, 16] width 66 height 22
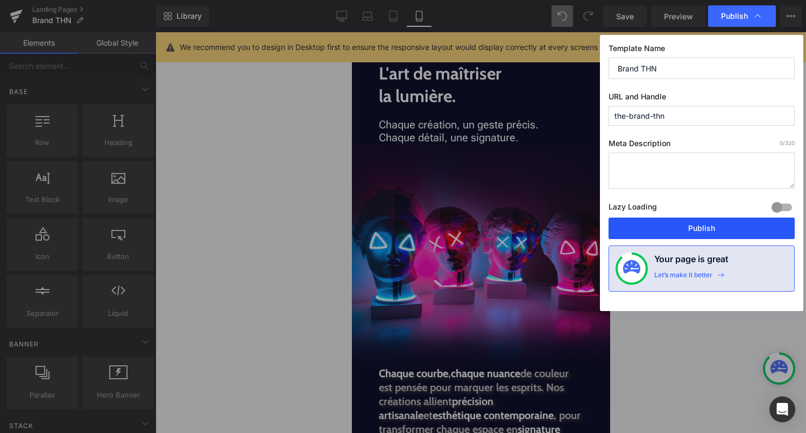
click at [693, 223] on button "Publish" at bounding box center [701, 229] width 186 height 22
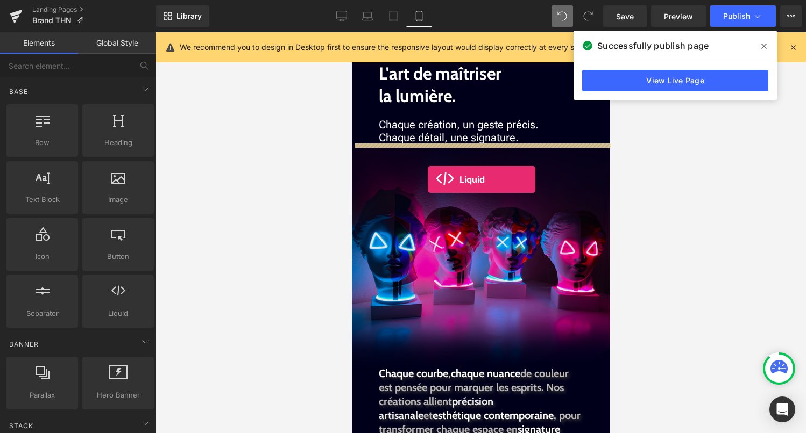
drag, startPoint x: 468, startPoint y: 315, endPoint x: 427, endPoint y: 180, distance: 141.7
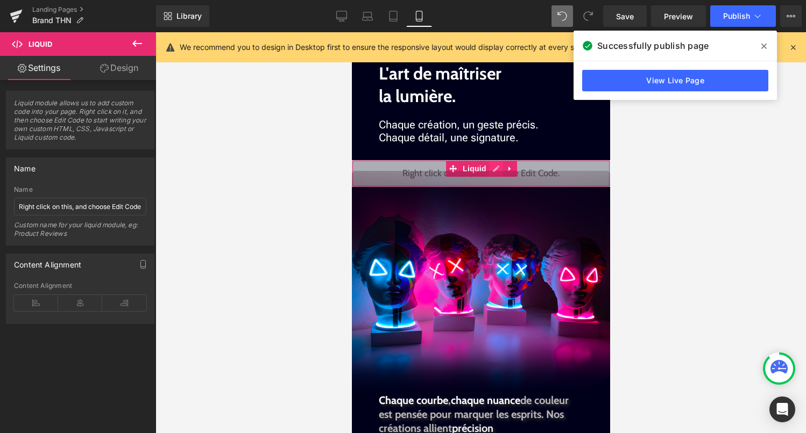
click at [498, 167] on div "Liquid" at bounding box center [480, 173] width 258 height 27
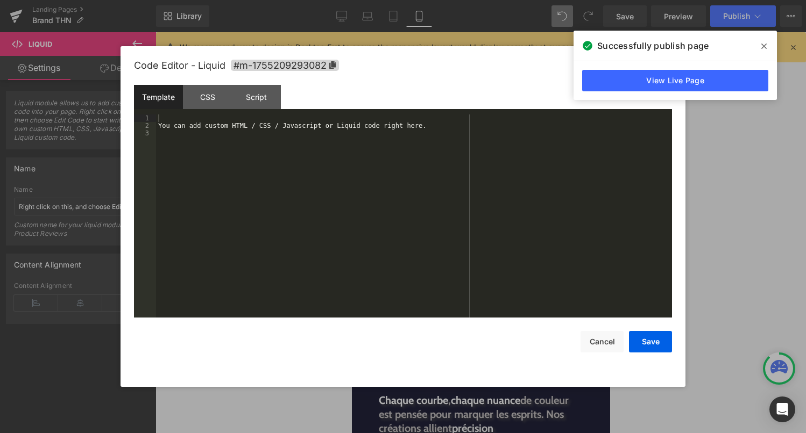
click at [480, 177] on div "You can add custom HTML / CSS / Javascript or Liquid code right here." at bounding box center [414, 224] width 516 height 218
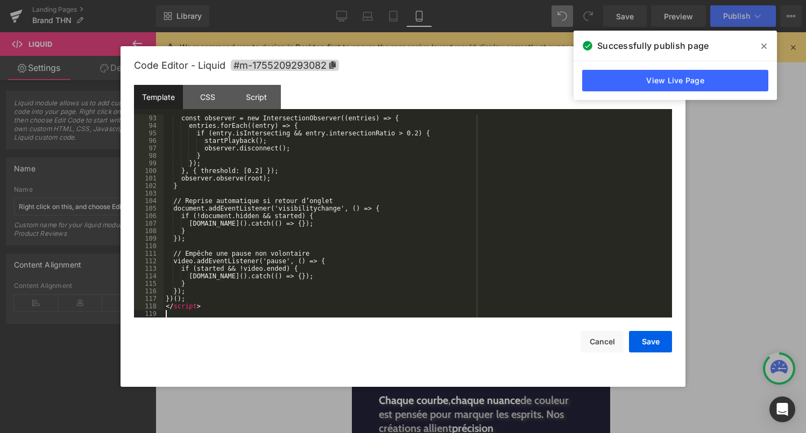
scroll to position [693, 0]
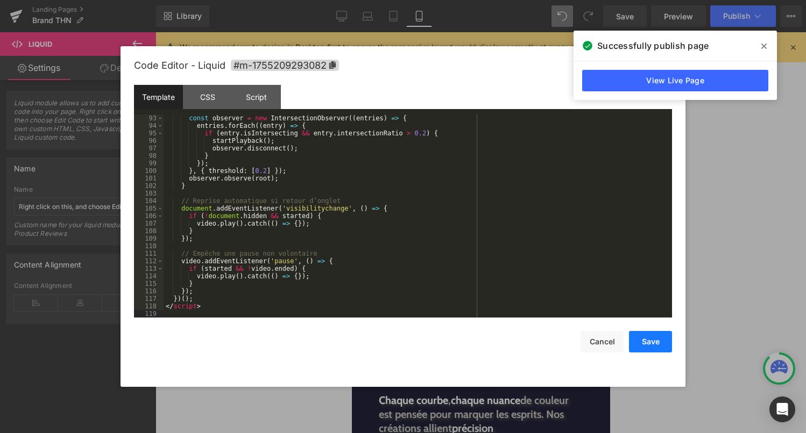
click at [651, 346] on button "Save" at bounding box center [650, 342] width 43 height 22
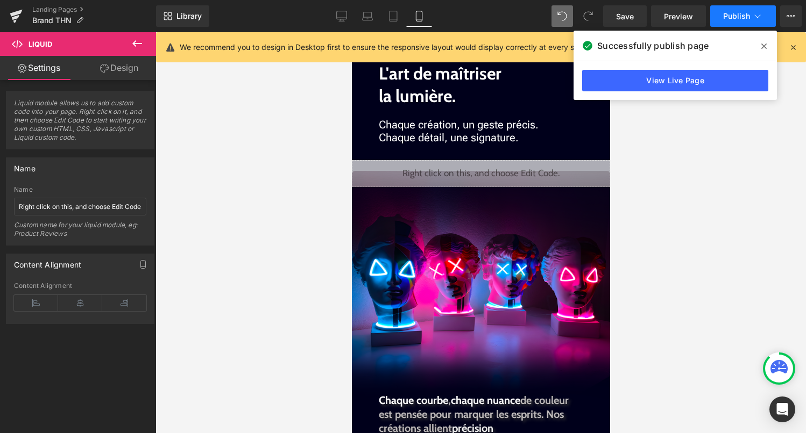
click at [735, 19] on span "Publish" at bounding box center [736, 16] width 27 height 9
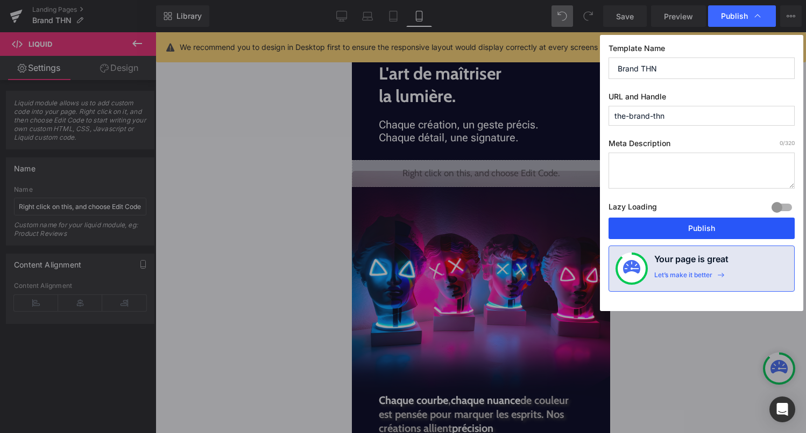
click at [717, 224] on button "Publish" at bounding box center [701, 229] width 186 height 22
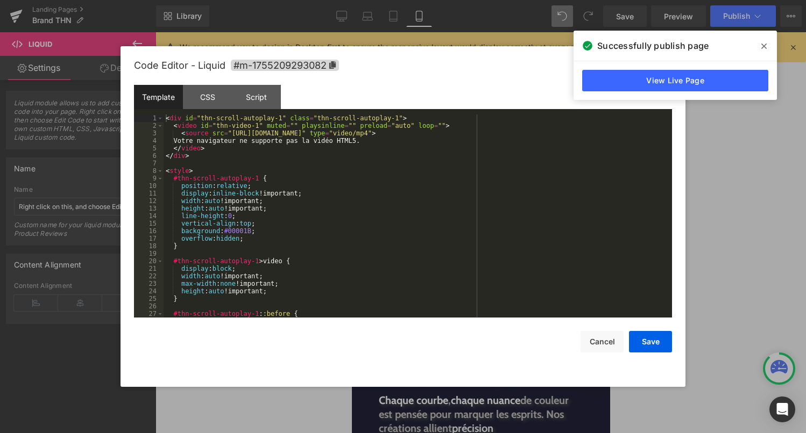
click at [495, 167] on div "Liquid" at bounding box center [480, 173] width 258 height 27
click at [458, 200] on div "< div id = "thn-scroll-autoplay-1" class = "thn-scroll-autoplay-1" > < video id…" at bounding box center [415, 224] width 504 height 218
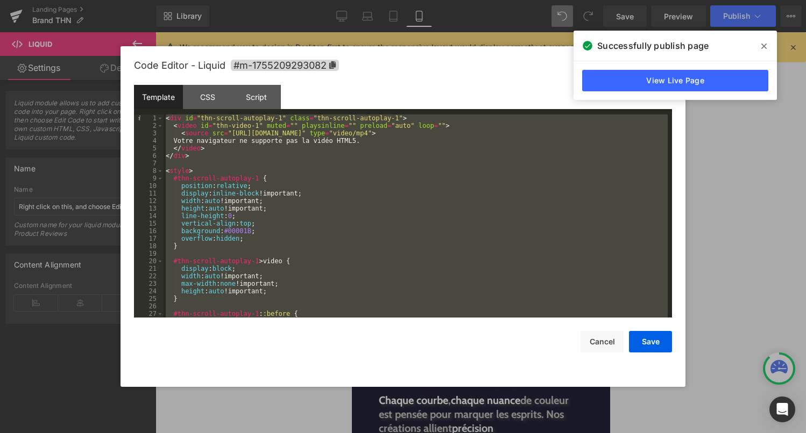
scroll to position [294, 0]
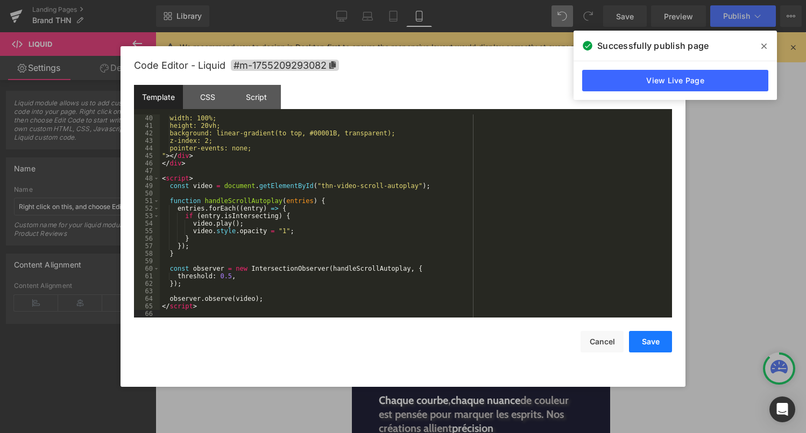
click at [647, 342] on button "Save" at bounding box center [650, 342] width 43 height 22
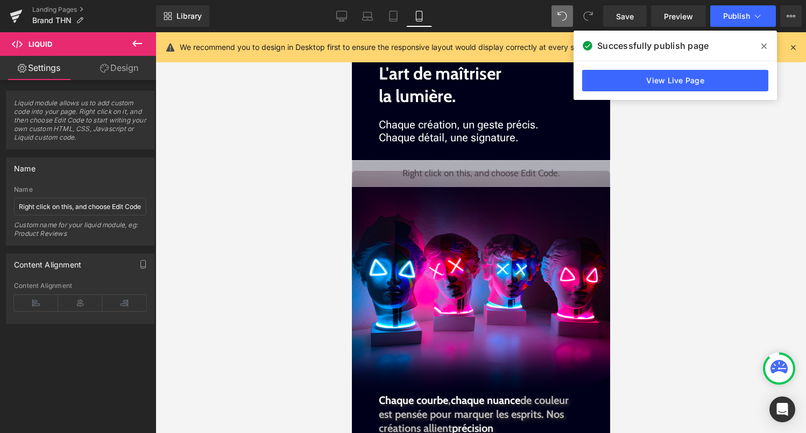
click at [721, 4] on div "Library Mobile Desktop Laptop Tablet Mobile Save Preview Publish Scheduled View…" at bounding box center [481, 16] width 650 height 32
click at [727, 18] on span "Publish" at bounding box center [736, 16] width 27 height 9
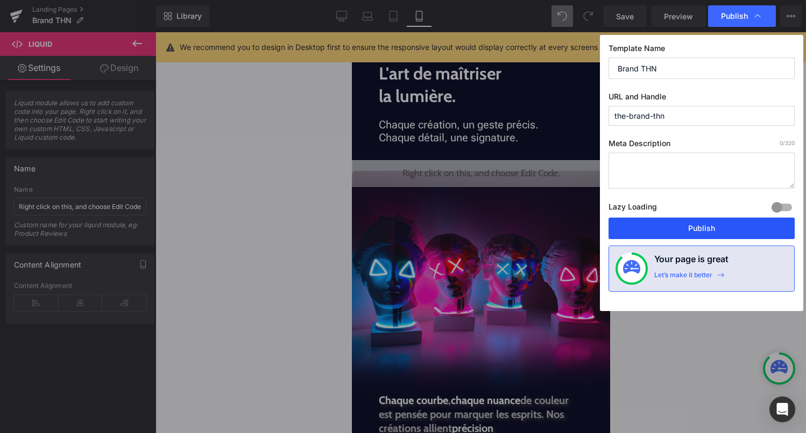
click at [692, 233] on button "Publish" at bounding box center [701, 229] width 186 height 22
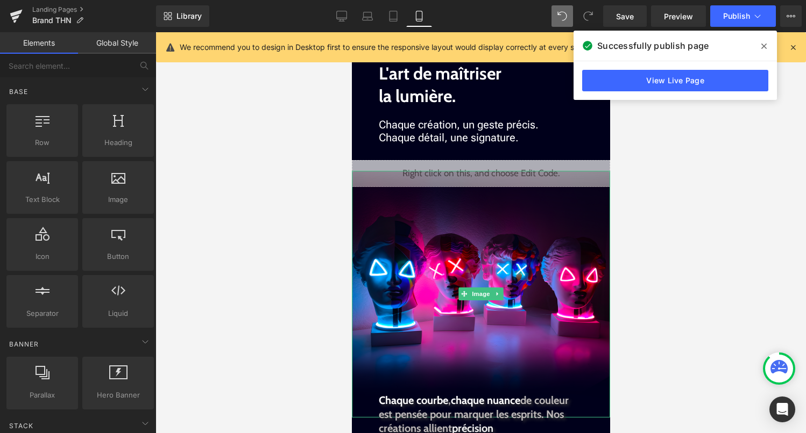
drag, startPoint x: 788, startPoint y: 384, endPoint x: 437, endPoint y: 352, distance: 352.6
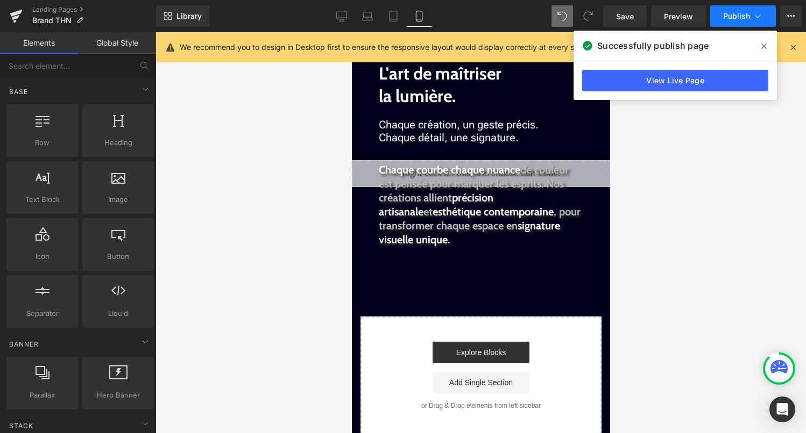
click at [757, 14] on icon at bounding box center [757, 16] width 11 height 11
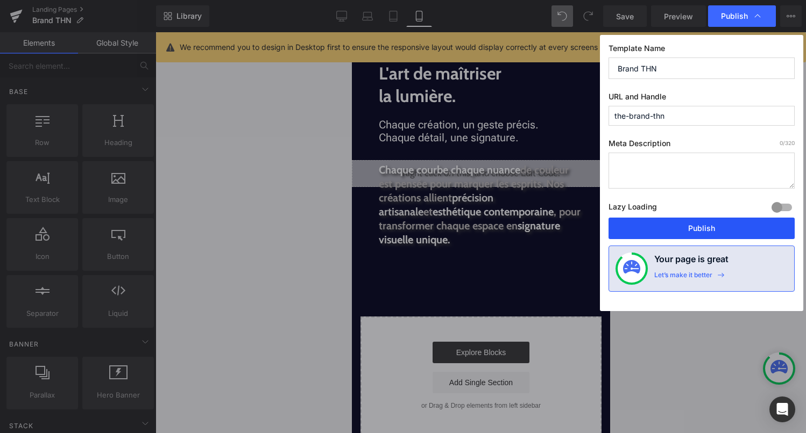
click at [704, 225] on button "Publish" at bounding box center [701, 229] width 186 height 22
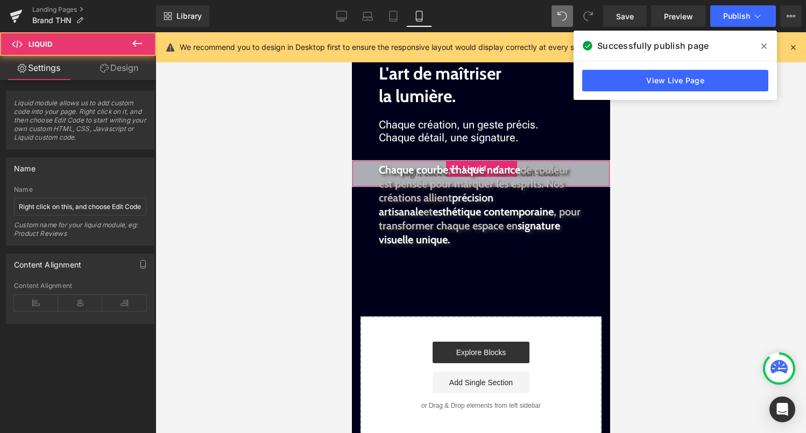
click at [593, 174] on div "Liquid" at bounding box center [480, 173] width 258 height 27
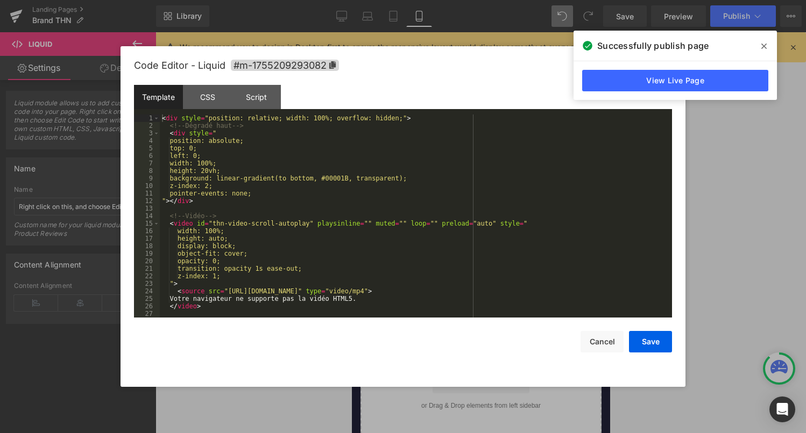
click at [498, 162] on link at bounding box center [492, 168] width 11 height 13
click at [391, 230] on div "< div style = "position: relative; width: 100%; overflow: hidden;" > <!-- Dégra…" at bounding box center [414, 224] width 508 height 218
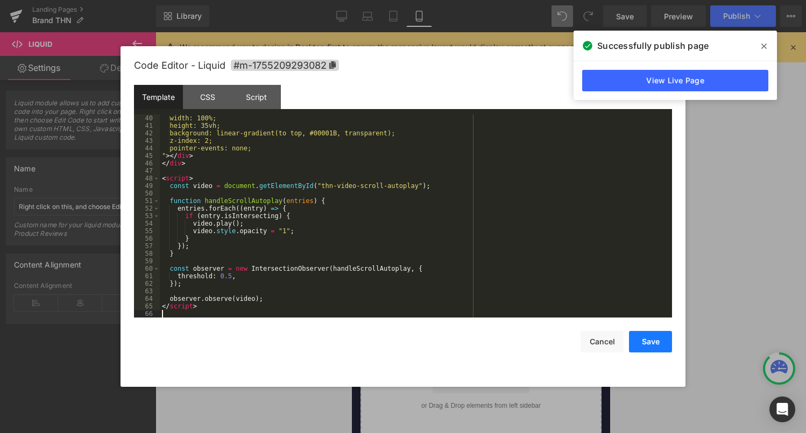
click at [666, 344] on button "Save" at bounding box center [650, 342] width 43 height 22
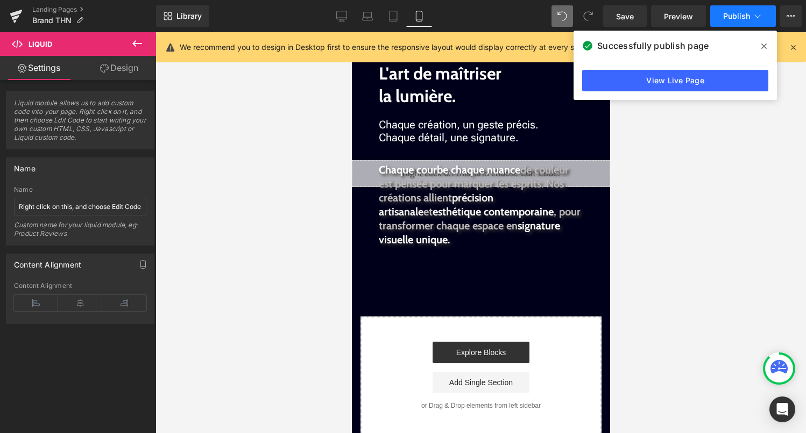
click at [739, 19] on span "Publish" at bounding box center [736, 16] width 27 height 9
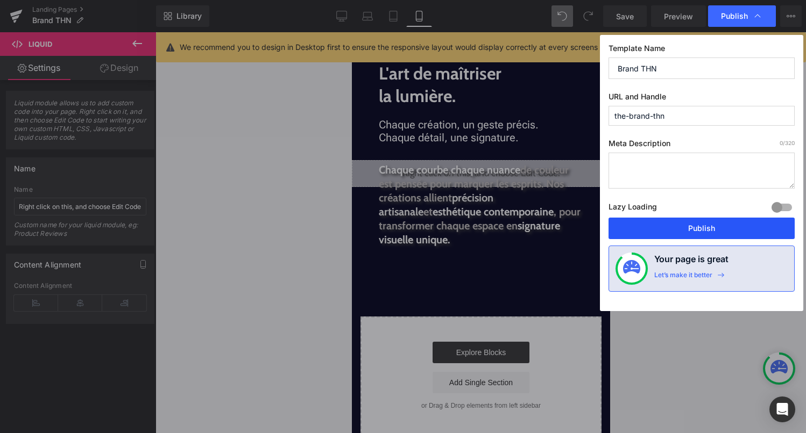
click at [723, 231] on button "Publish" at bounding box center [701, 229] width 186 height 22
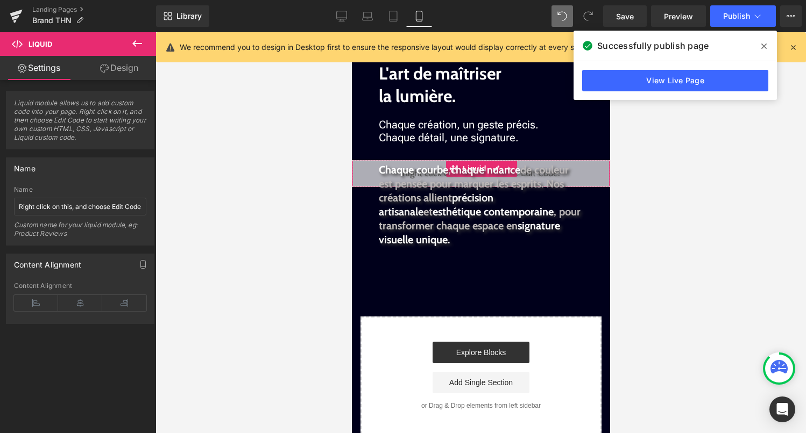
click at [597, 168] on div "Liquid" at bounding box center [480, 173] width 258 height 27
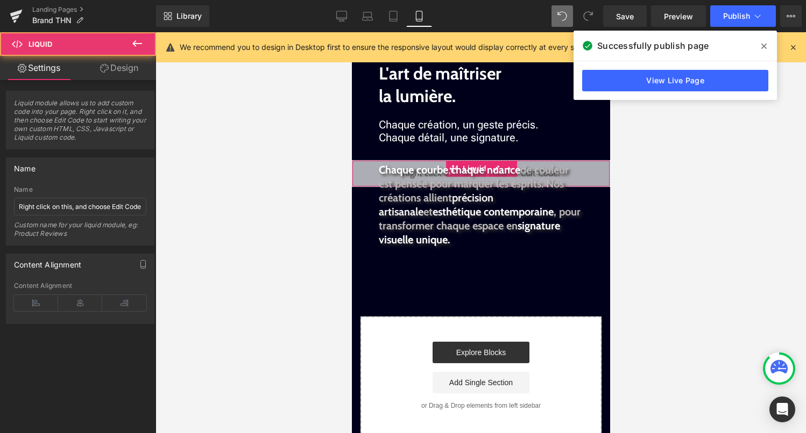
click at [116, 68] on link "Design" at bounding box center [119, 68] width 78 height 24
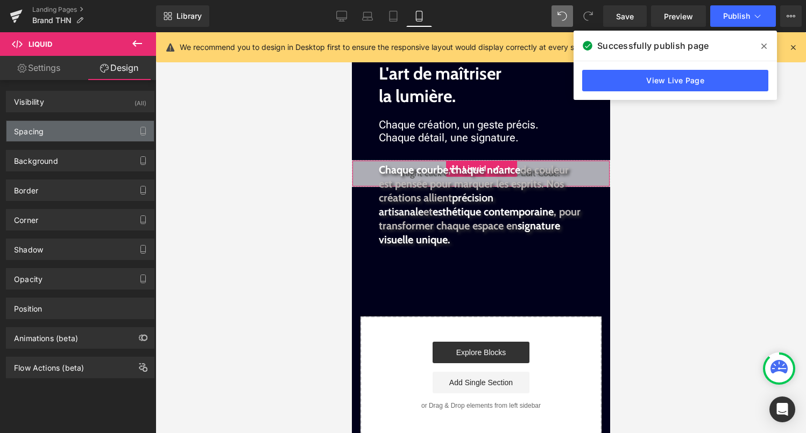
click at [70, 129] on div "Spacing" at bounding box center [79, 131] width 147 height 20
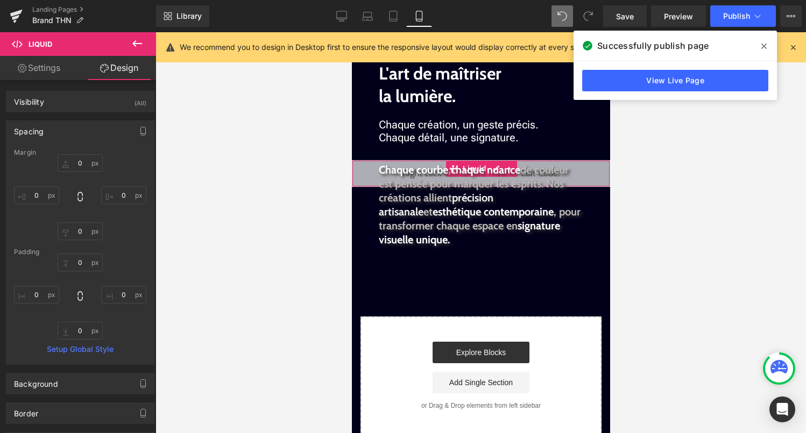
type input "0"
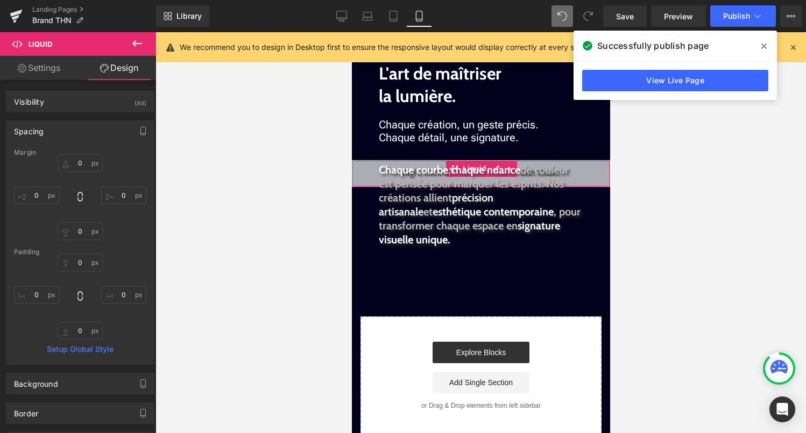
type input "0"
click at [76, 168] on input "0" at bounding box center [80, 163] width 45 height 18
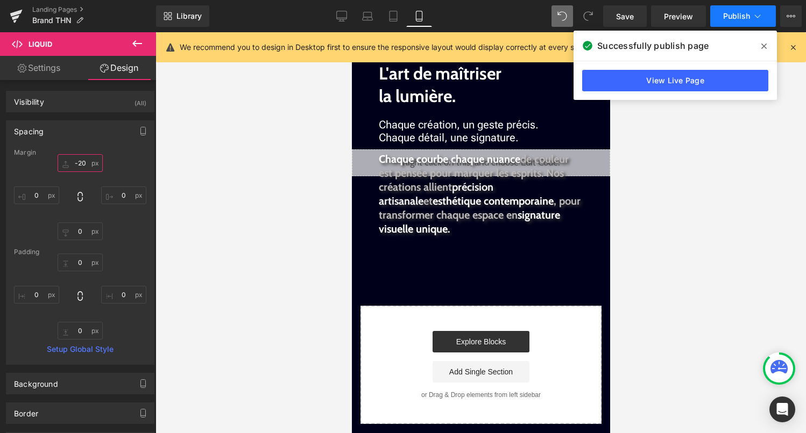
type input "-20"
click at [743, 20] on span "Publish" at bounding box center [736, 16] width 27 height 9
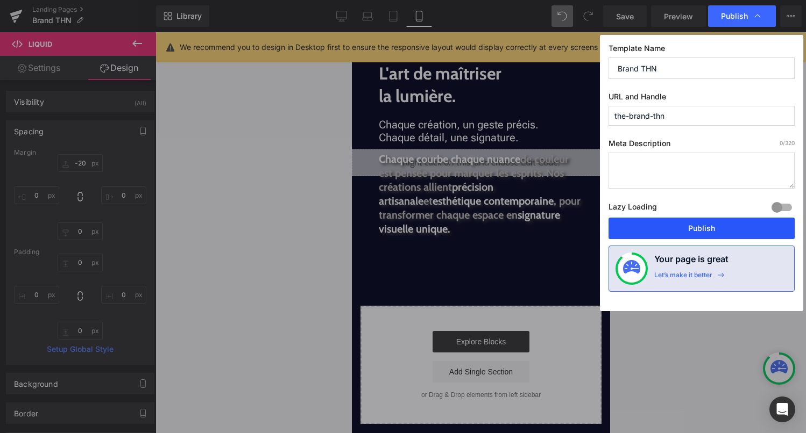
click at [693, 226] on button "Publish" at bounding box center [701, 229] width 186 height 22
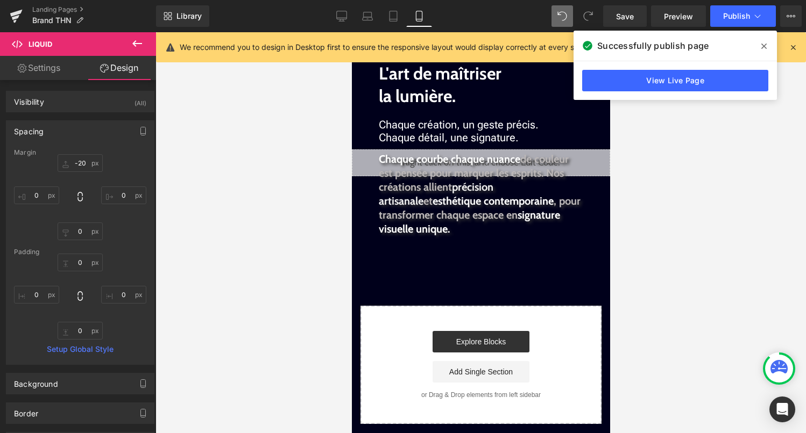
click at [585, 165] on div "Liquid" at bounding box center [480, 163] width 258 height 27
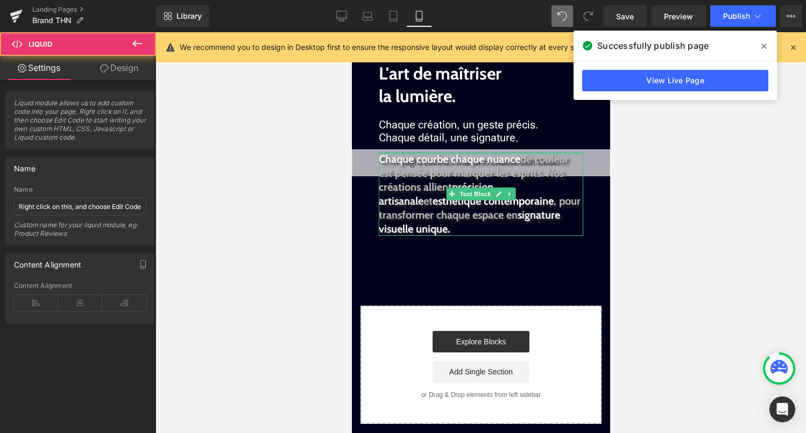
click at [497, 152] on div at bounding box center [480, 153] width 204 height 3
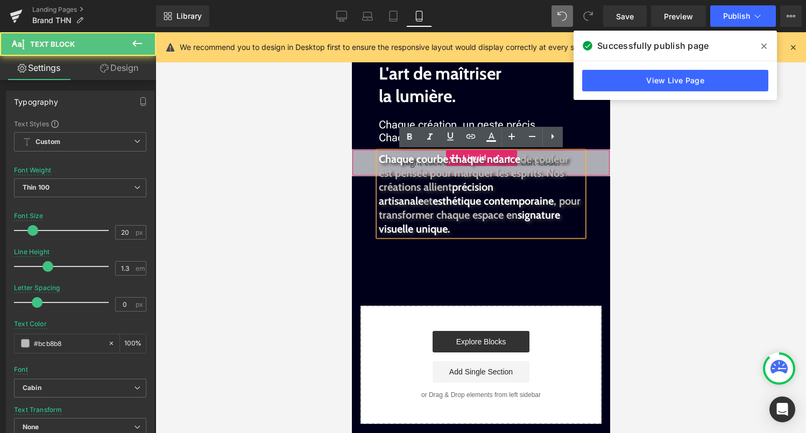
click at [595, 162] on div "Liquid" at bounding box center [480, 163] width 258 height 27
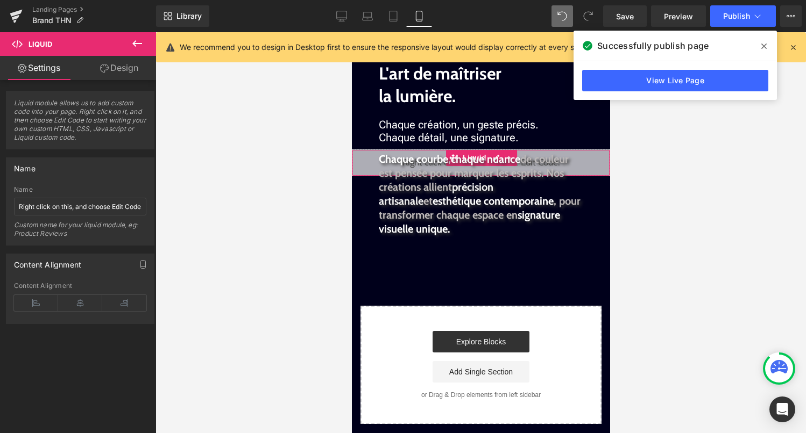
click at [490, 150] on div "Liquid" at bounding box center [480, 163] width 258 height 27
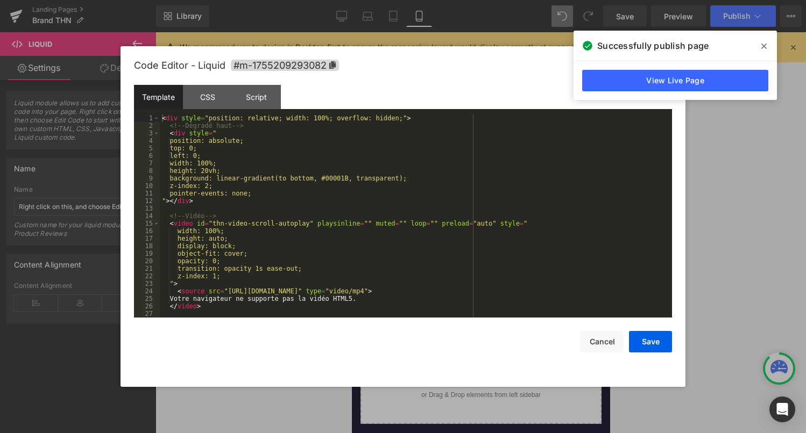
click at [439, 195] on div "< div style = "position: relative; width: 100%; overflow: hidden;" > <!-- Dégra…" at bounding box center [414, 224] width 508 height 218
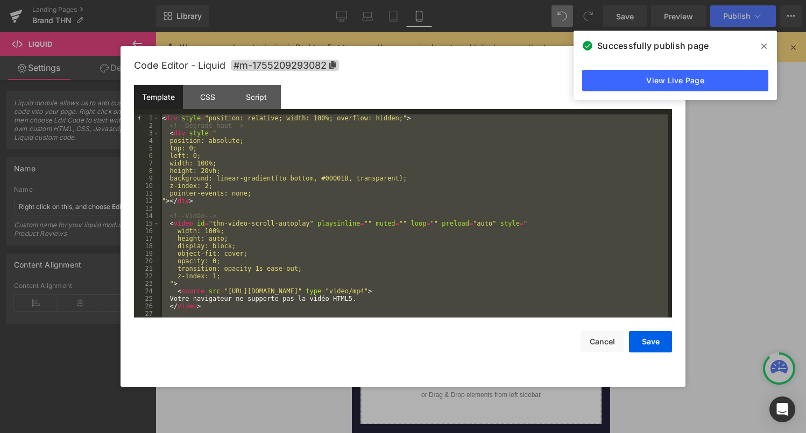
scroll to position [301, 0]
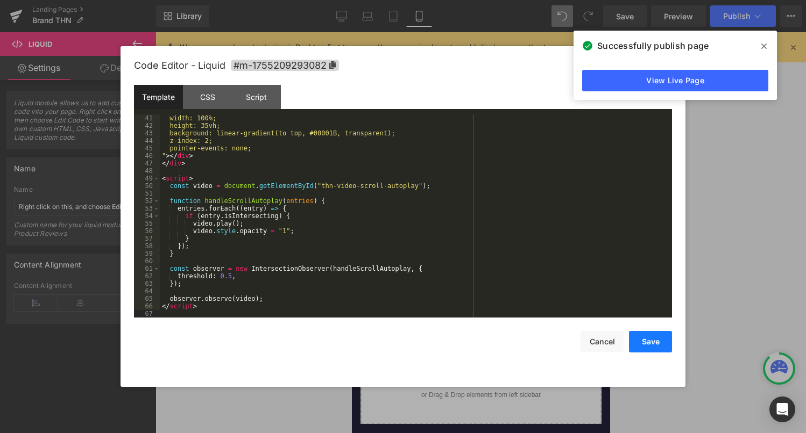
click at [650, 339] on button "Save" at bounding box center [650, 342] width 43 height 22
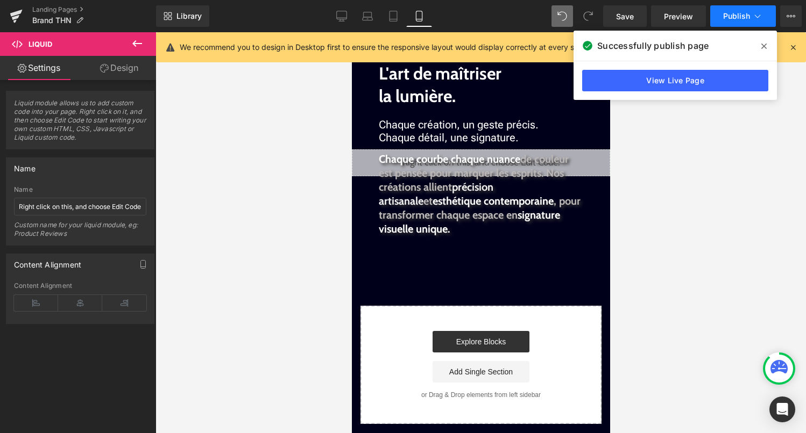
click at [742, 15] on span "Publish" at bounding box center [736, 16] width 27 height 9
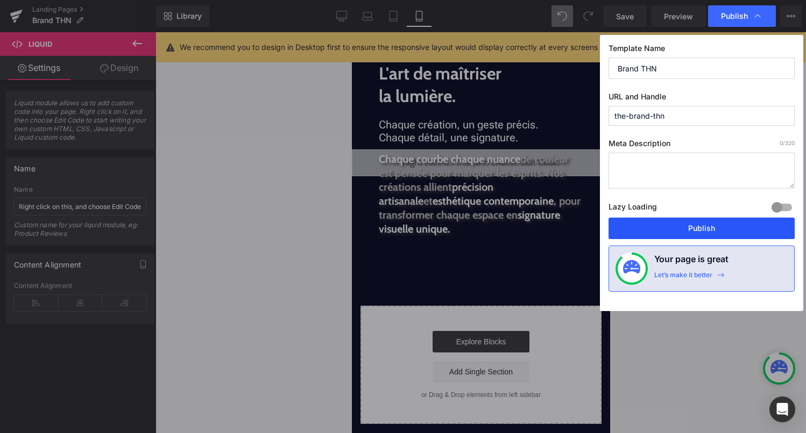
click at [710, 229] on button "Publish" at bounding box center [701, 229] width 186 height 22
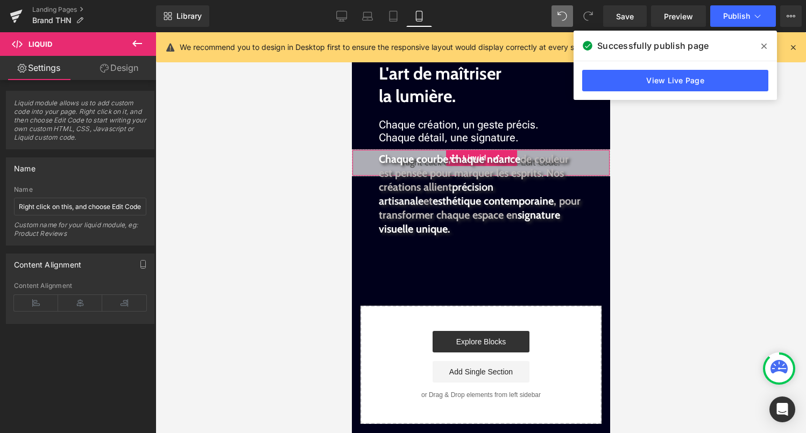
click at [592, 154] on div "Liquid" at bounding box center [480, 163] width 258 height 27
click at [506, 150] on div "Liquid" at bounding box center [480, 163] width 258 height 27
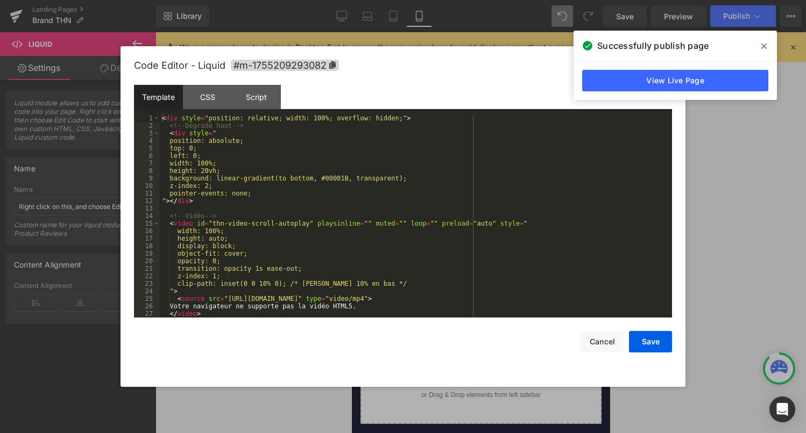
click at [501, 150] on div "Liquid" at bounding box center [480, 163] width 258 height 27
click at [465, 204] on div "< div style = "position: relative; width: 100%; overflow: hidden;" > <!-- Dégra…" at bounding box center [414, 224] width 508 height 218
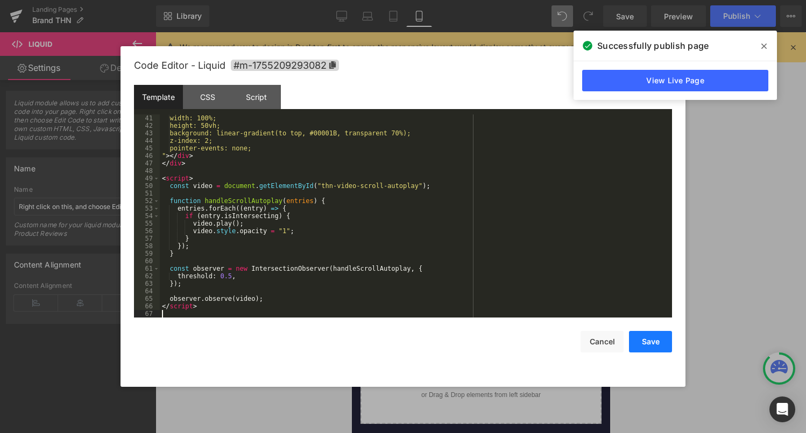
click at [651, 348] on button "Save" at bounding box center [650, 342] width 43 height 22
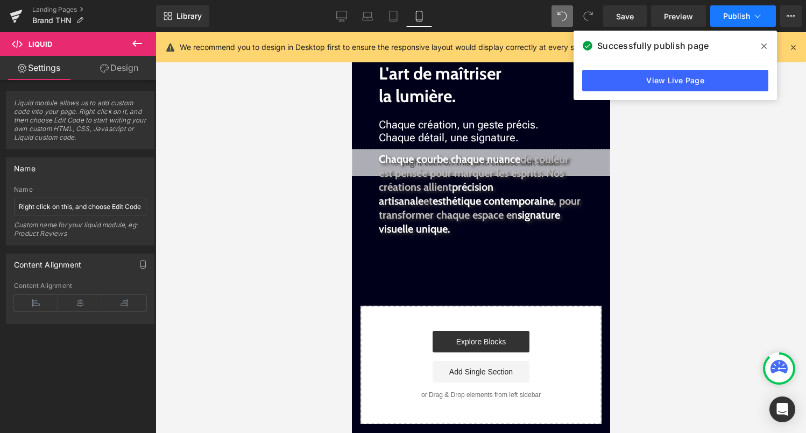
click at [732, 10] on button "Publish" at bounding box center [743, 16] width 66 height 22
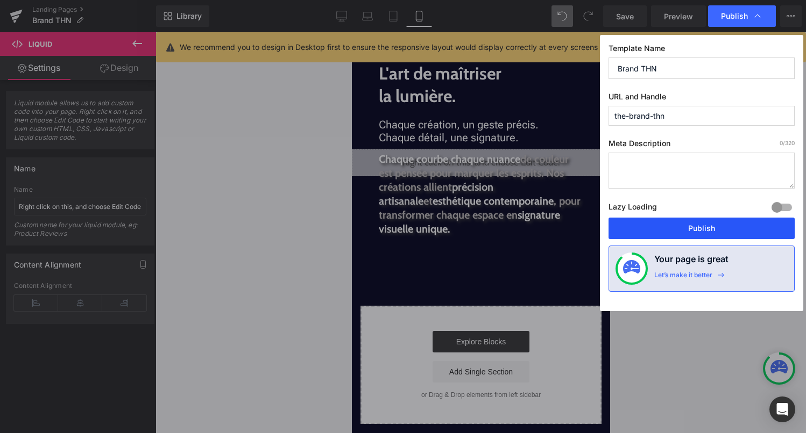
click at [686, 234] on button "Publish" at bounding box center [701, 229] width 186 height 22
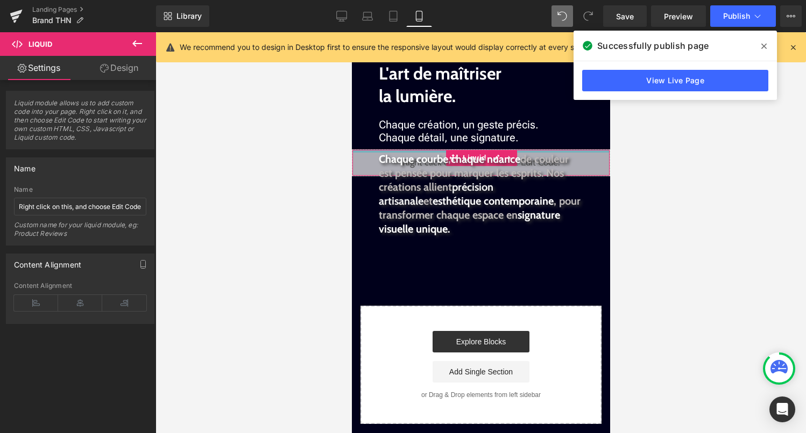
click at [544, 151] on div at bounding box center [480, 151] width 257 height 3
click at [496, 150] on div "Liquid" at bounding box center [480, 163] width 258 height 27
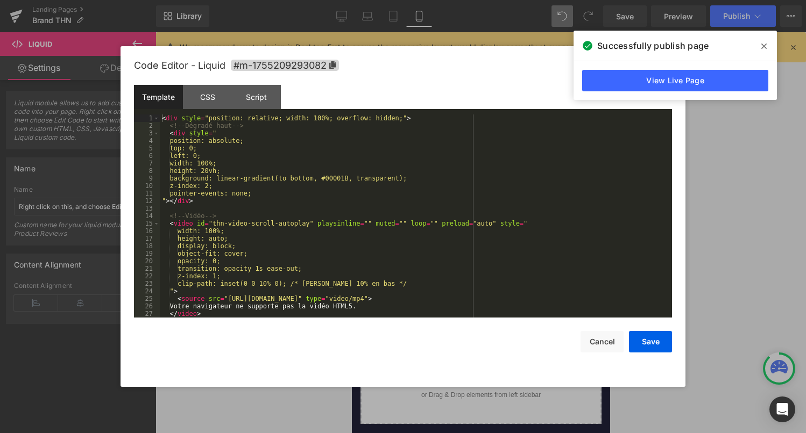
click at [462, 201] on div "< div style = "position: relative; width: 100%; overflow: hidden;" > <!-- Dégra…" at bounding box center [414, 224] width 508 height 218
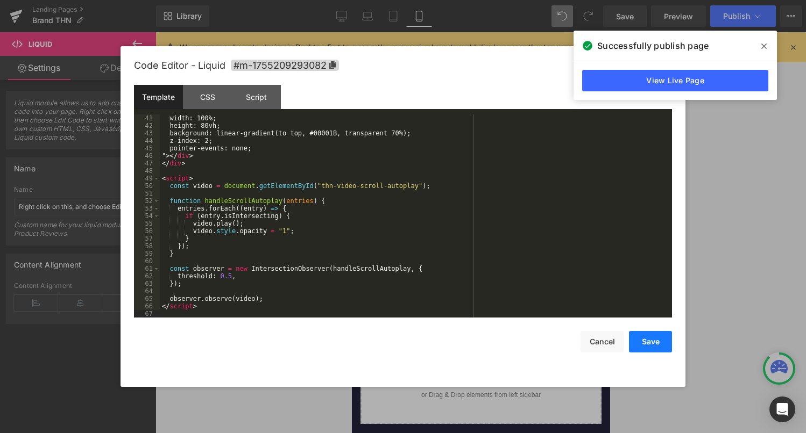
click at [652, 339] on button "Save" at bounding box center [650, 342] width 43 height 22
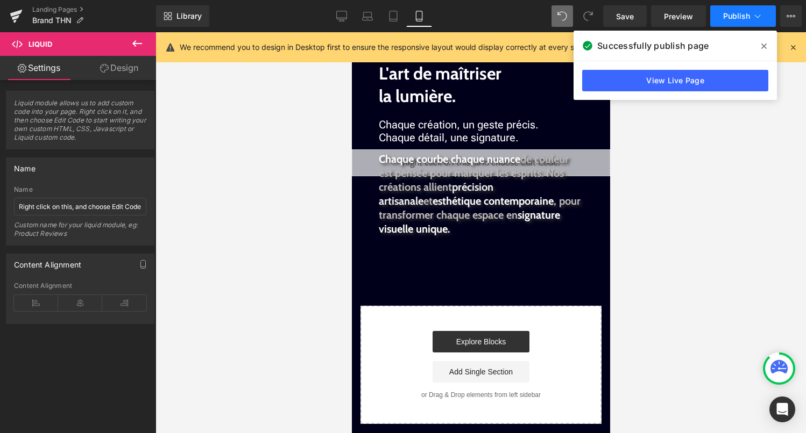
click at [738, 8] on button "Publish" at bounding box center [743, 16] width 66 height 22
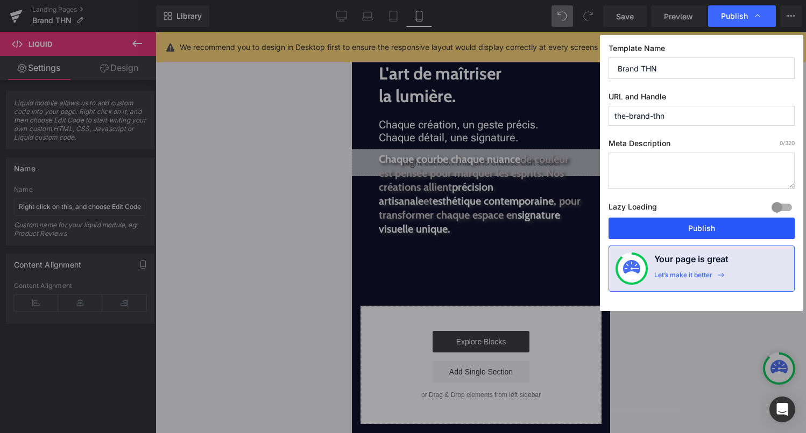
click at [693, 233] on button "Publish" at bounding box center [701, 229] width 186 height 22
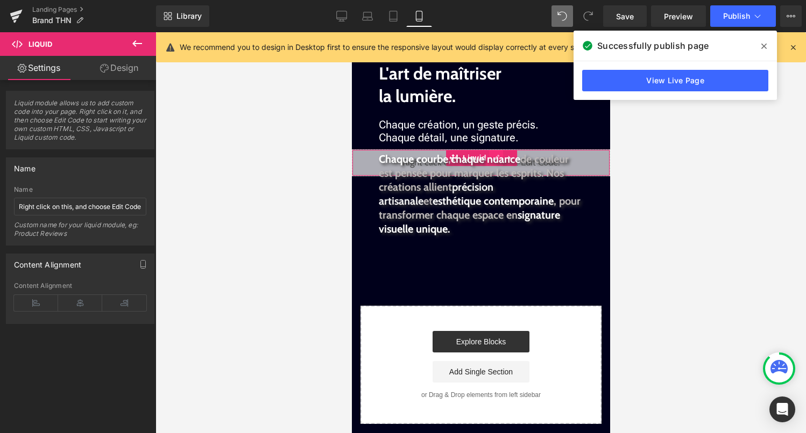
click at [489, 150] on div "Liquid" at bounding box center [480, 163] width 258 height 27
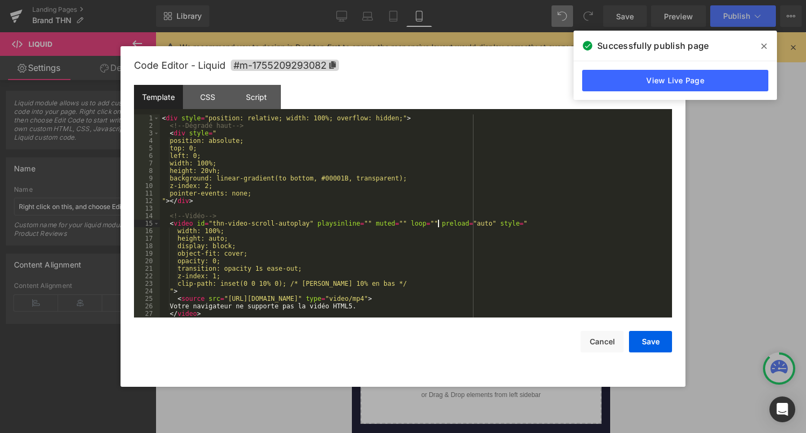
click at [438, 223] on div "< div style = "position: relative; width: 100%; overflow: hidden;" > <!-- Dégra…" at bounding box center [414, 224] width 508 height 218
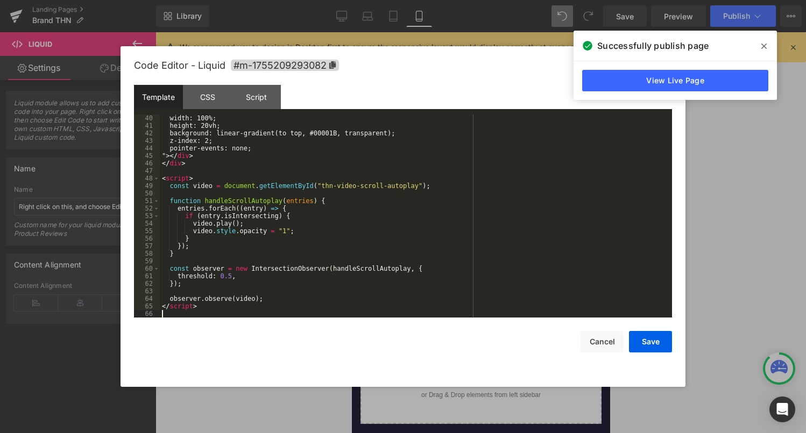
scroll to position [294, 0]
click at [645, 350] on button "Save" at bounding box center [650, 342] width 43 height 22
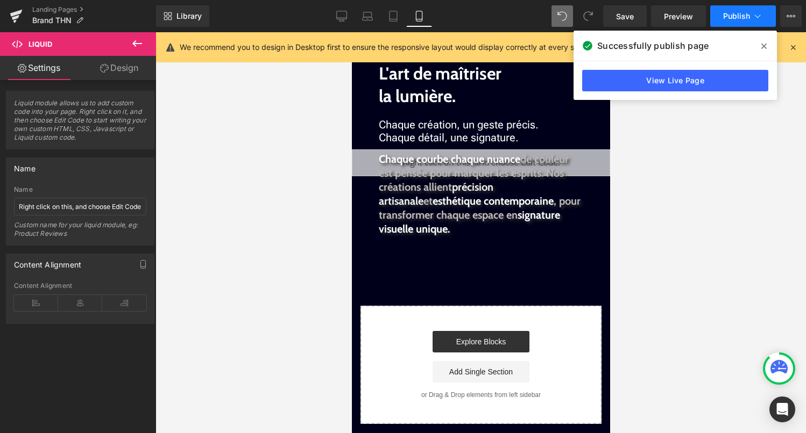
click at [739, 22] on button "Publish" at bounding box center [743, 16] width 66 height 22
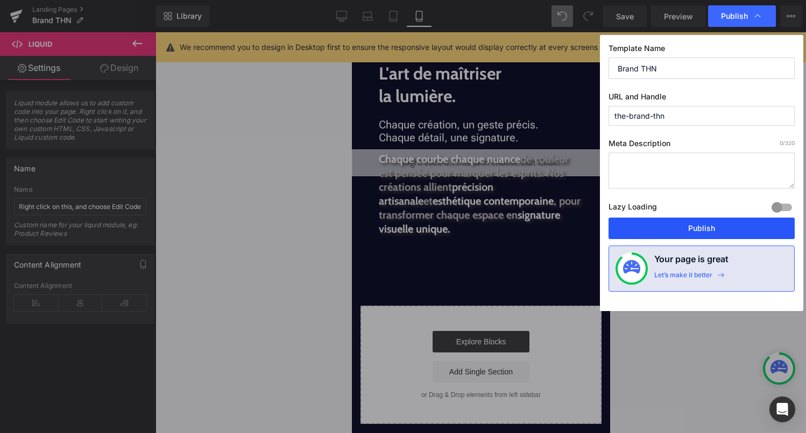
click at [702, 227] on button "Publish" at bounding box center [701, 229] width 186 height 22
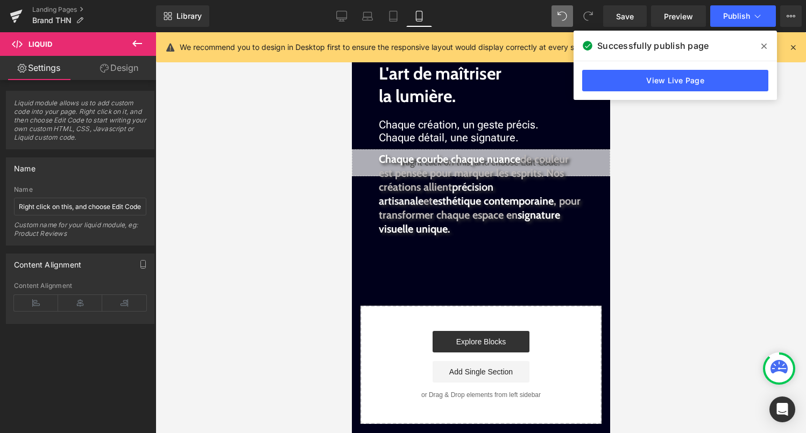
click at [495, 151] on div "Liquid" at bounding box center [480, 163] width 258 height 27
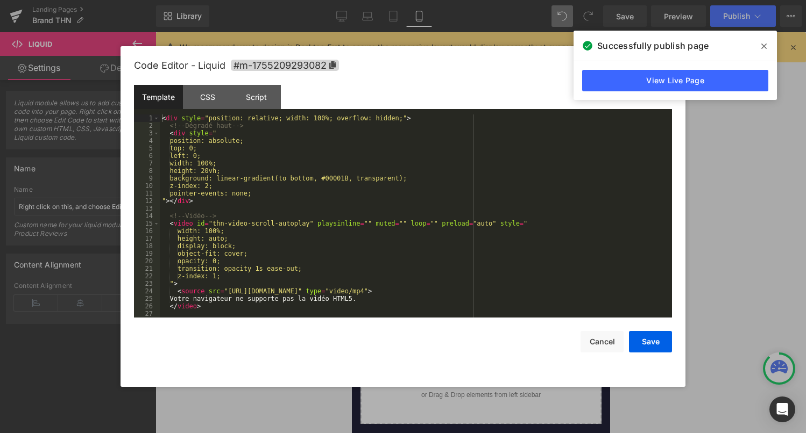
click at [444, 240] on div "< div style = "position: relative; width: 100%; overflow: hidden;" > <!-- Dégra…" at bounding box center [414, 224] width 508 height 218
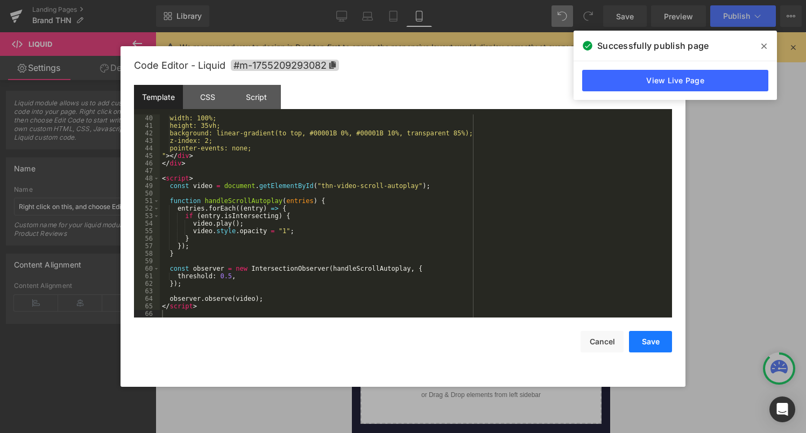
click at [647, 339] on button "Save" at bounding box center [650, 342] width 43 height 22
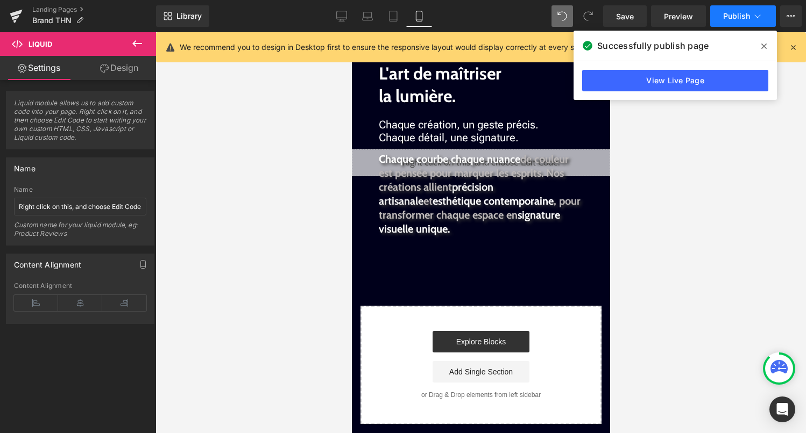
click at [724, 13] on span "Publish" at bounding box center [736, 16] width 27 height 9
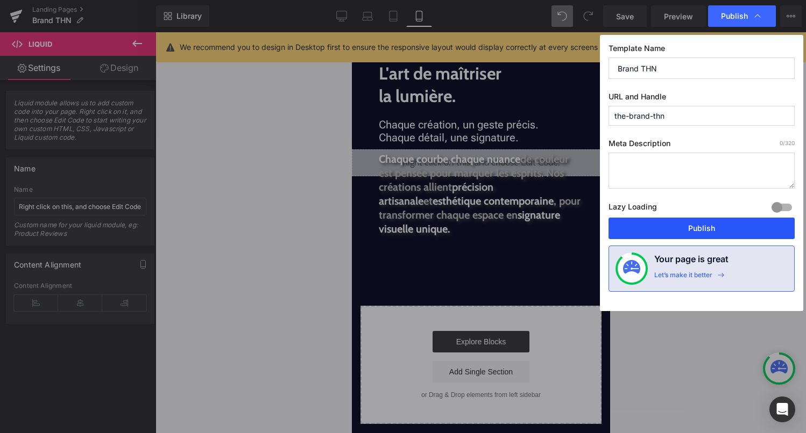
click at [698, 230] on button "Publish" at bounding box center [701, 229] width 186 height 22
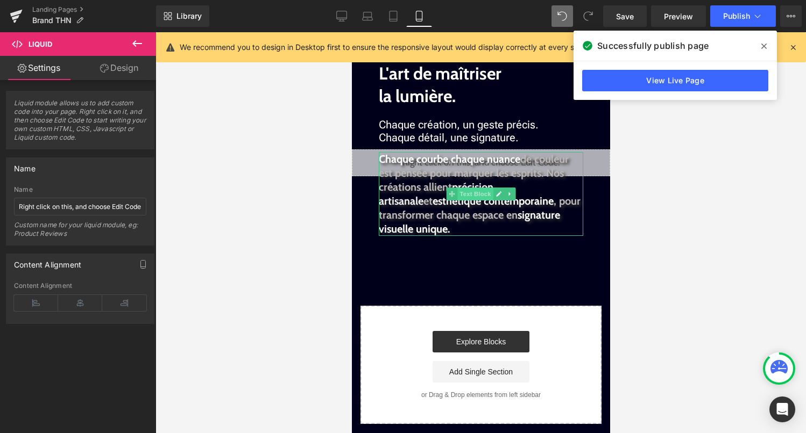
click at [484, 192] on span "Text Block" at bounding box center [474, 194] width 35 height 13
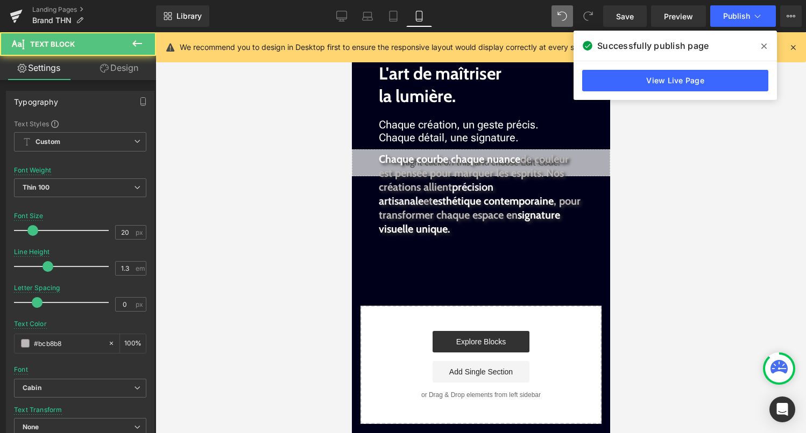
click at [125, 69] on link "Design" at bounding box center [119, 68] width 78 height 24
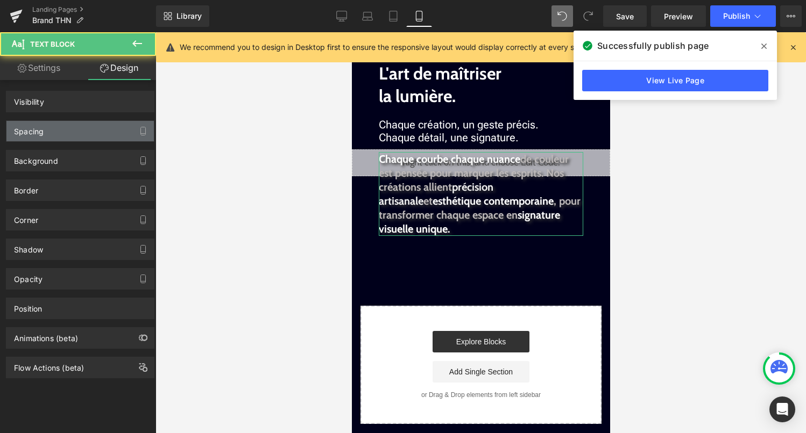
click at [79, 136] on div "Spacing" at bounding box center [79, 131] width 147 height 20
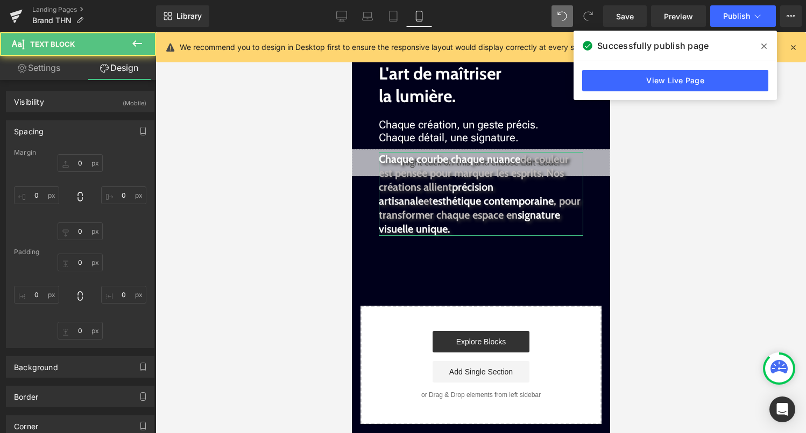
type input "-45"
type input "50"
type input "30"
type input "50"
type input "0"
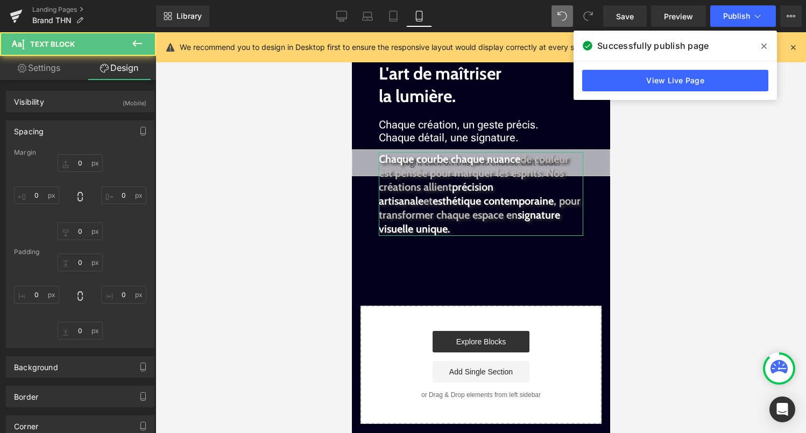
type input "0"
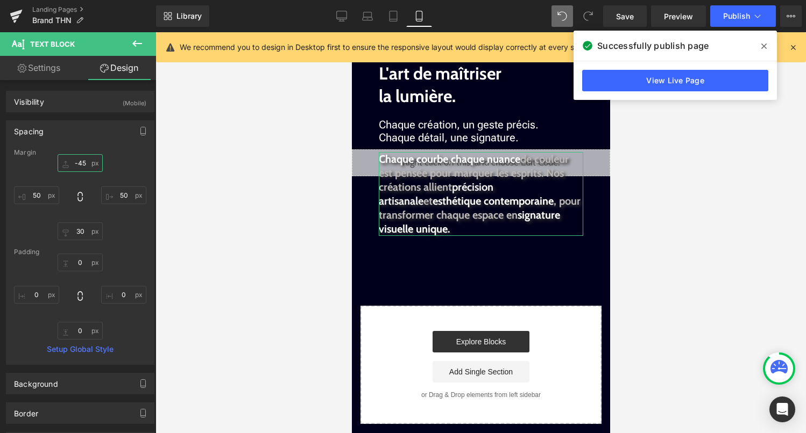
click at [79, 166] on input "-45" at bounding box center [80, 163] width 45 height 18
click at [81, 165] on input "-45" at bounding box center [80, 163] width 45 height 18
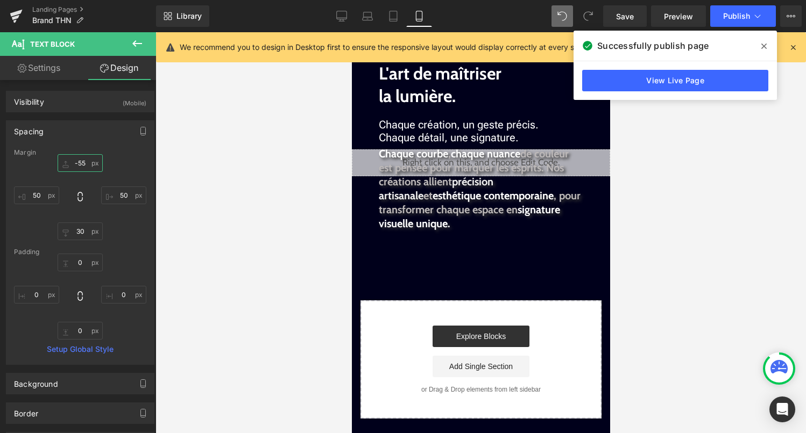
type input "-55"
click at [728, 30] on div "Library Mobile Desktop Laptop Tablet Mobile Save Preview Publish Scheduled View…" at bounding box center [481, 16] width 650 height 32
click at [731, 17] on span "Publish" at bounding box center [736, 16] width 27 height 9
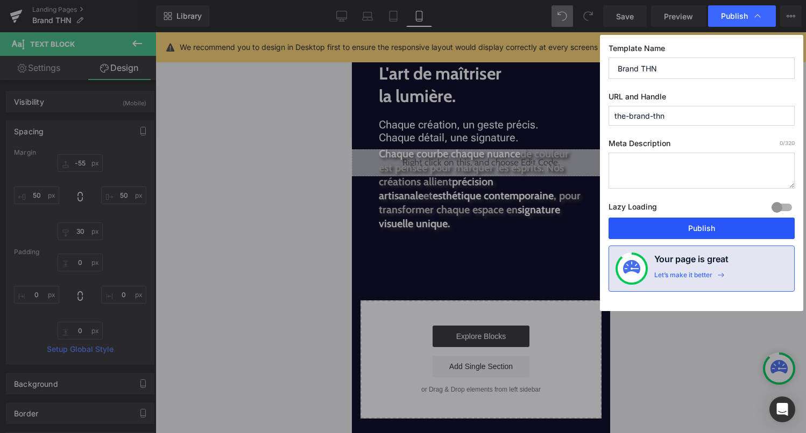
click at [688, 225] on button "Publish" at bounding box center [701, 229] width 186 height 22
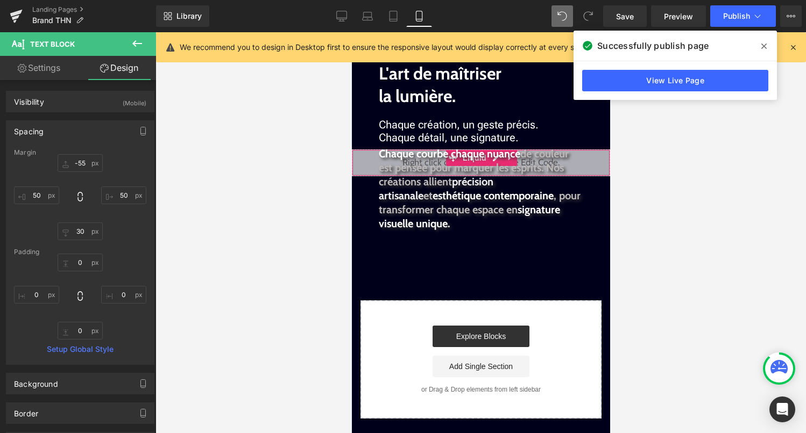
click at [601, 162] on div "Liquid" at bounding box center [480, 163] width 258 height 27
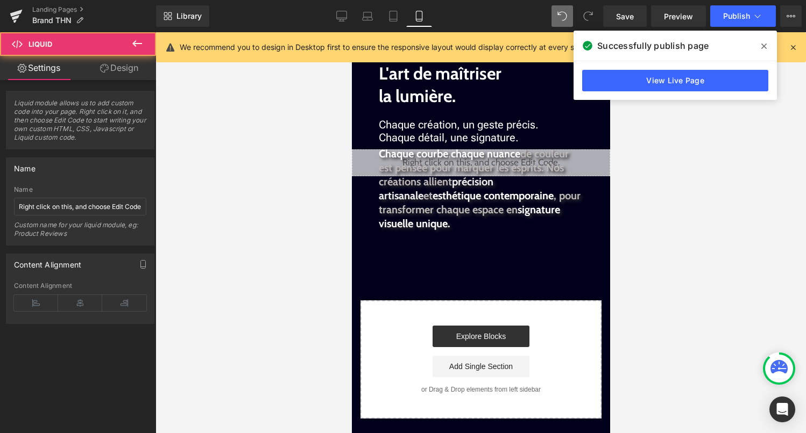
click at [139, 66] on link "Design" at bounding box center [119, 68] width 78 height 24
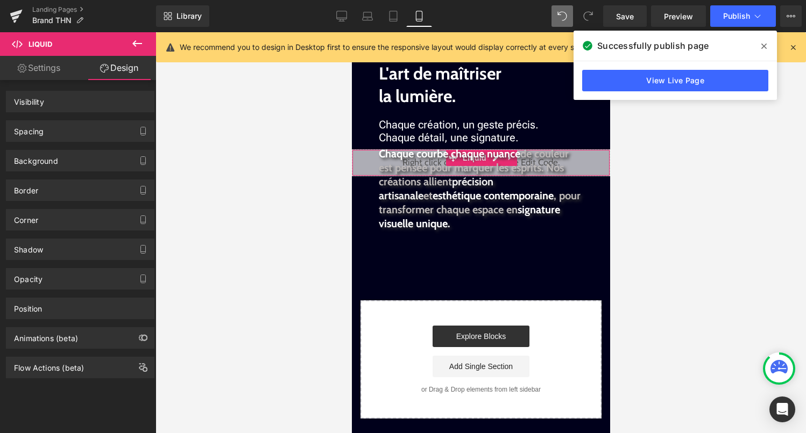
click at [73, 137] on div "Spacing" at bounding box center [79, 131] width 147 height 20
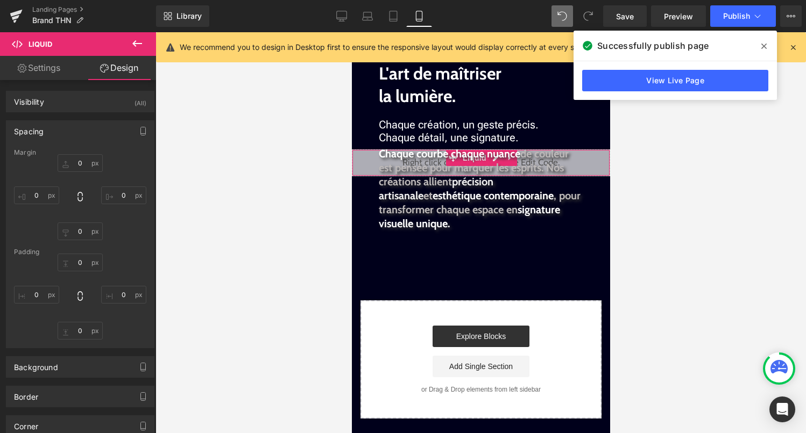
type input "-20"
type input "0"
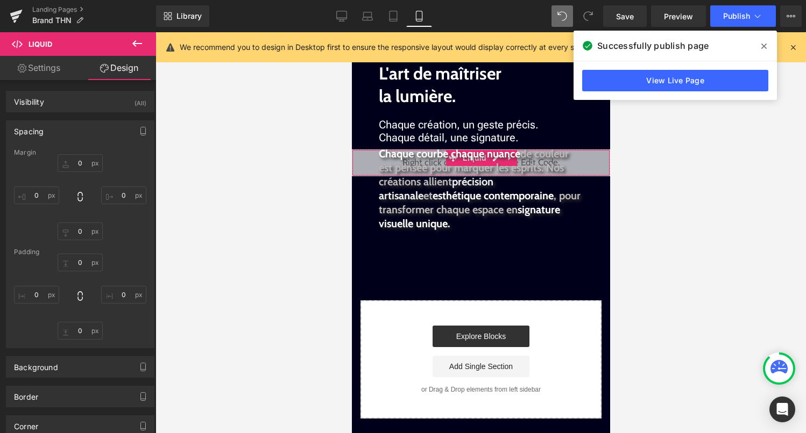
type input "0"
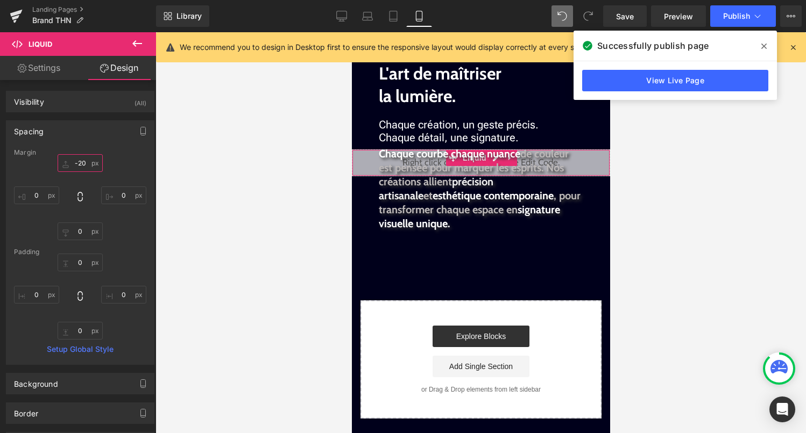
click at [80, 166] on input "-20" at bounding box center [80, 163] width 45 height 18
click at [83, 166] on input "-20" at bounding box center [80, 163] width 45 height 18
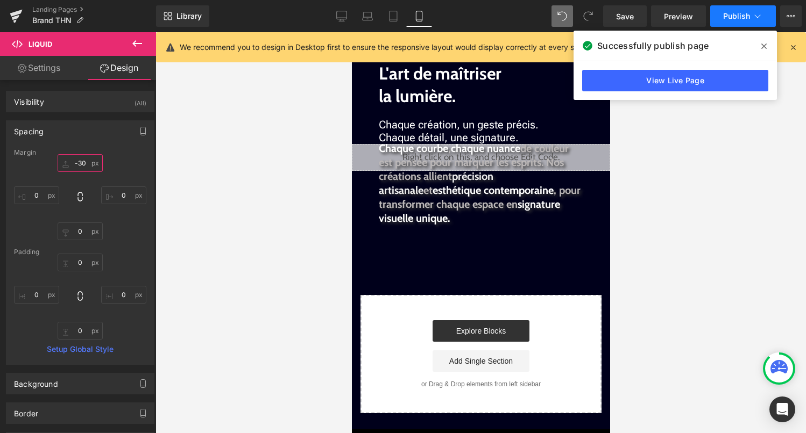
type input "-30"
click at [756, 20] on icon at bounding box center [757, 16] width 11 height 11
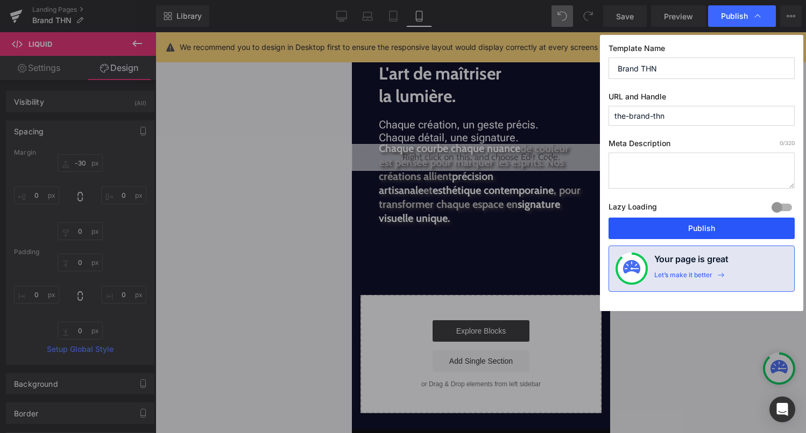
click at [714, 223] on button "Publish" at bounding box center [701, 229] width 186 height 22
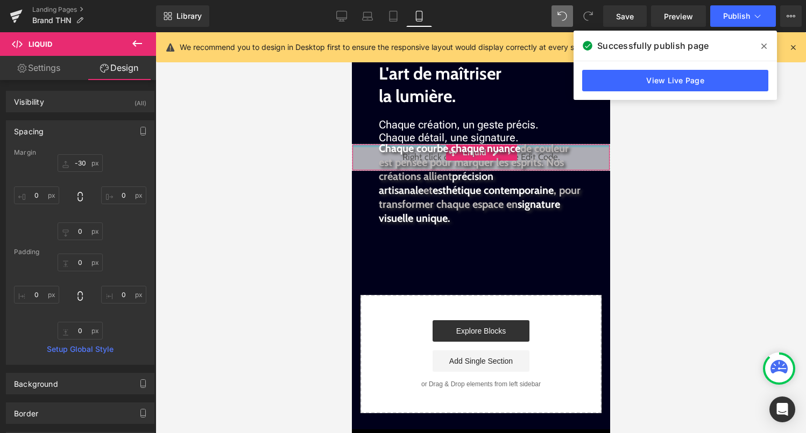
click at [587, 146] on div at bounding box center [480, 146] width 257 height 3
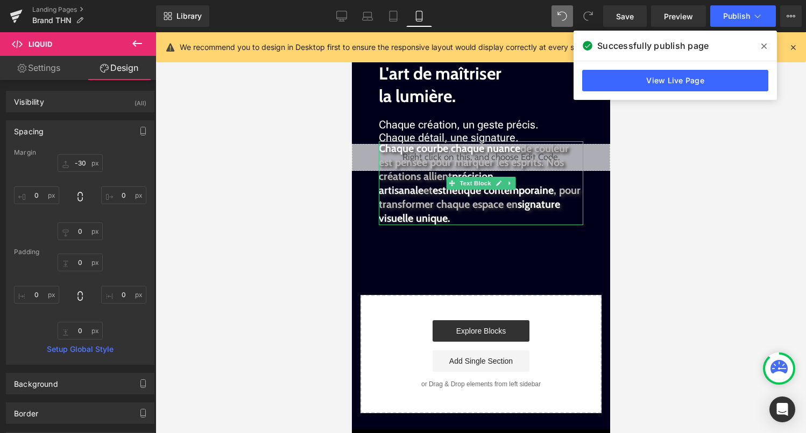
click at [468, 184] on span "Text Block" at bounding box center [474, 183] width 35 height 13
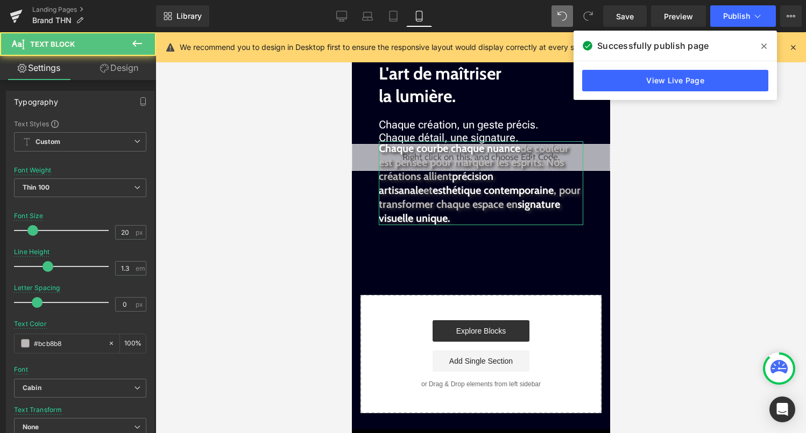
click at [129, 76] on link "Design" at bounding box center [119, 68] width 78 height 24
click at [0, 0] on div "Spacing" at bounding box center [0, 0] width 0 height 0
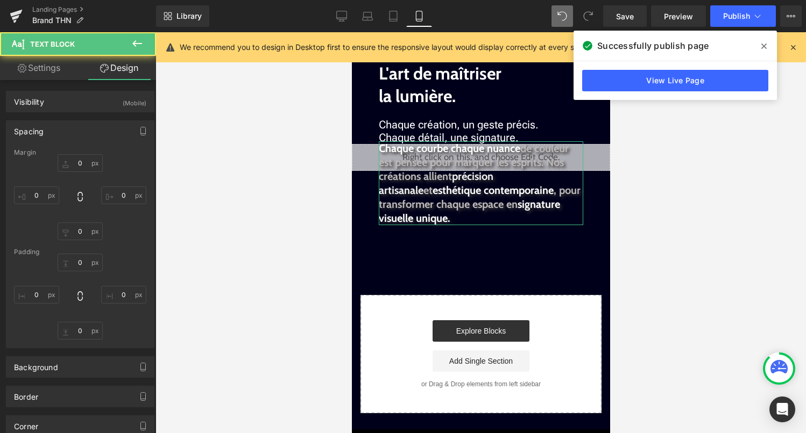
type input "-55"
type input "50"
type input "30"
type input "50"
type input "0"
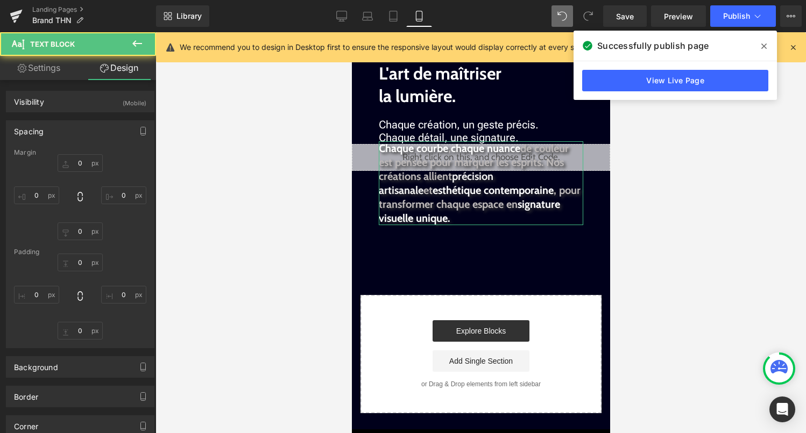
type input "0"
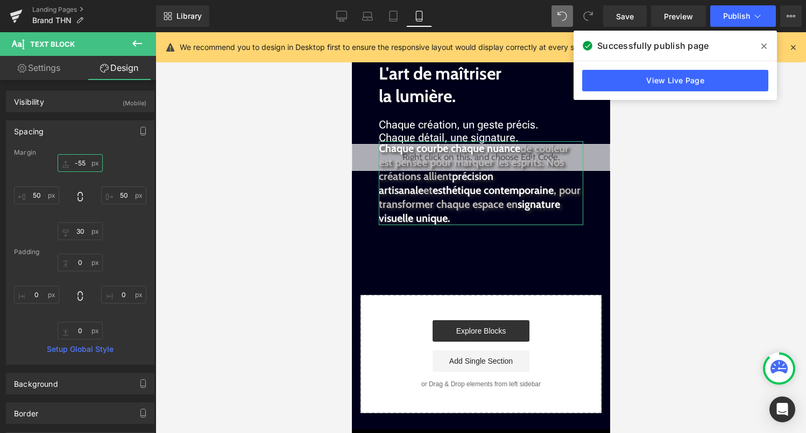
click at [83, 166] on input "-55" at bounding box center [80, 163] width 45 height 18
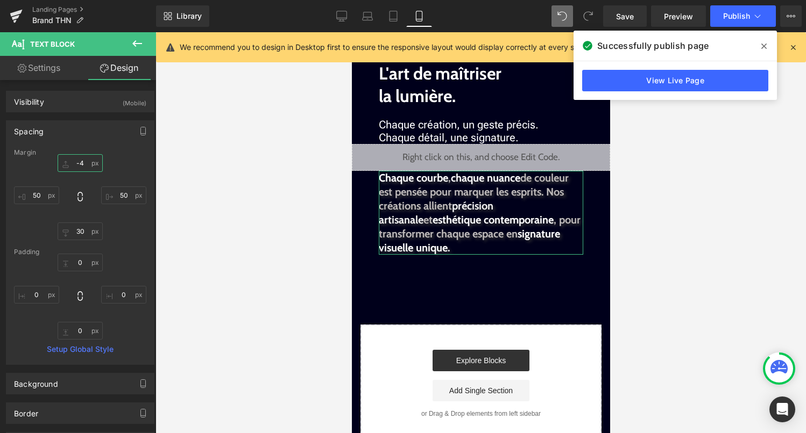
type input "-45"
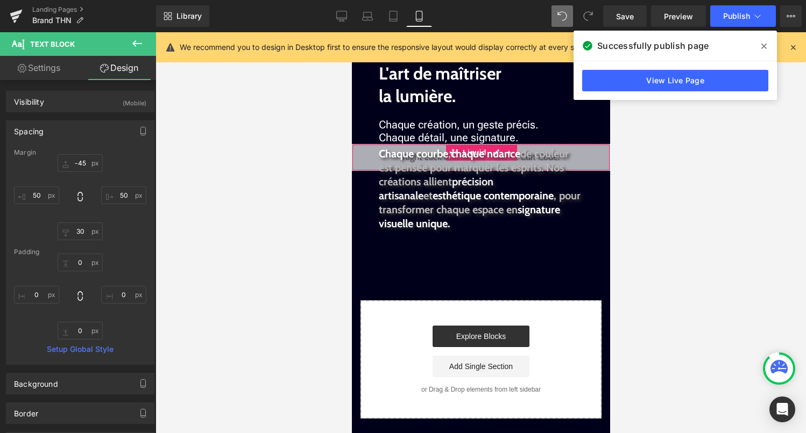
click at [490, 144] on div "Liquid" at bounding box center [480, 157] width 258 height 27
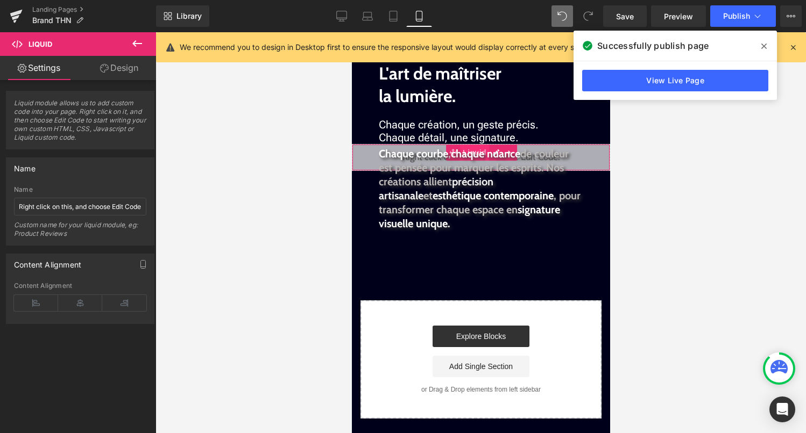
click at [469, 145] on span "Liquid" at bounding box center [473, 153] width 29 height 16
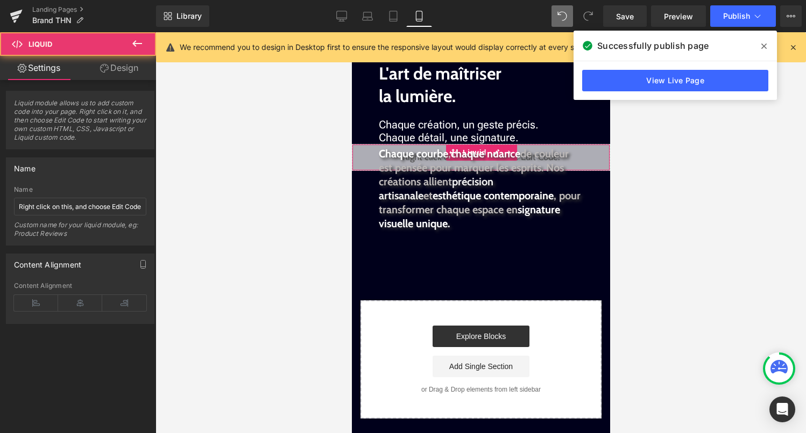
click at [482, 144] on div "Liquid" at bounding box center [480, 157] width 258 height 27
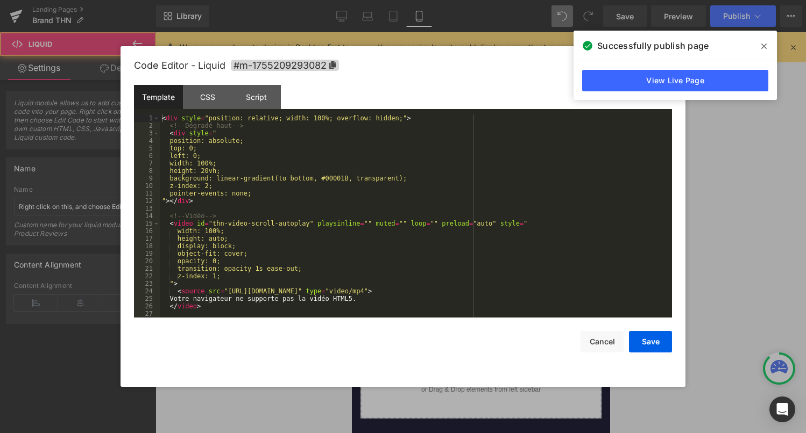
click at [489, 146] on link at bounding box center [492, 152] width 11 height 13
click at [438, 189] on div "< div style = "position: relative; width: 100%; overflow: hidden;" > <!-- Dégra…" at bounding box center [414, 224] width 508 height 218
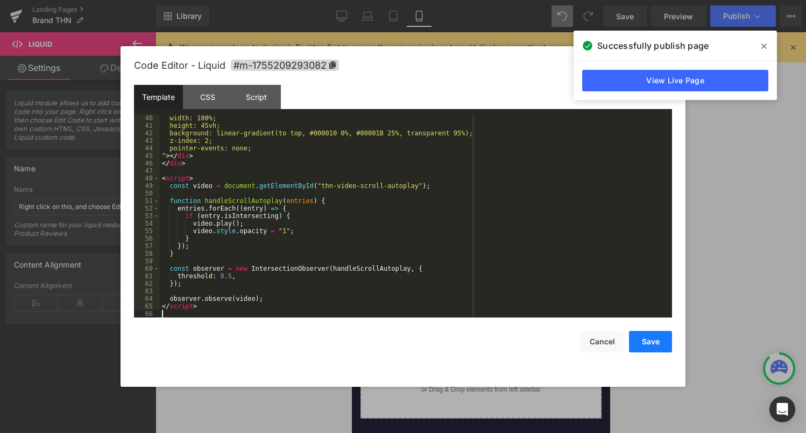
click at [645, 346] on button "Save" at bounding box center [650, 342] width 43 height 22
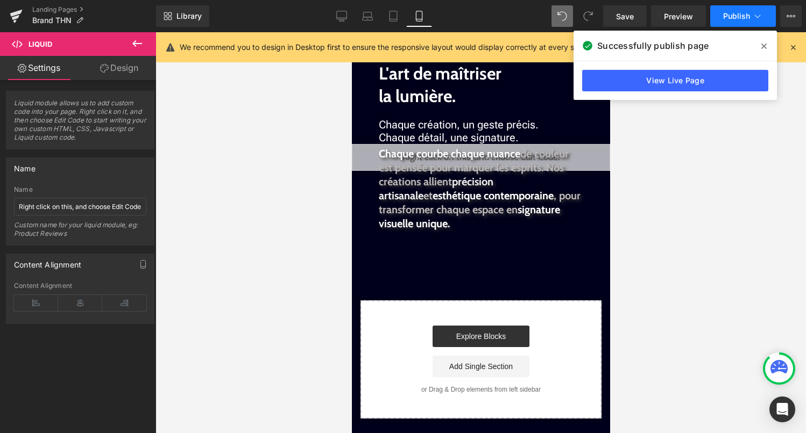
click at [748, 22] on button "Publish" at bounding box center [743, 16] width 66 height 22
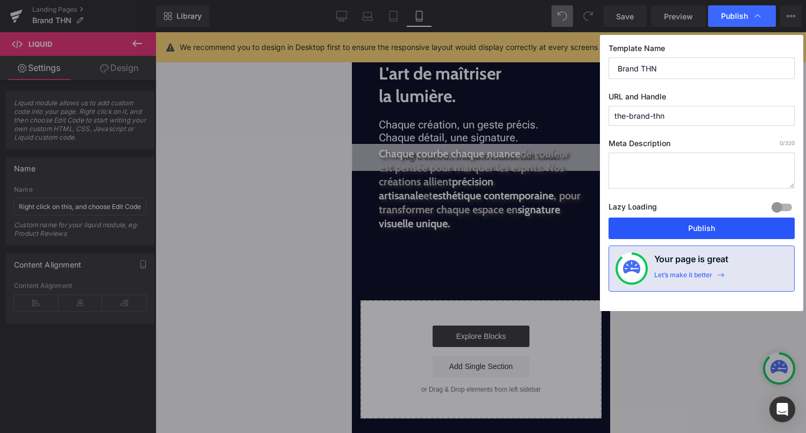
click at [735, 229] on button "Publish" at bounding box center [701, 229] width 186 height 22
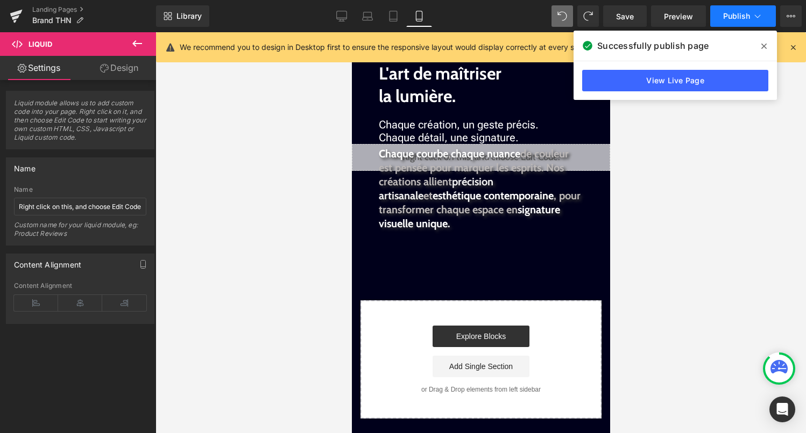
click at [725, 25] on button "Publish" at bounding box center [743, 16] width 66 height 22
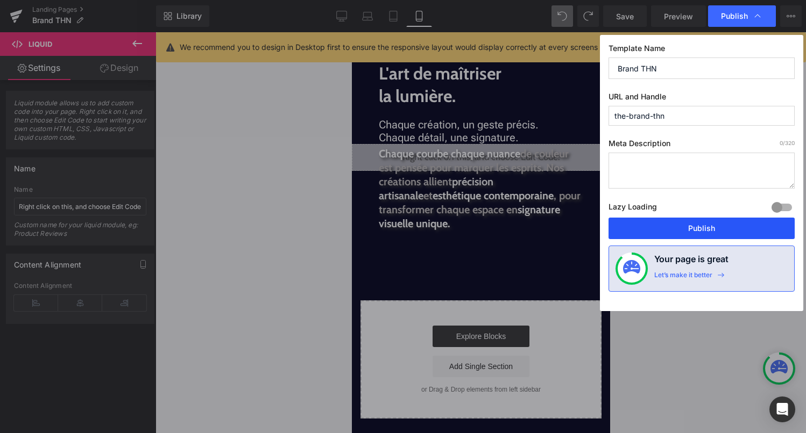
click at [689, 226] on button "Publish" at bounding box center [701, 229] width 186 height 22
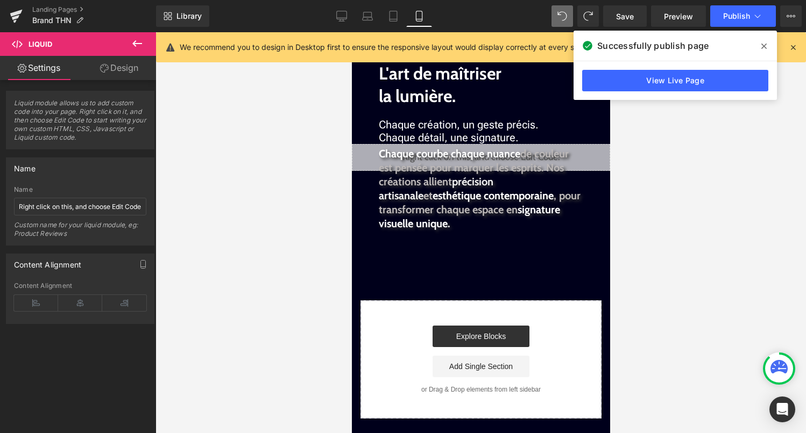
click at [763, 44] on icon at bounding box center [763, 46] width 5 height 9
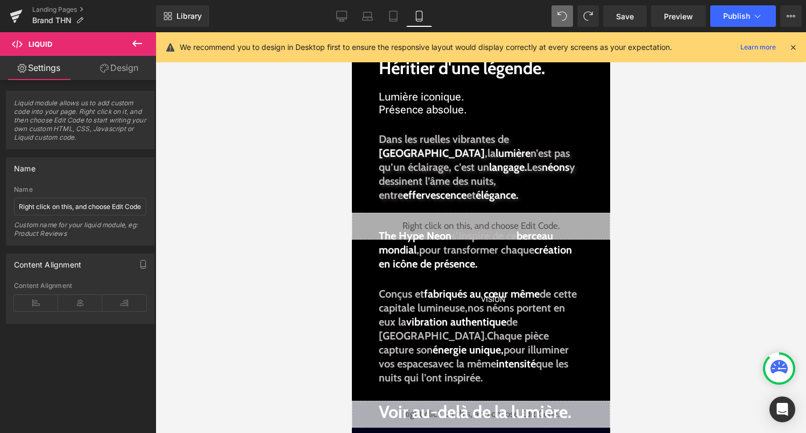
scroll to position [0, 0]
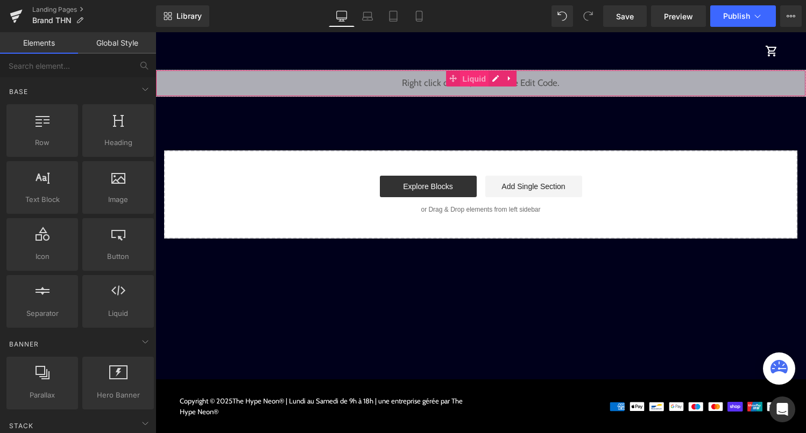
click at [475, 77] on span "Liquid" at bounding box center [474, 79] width 29 height 16
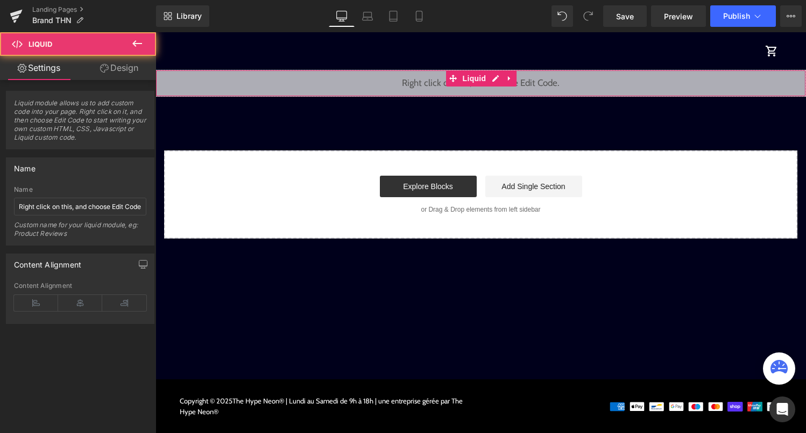
click at [117, 66] on link "Design" at bounding box center [119, 68] width 78 height 24
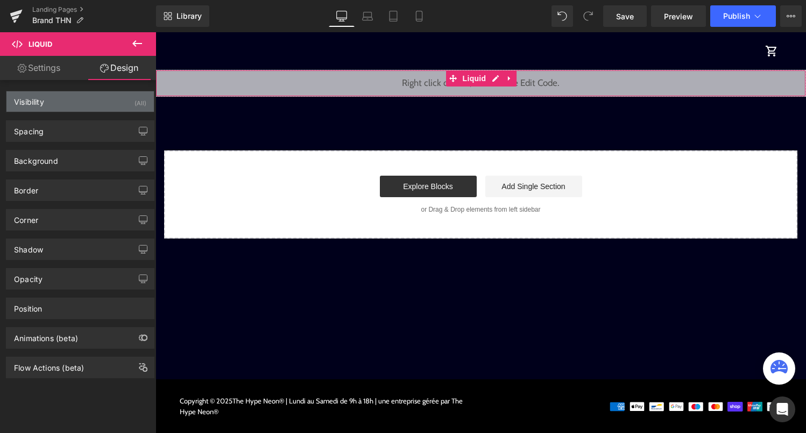
click at [126, 104] on div "Visibility (All)" at bounding box center [79, 101] width 147 height 20
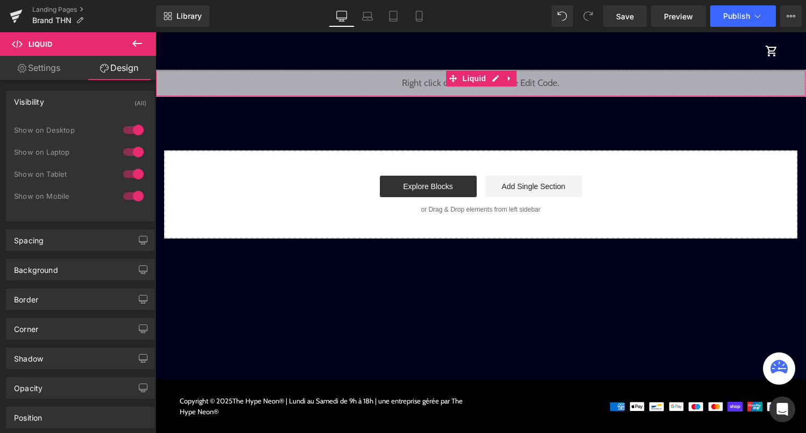
click at [126, 137] on div at bounding box center [133, 130] width 26 height 17
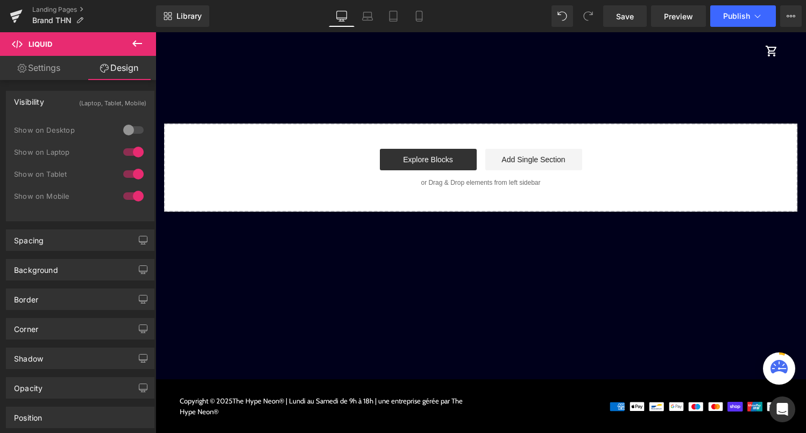
click at [126, 152] on div at bounding box center [133, 152] width 26 height 17
click at [127, 170] on div at bounding box center [133, 174] width 26 height 17
click at [428, 11] on link "Mobile" at bounding box center [419, 16] width 26 height 22
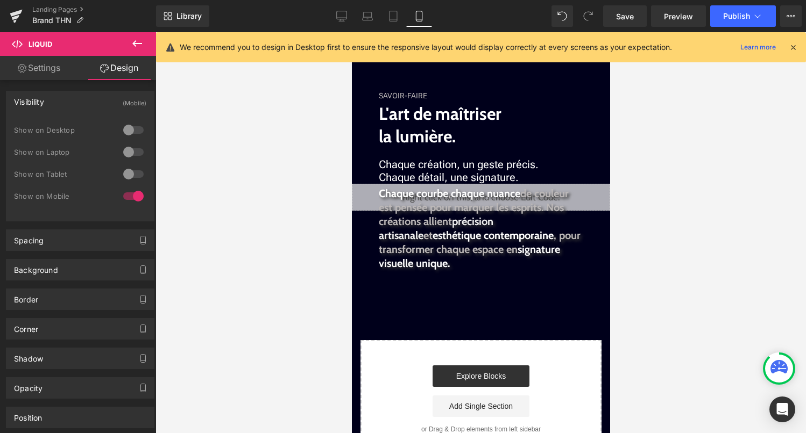
scroll to position [1299, 0]
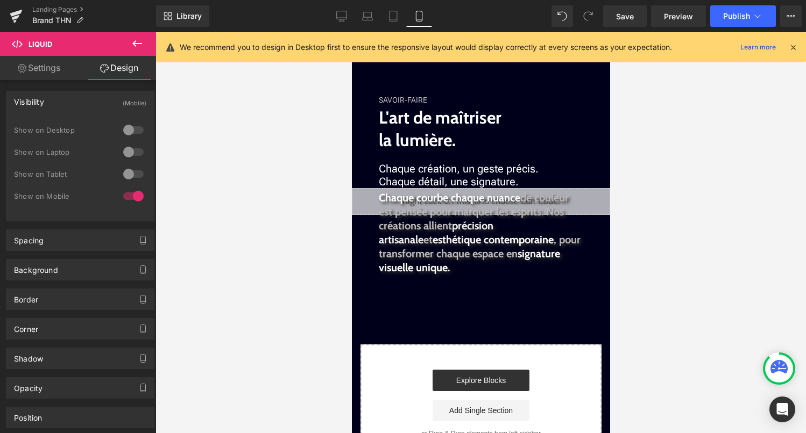
click at [136, 42] on icon at bounding box center [137, 43] width 13 height 13
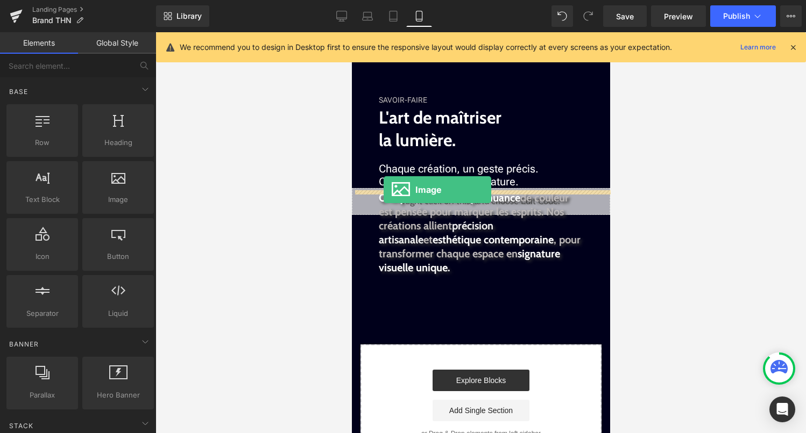
drag, startPoint x: 470, startPoint y: 220, endPoint x: 383, endPoint y: 190, distance: 92.4
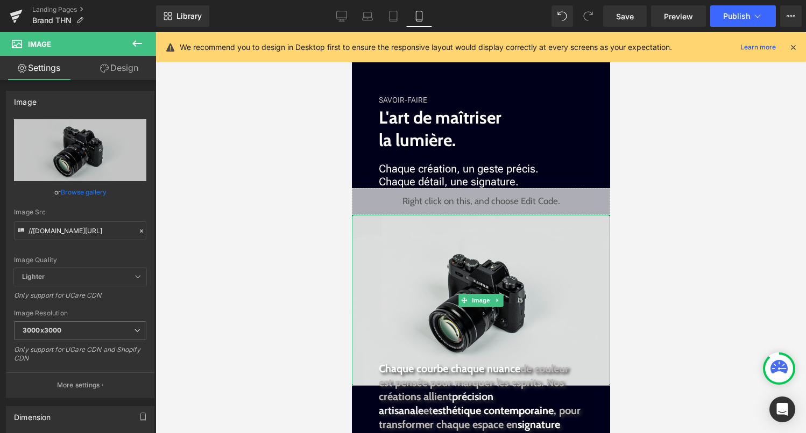
click at [455, 275] on img at bounding box center [480, 300] width 258 height 171
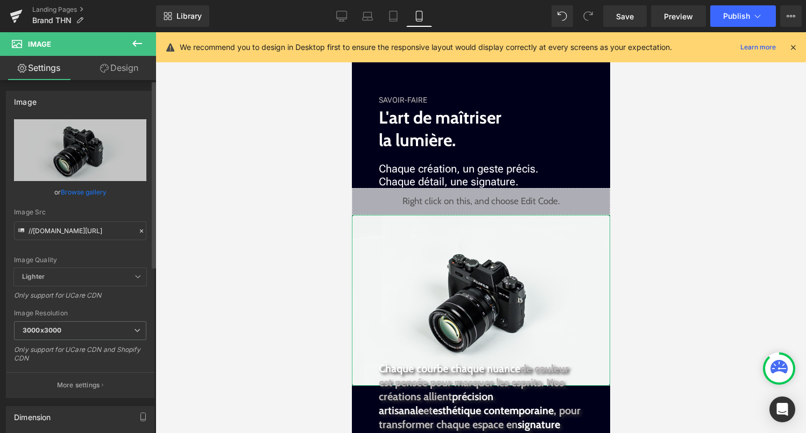
click at [87, 186] on link "Browse gallery" at bounding box center [84, 192] width 46 height 19
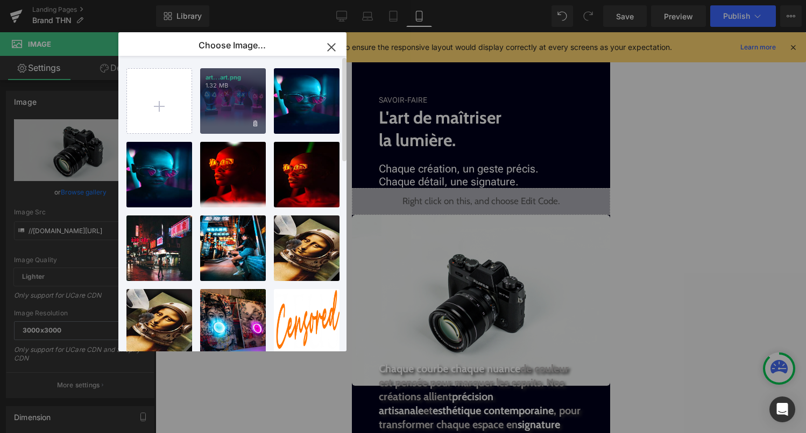
click at [226, 126] on div "art...art.png 1.32 MB" at bounding box center [233, 101] width 66 height 66
type input "https://ucarecdn.com/4a8dc751-52e9-41c4-b4c4-3a9d0e9ceb42/-/format/auto/-/previ…"
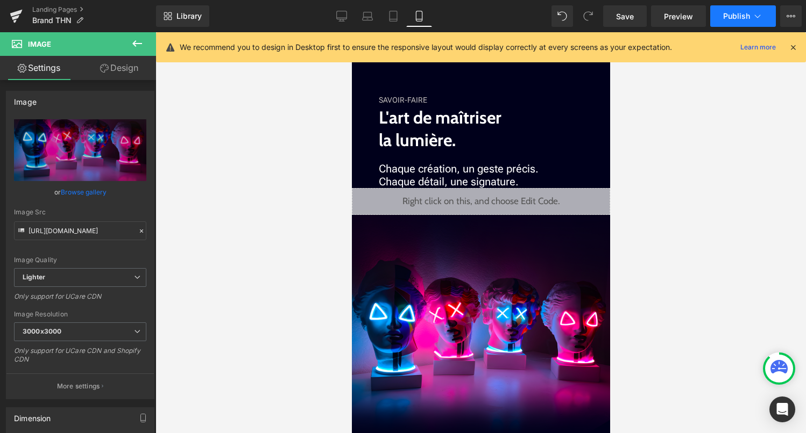
click at [729, 24] on button "Publish" at bounding box center [743, 16] width 66 height 22
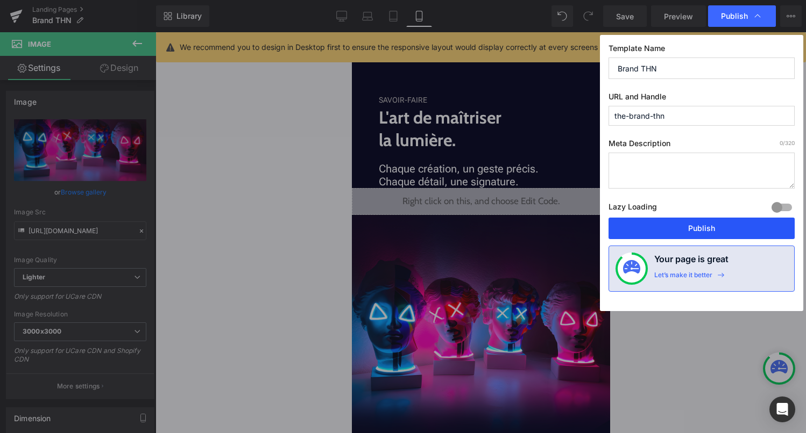
click at [683, 231] on button "Publish" at bounding box center [701, 229] width 186 height 22
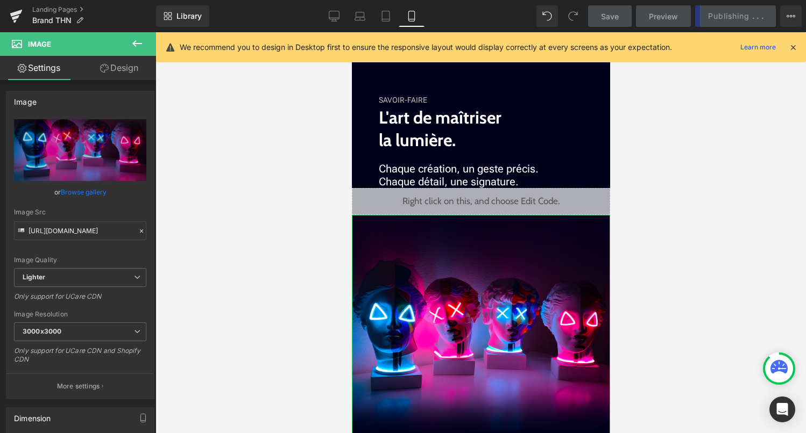
click at [132, 72] on link "Design" at bounding box center [119, 68] width 78 height 24
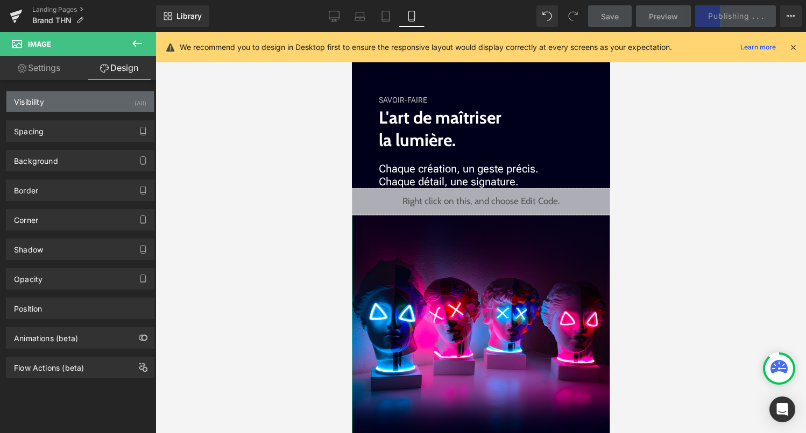
click at [117, 99] on div "Visibility (All)" at bounding box center [79, 101] width 147 height 20
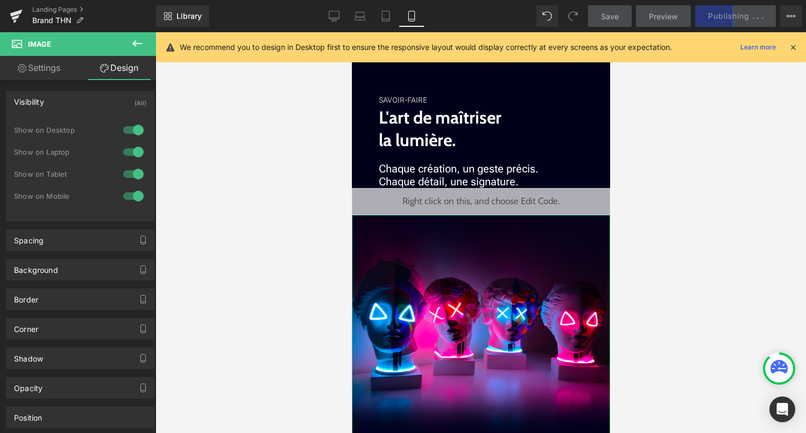
click at [121, 140] on div "Show on Desktop" at bounding box center [80, 136] width 132 height 22
click at [121, 150] on div at bounding box center [133, 152] width 26 height 17
click at [126, 131] on div at bounding box center [133, 130] width 26 height 17
click at [126, 177] on div at bounding box center [133, 174] width 26 height 17
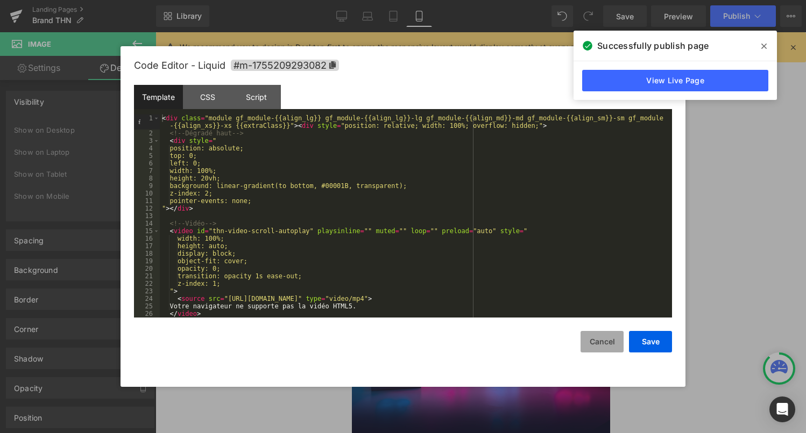
click at [599, 339] on button "Cancel" at bounding box center [601, 342] width 43 height 22
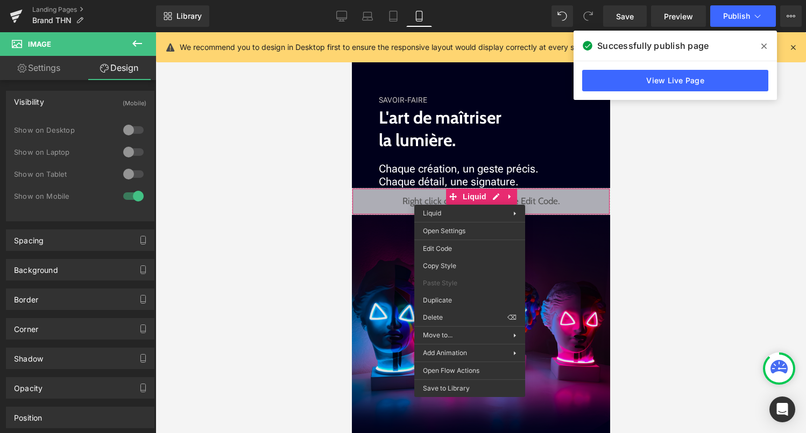
drag, startPoint x: 806, startPoint y: 421, endPoint x: 454, endPoint y: 388, distance: 353.2
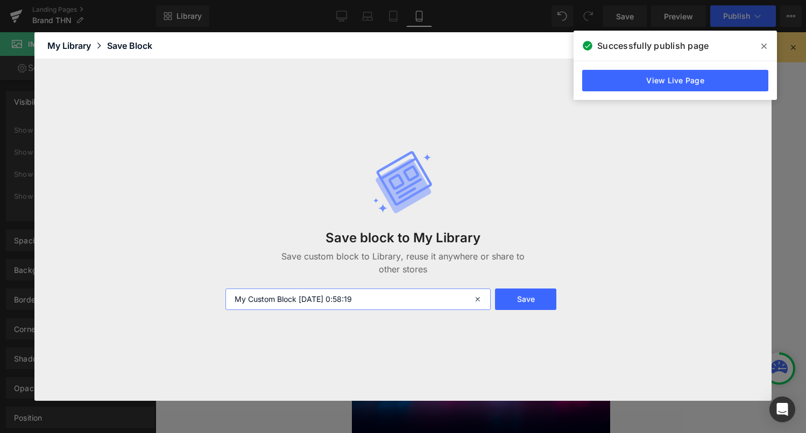
drag, startPoint x: 376, startPoint y: 299, endPoint x: 194, endPoint y: 297, distance: 182.3
click at [194, 297] on div "Save block to My Library Save custom block to Library, reuse it anywhere or sha…" at bounding box center [402, 229] width 737 height 341
type input "video tetes néons"
click at [523, 310] on button "Save" at bounding box center [525, 300] width 61 height 22
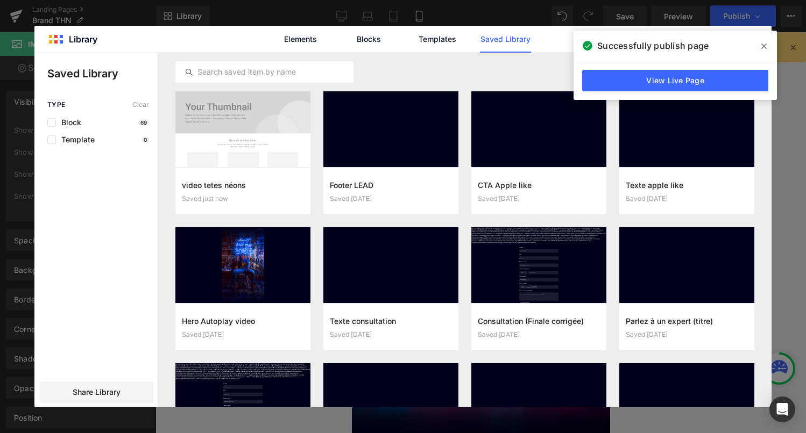
click at [763, 46] on icon at bounding box center [763, 46] width 5 height 9
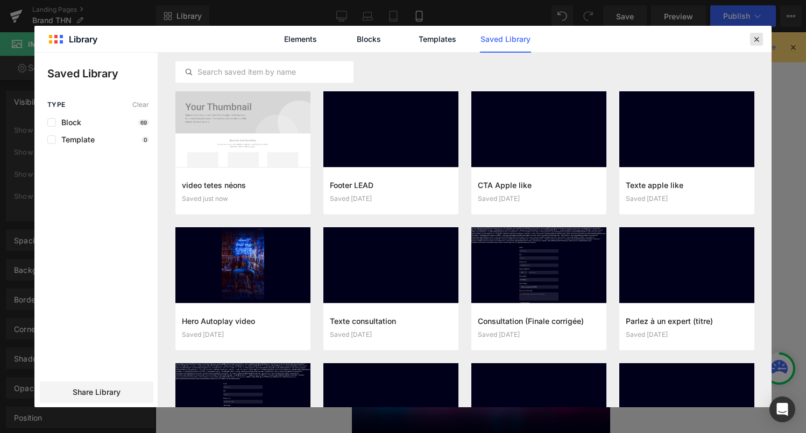
click at [762, 38] on div at bounding box center [756, 39] width 13 height 13
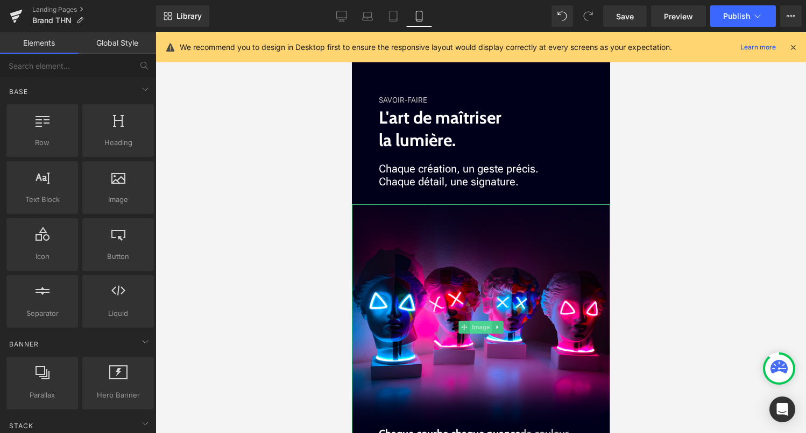
click at [473, 329] on span "Image" at bounding box center [480, 327] width 23 height 13
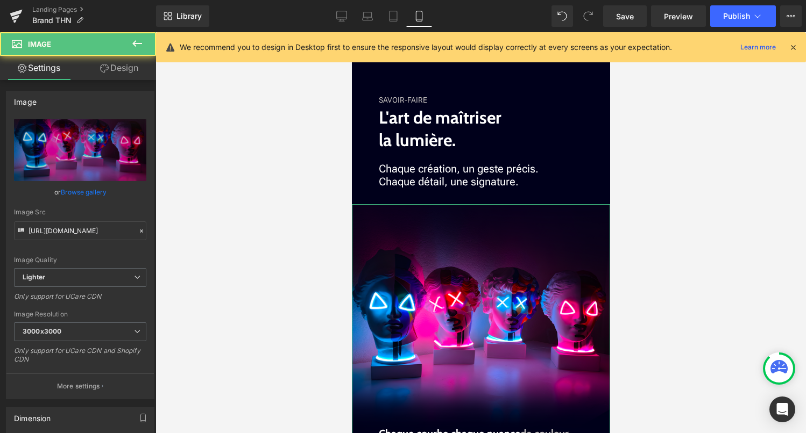
click at [116, 63] on link "Design" at bounding box center [119, 68] width 78 height 24
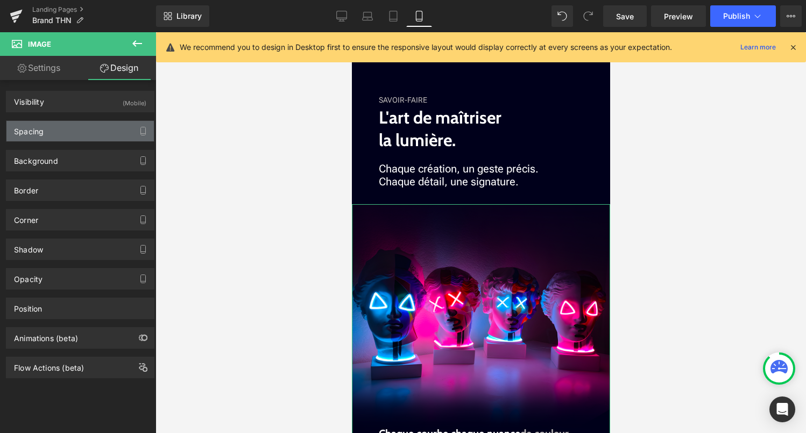
click at [75, 128] on div "Spacing" at bounding box center [79, 131] width 147 height 20
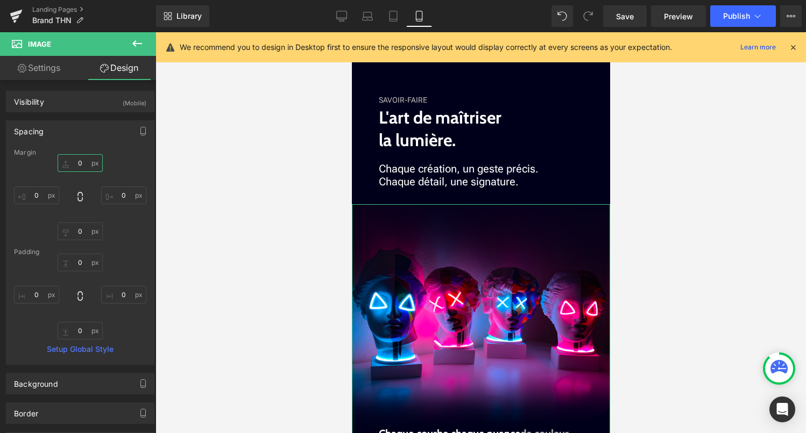
click at [78, 163] on input "0" at bounding box center [80, 163] width 45 height 18
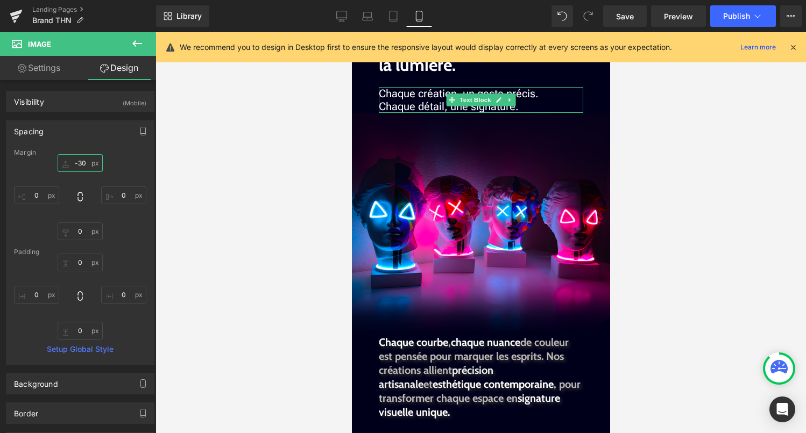
scroll to position [1377, 0]
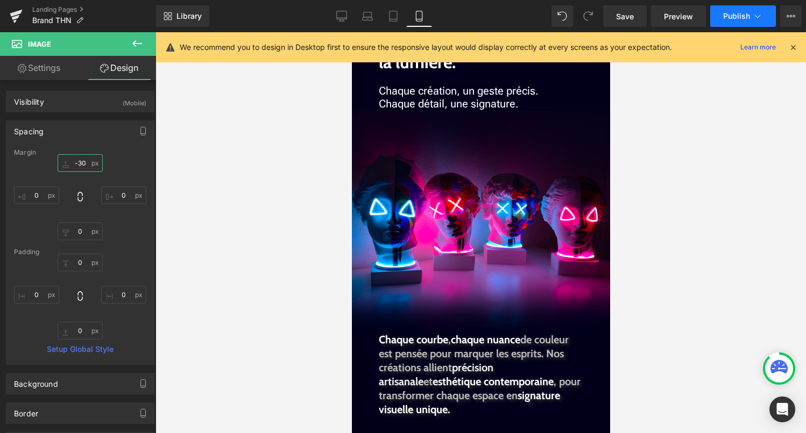
type input "-30"
click at [769, 25] on button "Publish" at bounding box center [743, 16] width 66 height 22
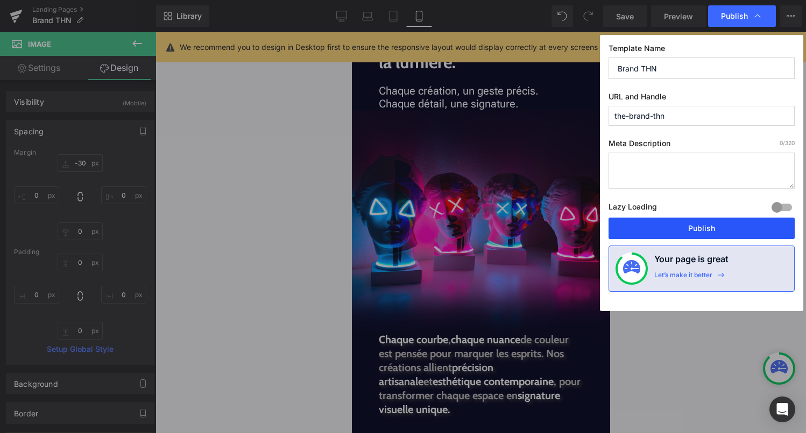
click at [710, 229] on button "Publish" at bounding box center [701, 229] width 186 height 22
